Goal: Task Accomplishment & Management: Manage account settings

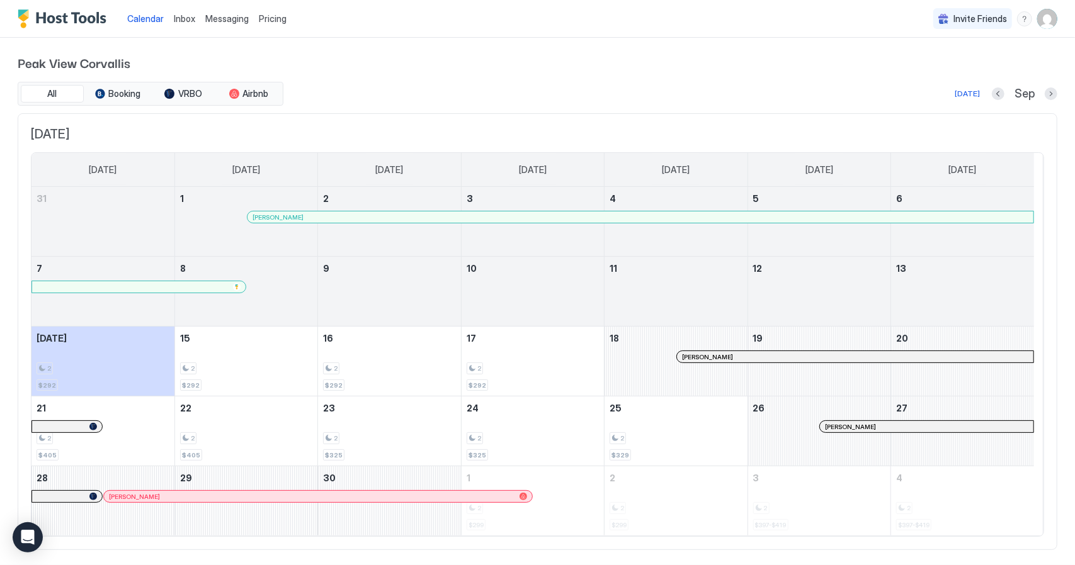
click at [1044, 18] on img "User profile" at bounding box center [1047, 19] width 20 height 20
click at [940, 65] on div "Settings" at bounding box center [967, 71] width 160 height 22
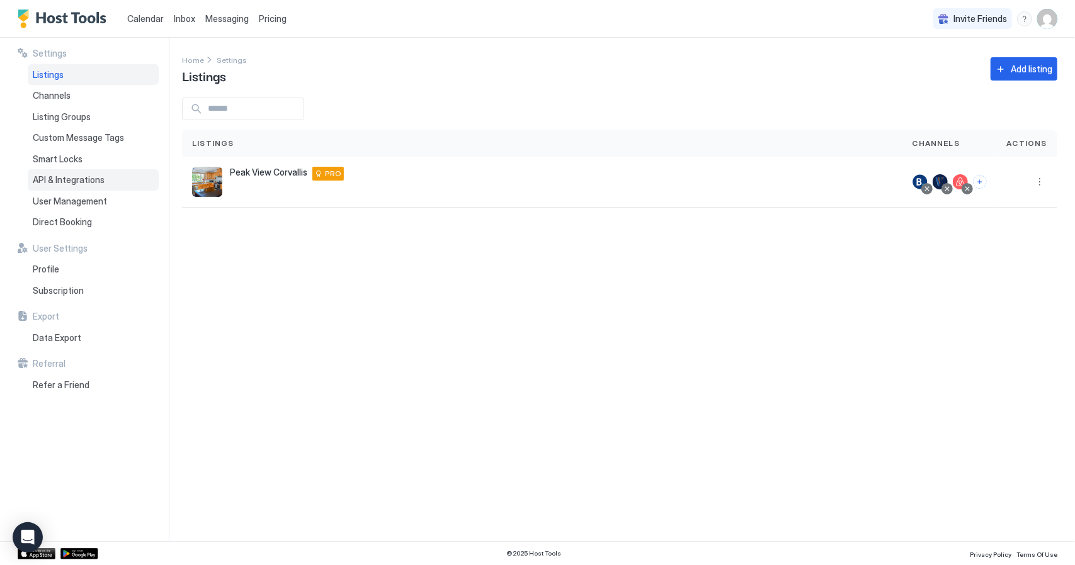
click at [53, 177] on span "API & Integrations" at bounding box center [69, 179] width 72 height 11
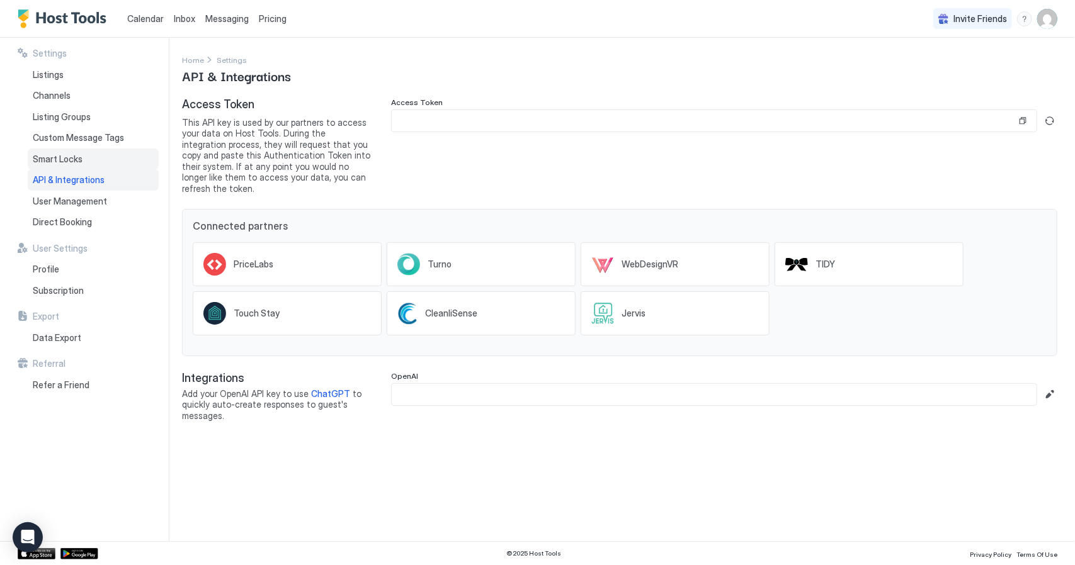
click at [64, 157] on span "Smart Locks" at bounding box center [58, 159] width 50 height 11
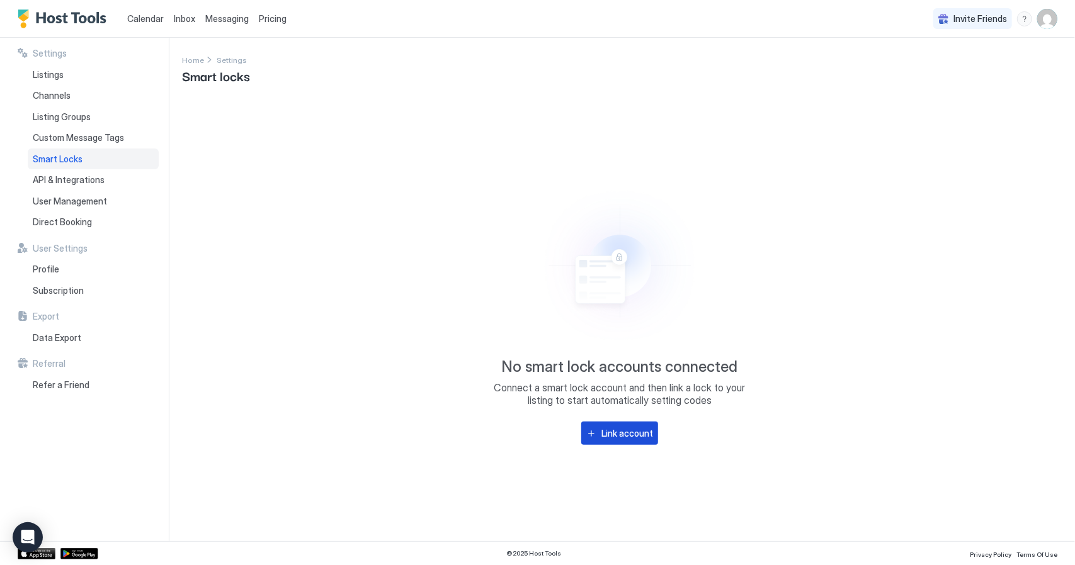
click at [603, 436] on div "Link account" at bounding box center [627, 433] width 52 height 13
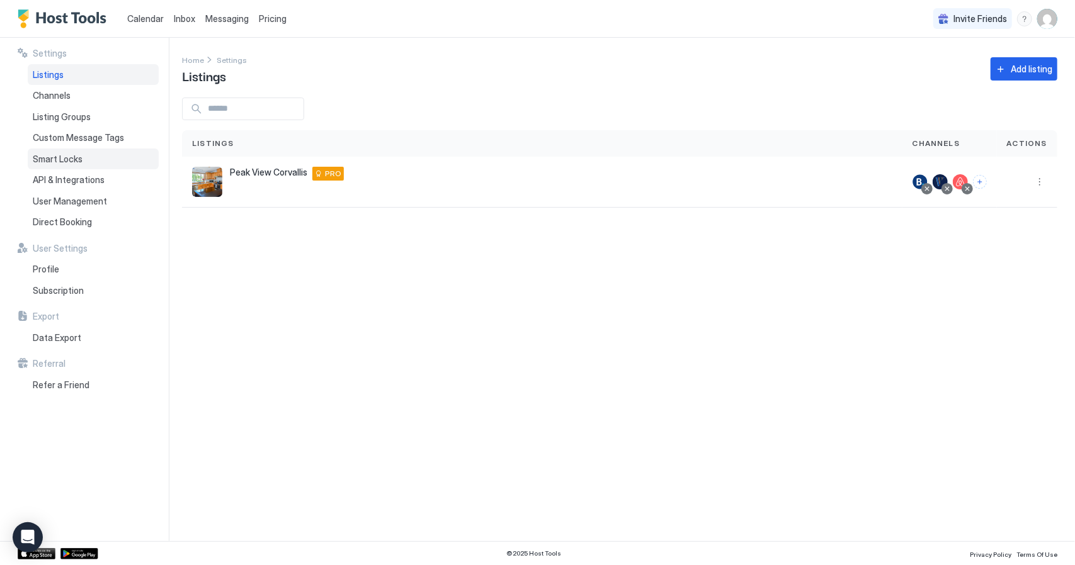
click at [57, 158] on span "Smart Locks" at bounding box center [58, 159] width 50 height 11
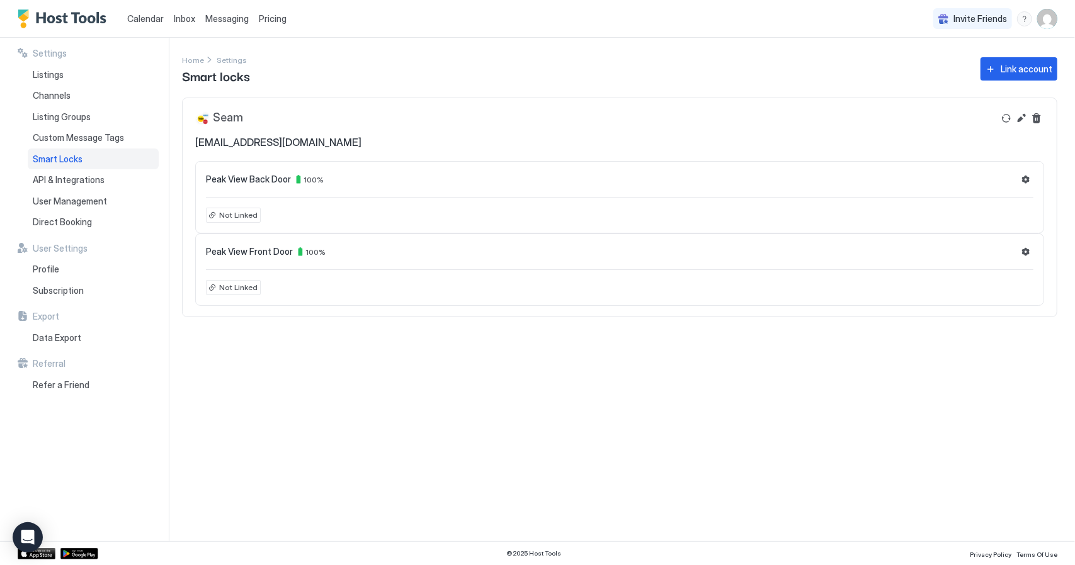
click at [233, 213] on span "Not Linked" at bounding box center [238, 215] width 38 height 11
click at [995, 67] on button "Link account" at bounding box center [1018, 68] width 77 height 23
click at [64, 155] on span "Smart Locks" at bounding box center [58, 159] width 50 height 11
click at [319, 142] on span "[EMAIL_ADDRESS][DOMAIN_NAME]" at bounding box center [278, 142] width 166 height 13
click at [1008, 120] on button "Refresh" at bounding box center [1005, 118] width 15 height 15
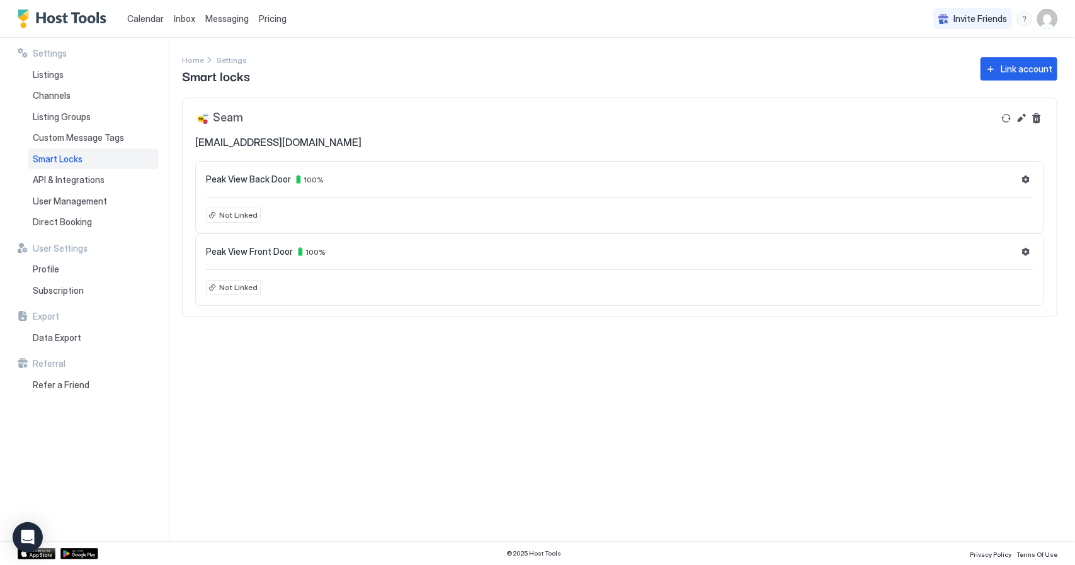
click at [229, 215] on span "Not Linked" at bounding box center [238, 215] width 38 height 11
click at [1017, 179] on div "Peak View Back Door 100 %" at bounding box center [619, 179] width 827 height 15
click at [1026, 178] on button "Settings" at bounding box center [1025, 179] width 15 height 15
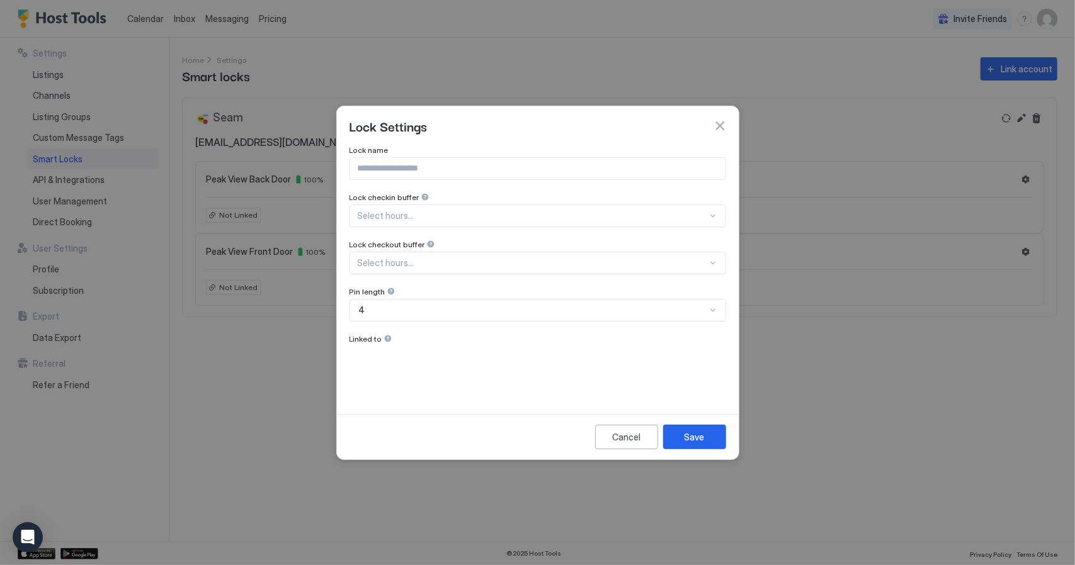
click at [461, 166] on input "Input Field" at bounding box center [537, 168] width 375 height 21
type input "*********"
click at [401, 218] on div "Lock name ********* Lock checkin buffer Select hours... Lock checkout buffer Se…" at bounding box center [537, 270] width 376 height 251
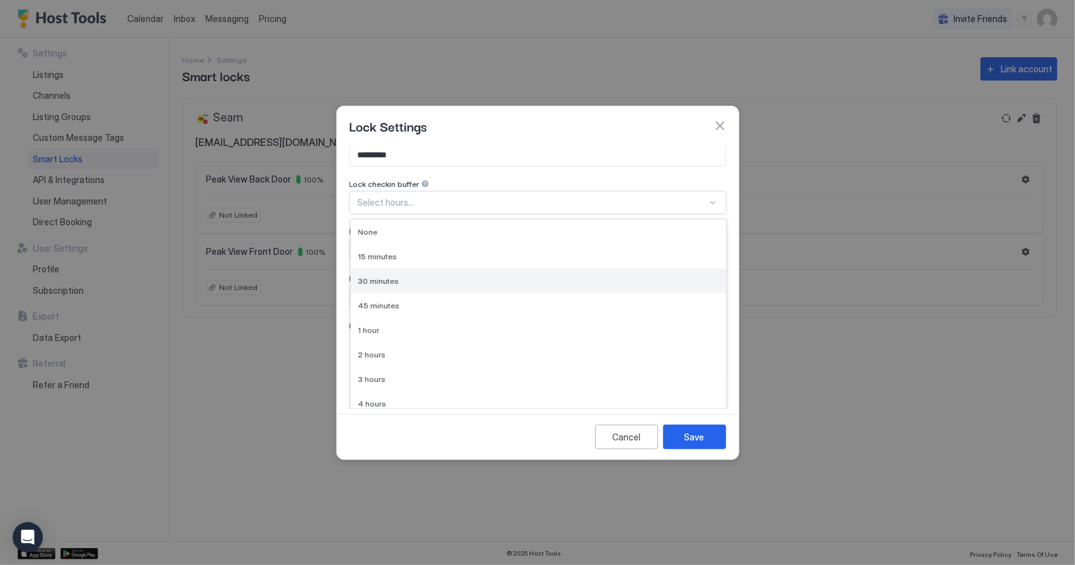
click at [402, 271] on div "30 minutes" at bounding box center [538, 281] width 375 height 25
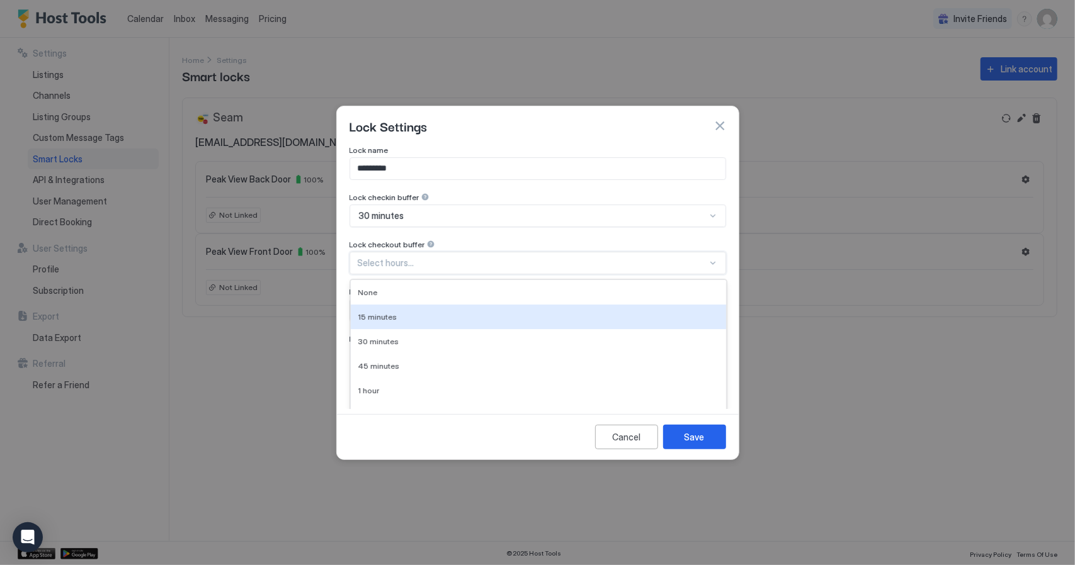
scroll to position [60, 0]
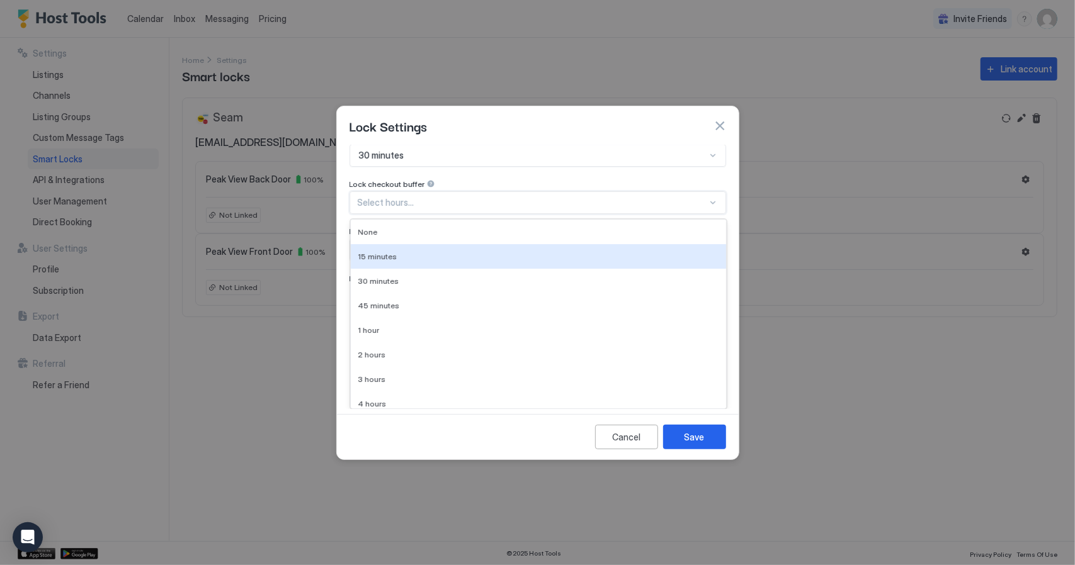
click at [419, 214] on div "10 results available. Use Up and Down to choose options, press Enter to select …" at bounding box center [537, 202] width 376 height 23
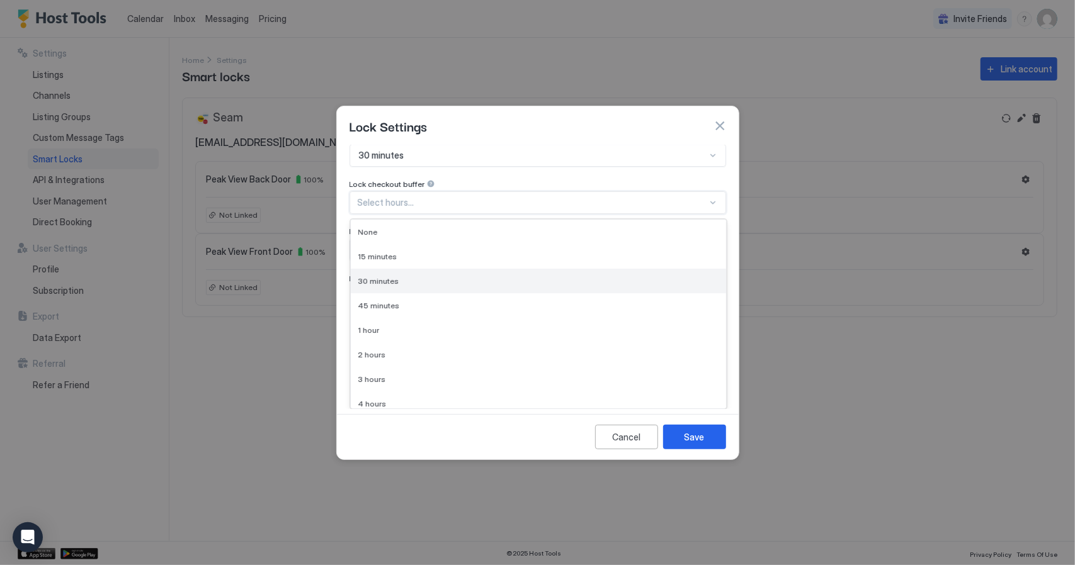
click at [388, 279] on span "30 minutes" at bounding box center [378, 280] width 41 height 9
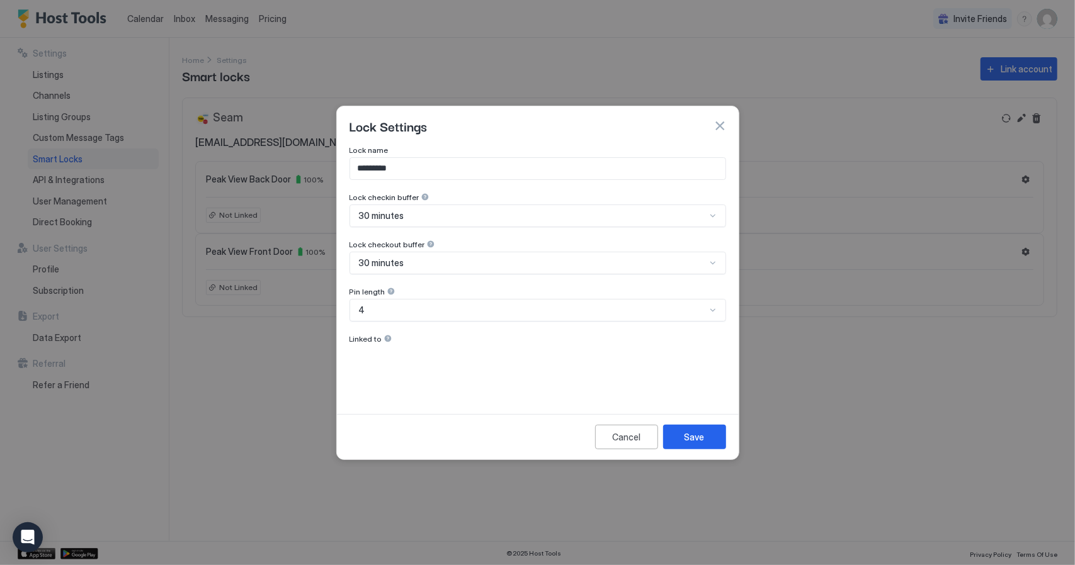
click at [370, 357] on div "Lock name ********* Lock checkin buffer 30 minutes Lock checkout buffer 30 minu…" at bounding box center [537, 270] width 376 height 251
click at [704, 432] on div "Save" at bounding box center [694, 437] width 20 height 13
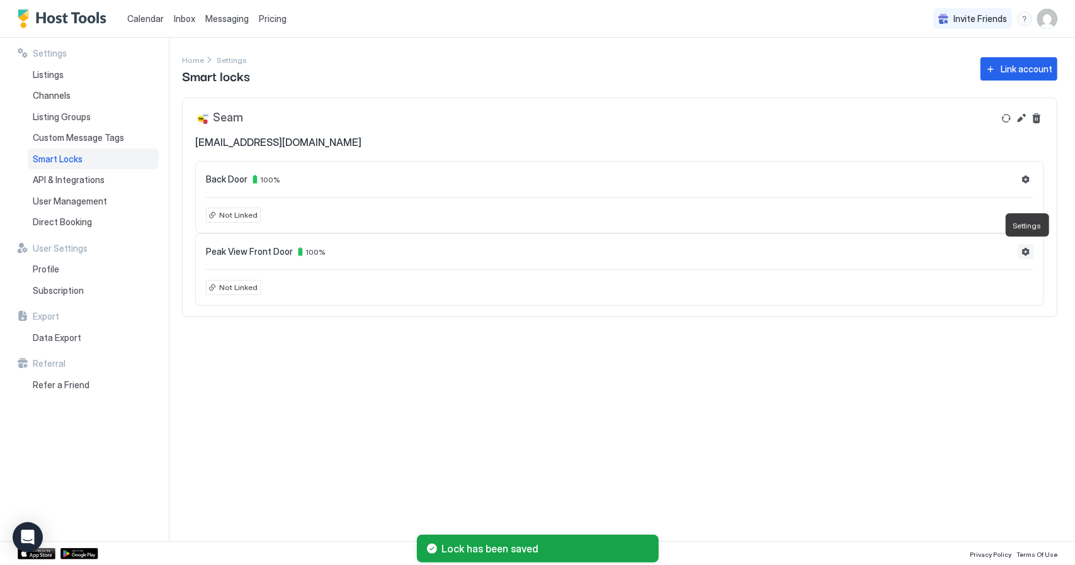
click at [1032, 253] on button "Settings" at bounding box center [1025, 251] width 15 height 15
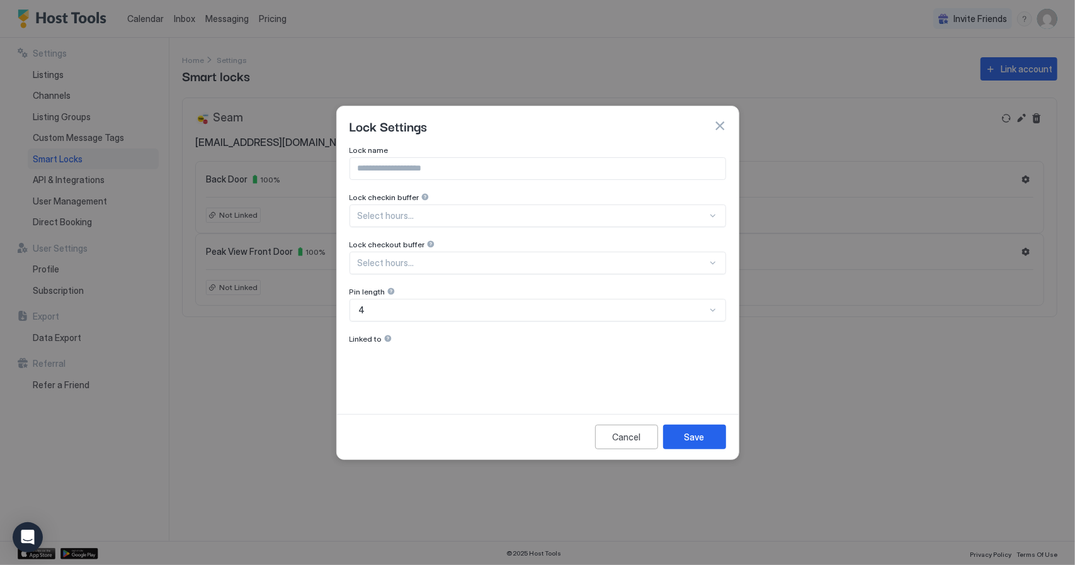
click at [452, 169] on input "Input Field" at bounding box center [537, 168] width 375 height 21
type input "*"
type input "**********"
click at [412, 220] on div "Select hours..." at bounding box center [537, 216] width 376 height 23
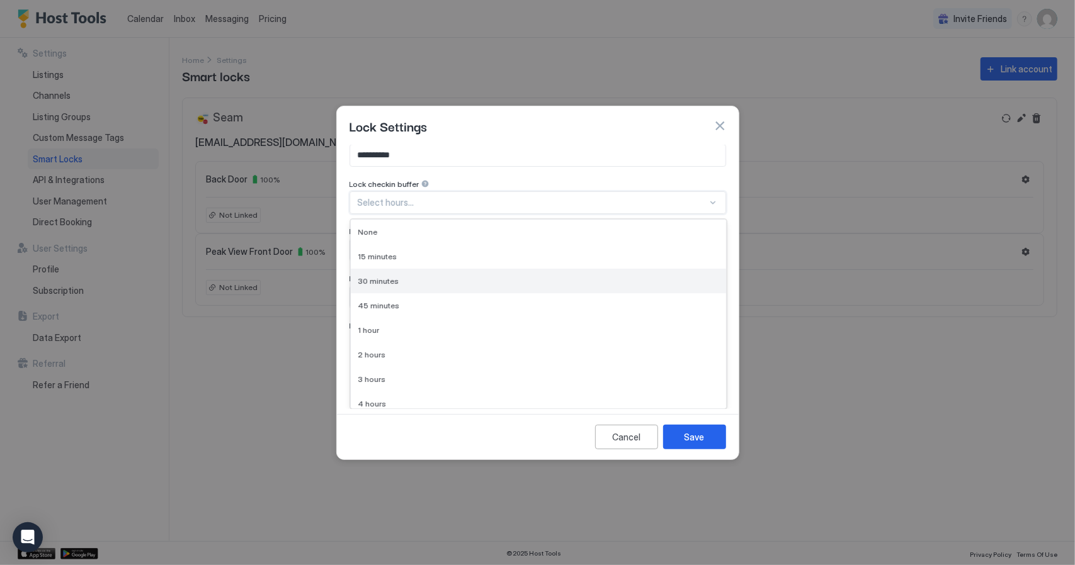
click at [384, 275] on div "30 minutes" at bounding box center [538, 281] width 375 height 25
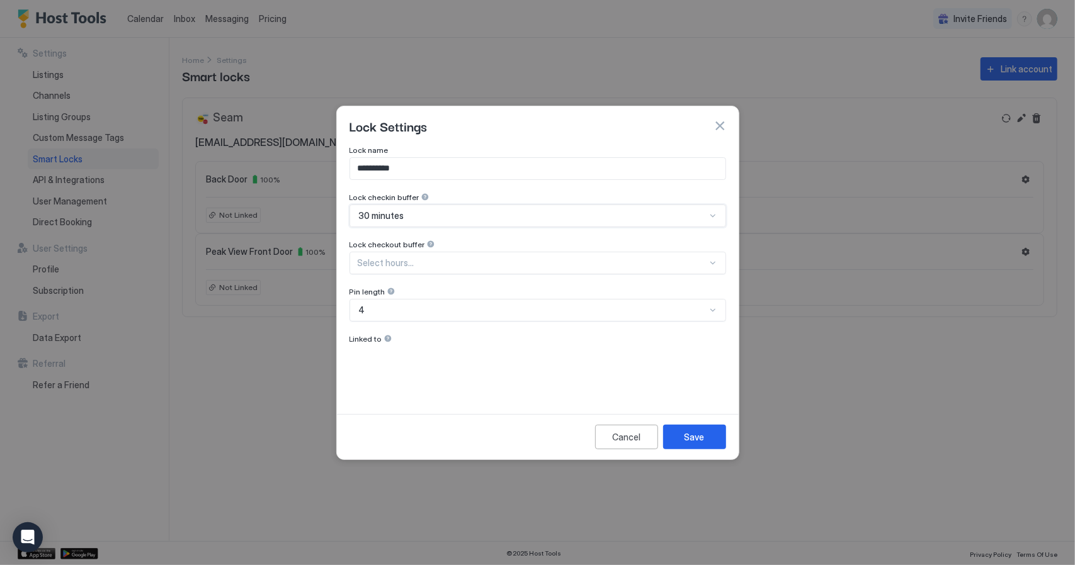
scroll to position [0, 0]
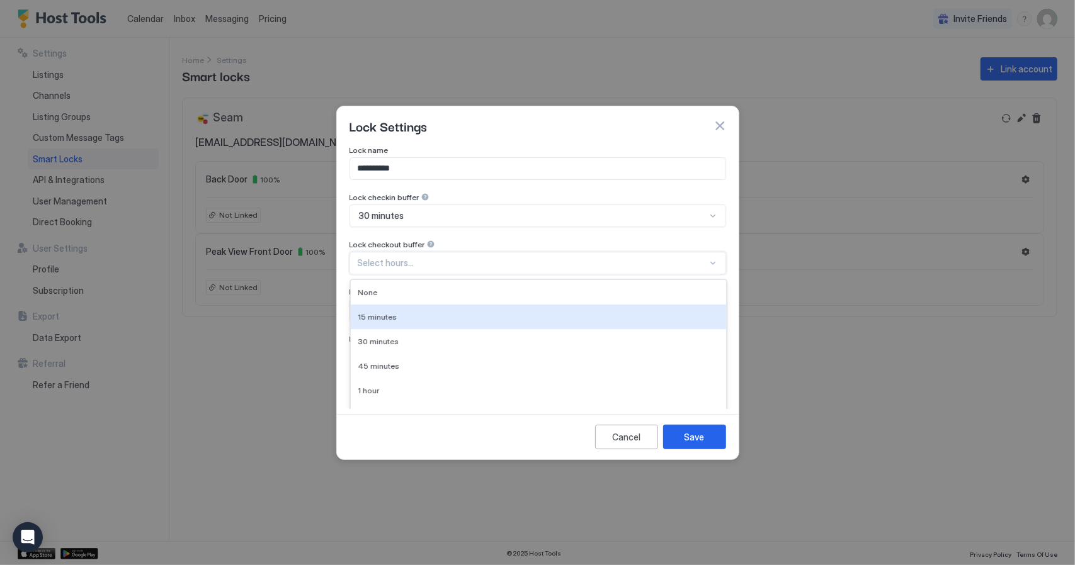
click at [392, 261] on div "10 results available. Use Up and Down to choose options, press Enter to select …" at bounding box center [537, 263] width 376 height 23
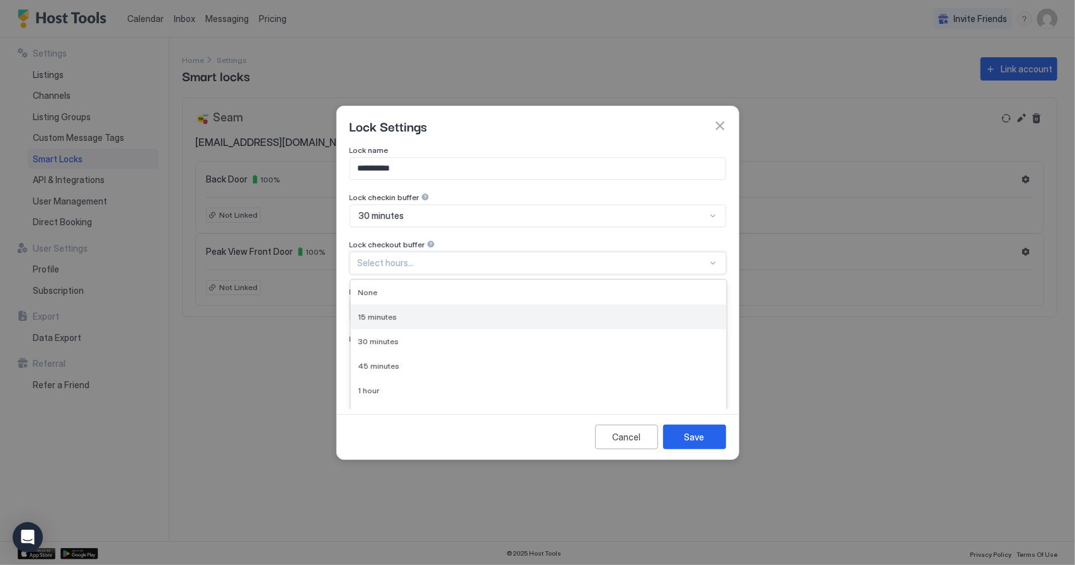
scroll to position [60, 0]
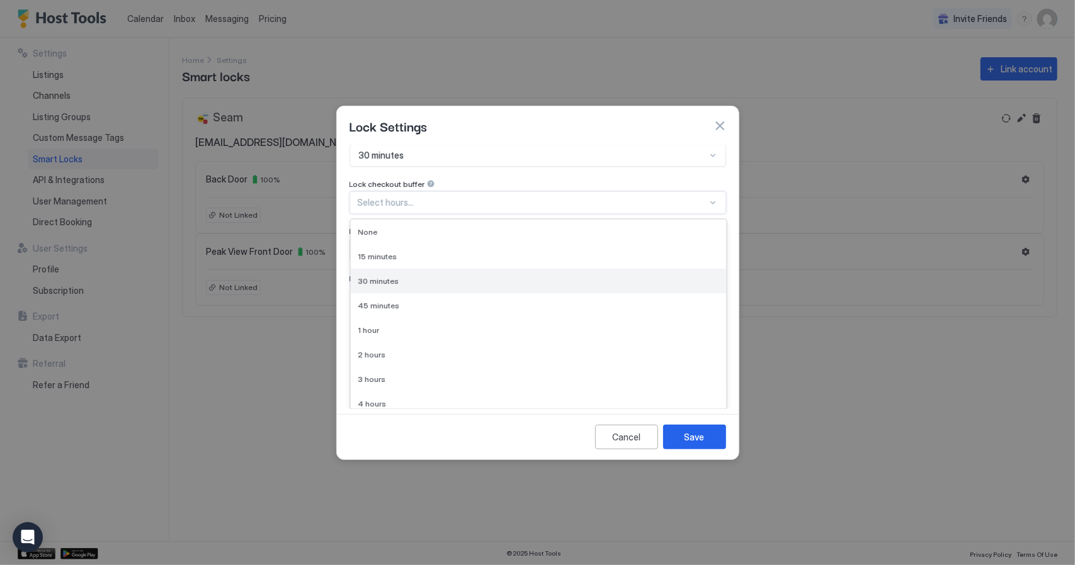
click at [388, 278] on span "30 minutes" at bounding box center [378, 280] width 41 height 9
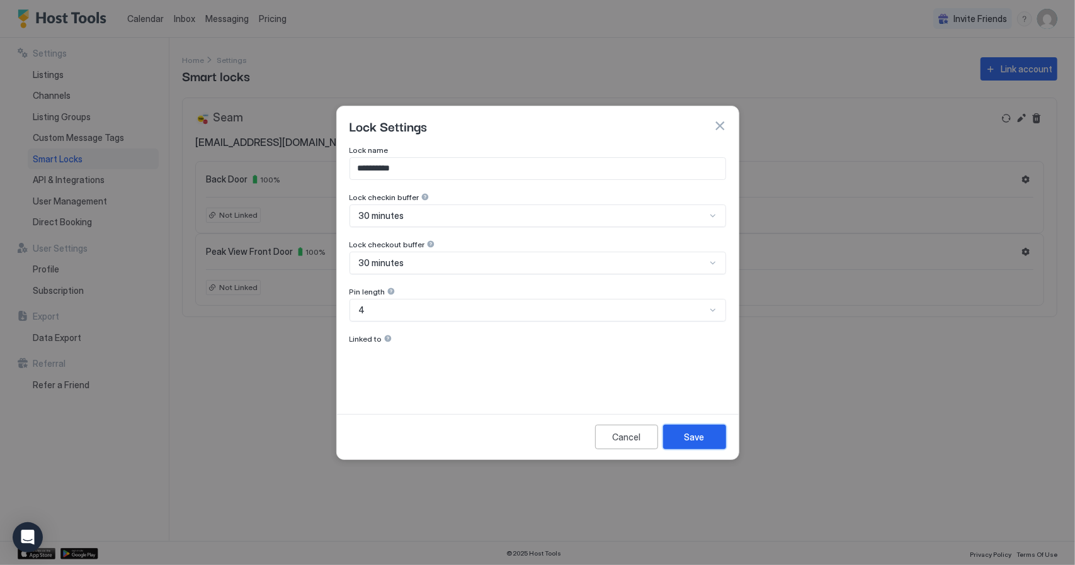
click at [694, 433] on div "Save" at bounding box center [694, 437] width 20 height 13
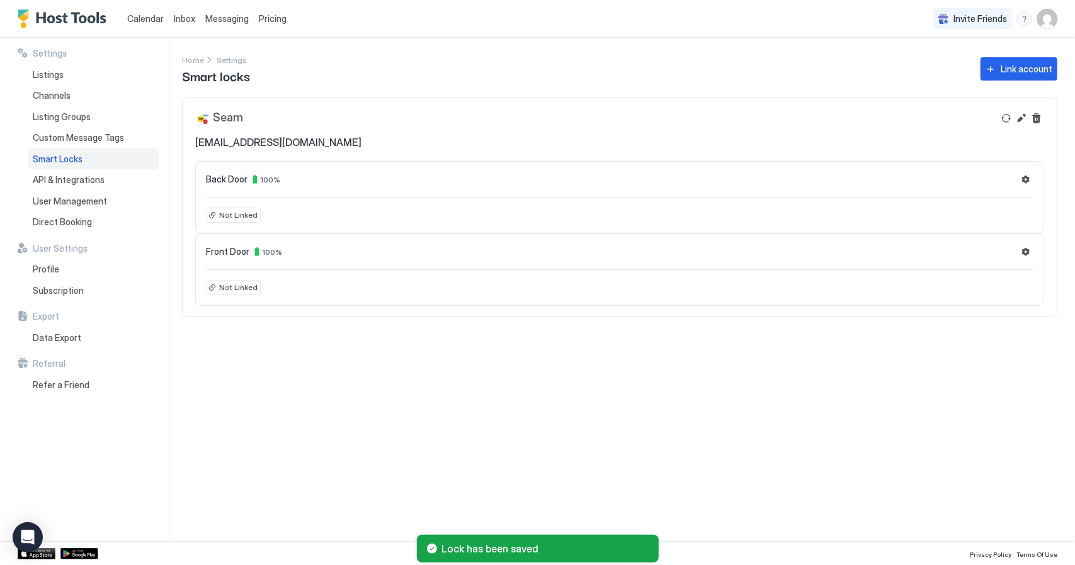
click at [239, 215] on span "Not Linked" at bounding box center [238, 215] width 38 height 11
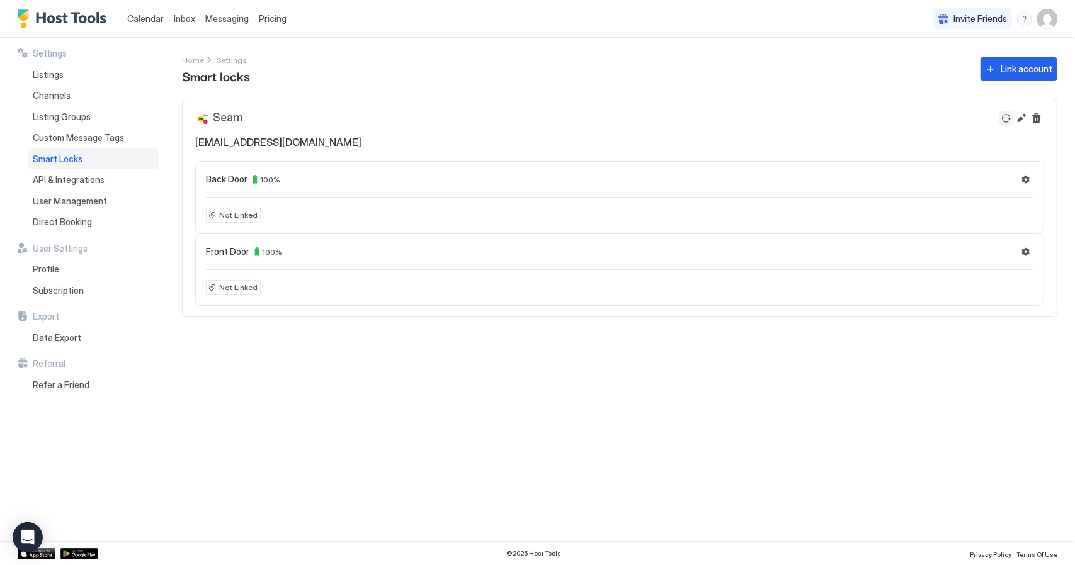
click at [1005, 120] on button "Refresh" at bounding box center [1005, 118] width 15 height 15
click at [1020, 118] on button "Edit" at bounding box center [1020, 118] width 15 height 15
click at [69, 183] on span "API & Integrations" at bounding box center [69, 179] width 72 height 11
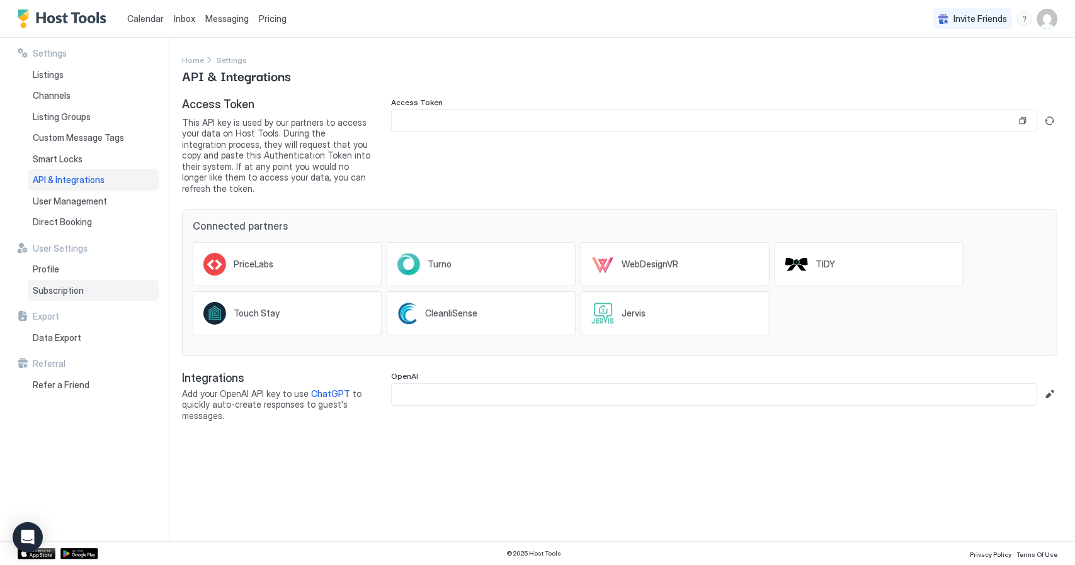
click at [70, 291] on span "Subscription" at bounding box center [58, 290] width 51 height 11
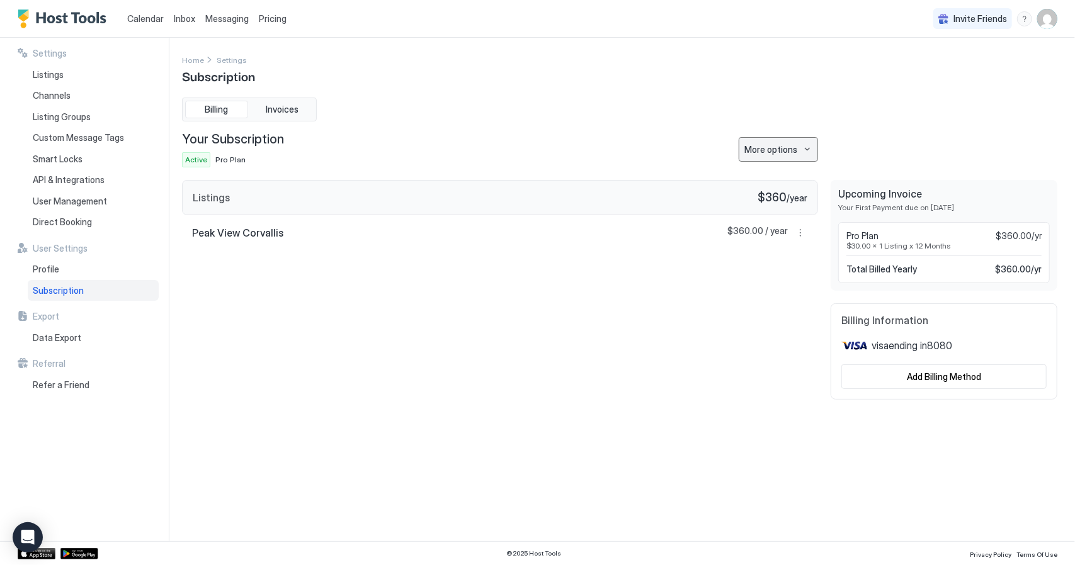
click at [798, 146] on button "More options" at bounding box center [777, 149] width 79 height 25
click at [777, 172] on span "Change Plan" at bounding box center [768, 170] width 46 height 9
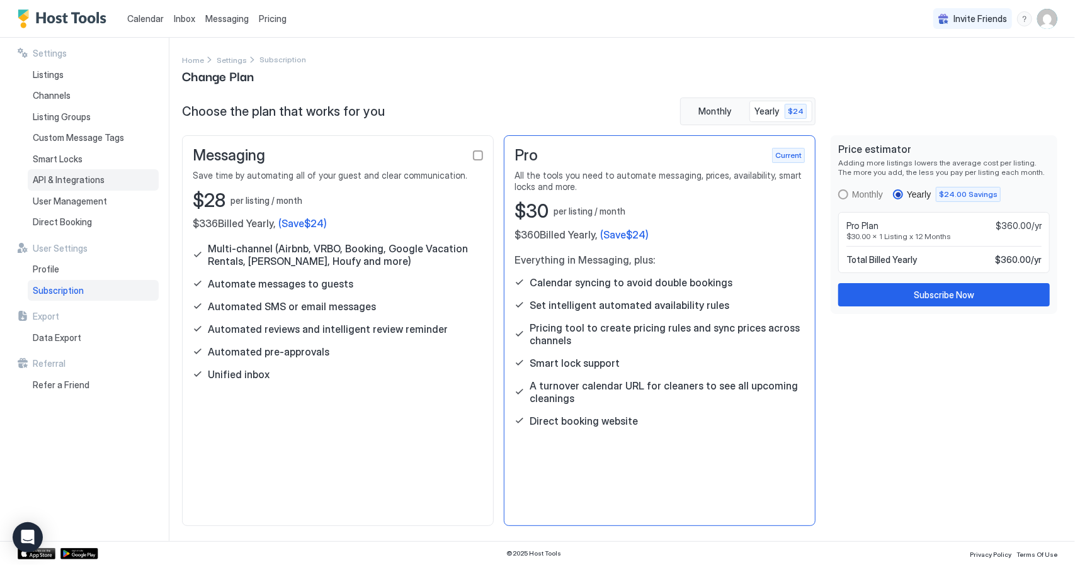
click at [82, 174] on span "API & Integrations" at bounding box center [69, 179] width 72 height 11
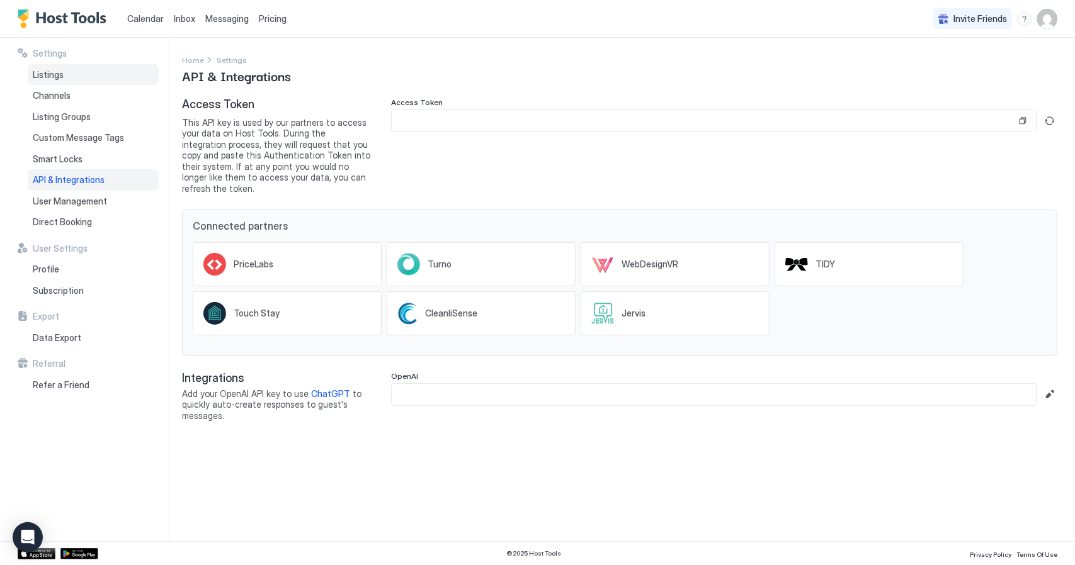
click at [50, 82] on div "Listings" at bounding box center [93, 74] width 131 height 21
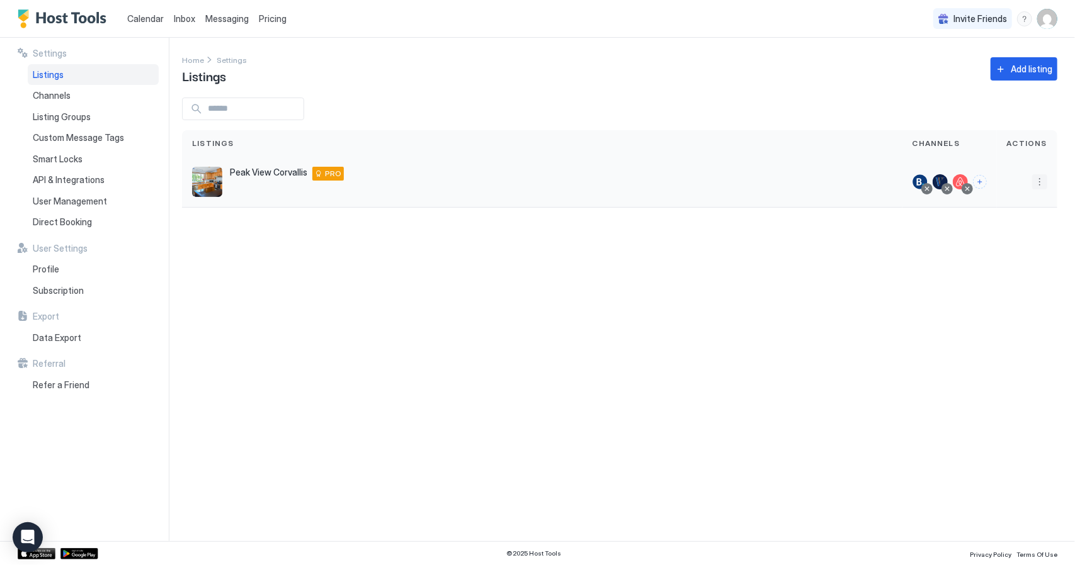
click at [1039, 182] on button "More options" at bounding box center [1039, 181] width 15 height 15
click at [1030, 240] on span "Listing Settings" at bounding box center [1011, 239] width 56 height 9
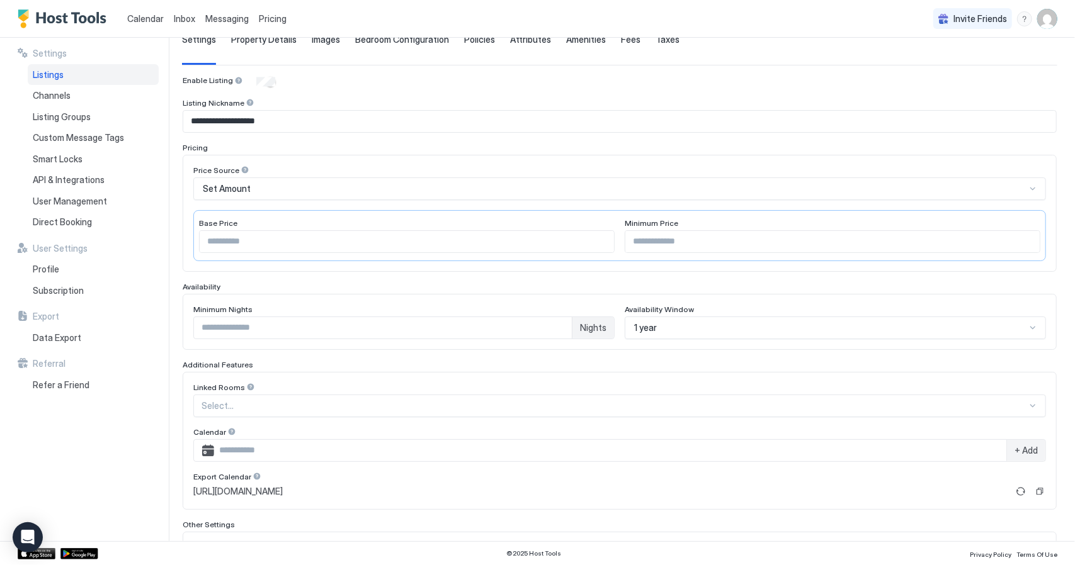
scroll to position [126, 0]
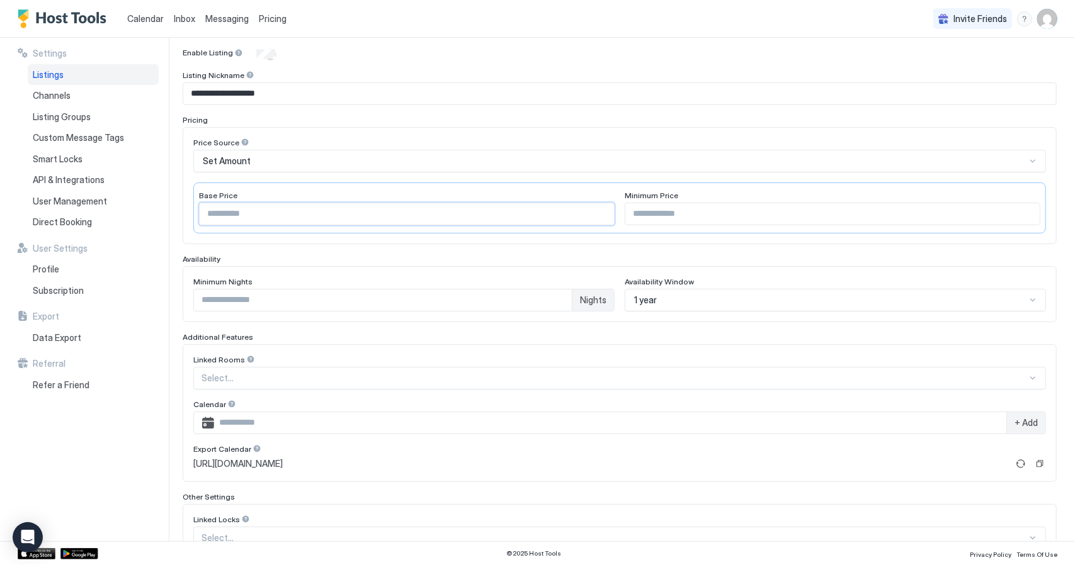
drag, startPoint x: 115, startPoint y: 204, endPoint x: 0, endPoint y: 201, distance: 115.2
click at [0, 202] on div "**********" at bounding box center [537, 290] width 1075 height 504
type input "***"
click at [686, 220] on input "***" at bounding box center [832, 213] width 414 height 21
click at [687, 295] on div "1 year" at bounding box center [830, 300] width 392 height 11
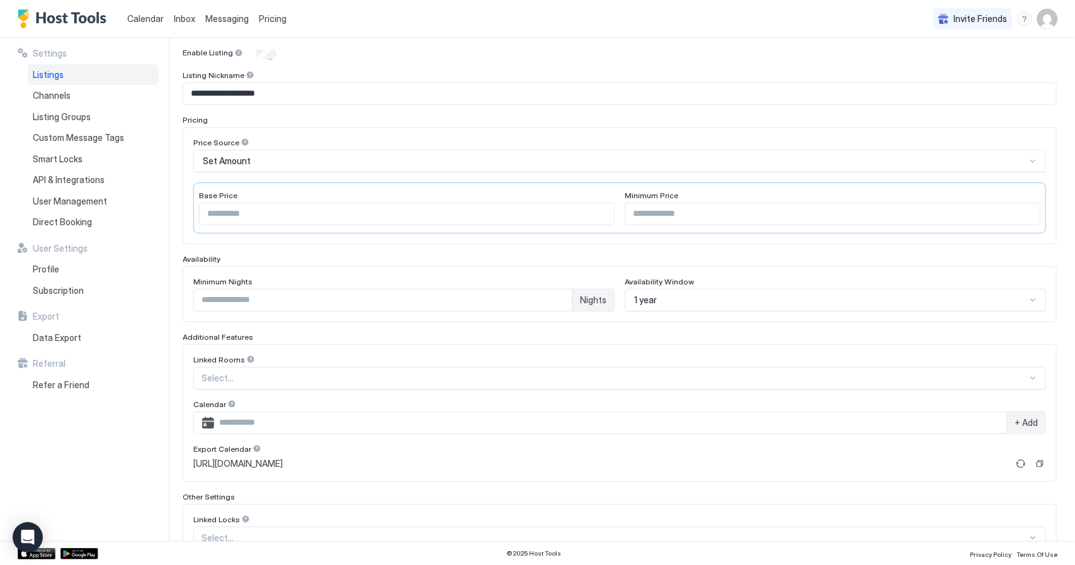
click at [687, 254] on div "Availability" at bounding box center [620, 258] width 874 height 9
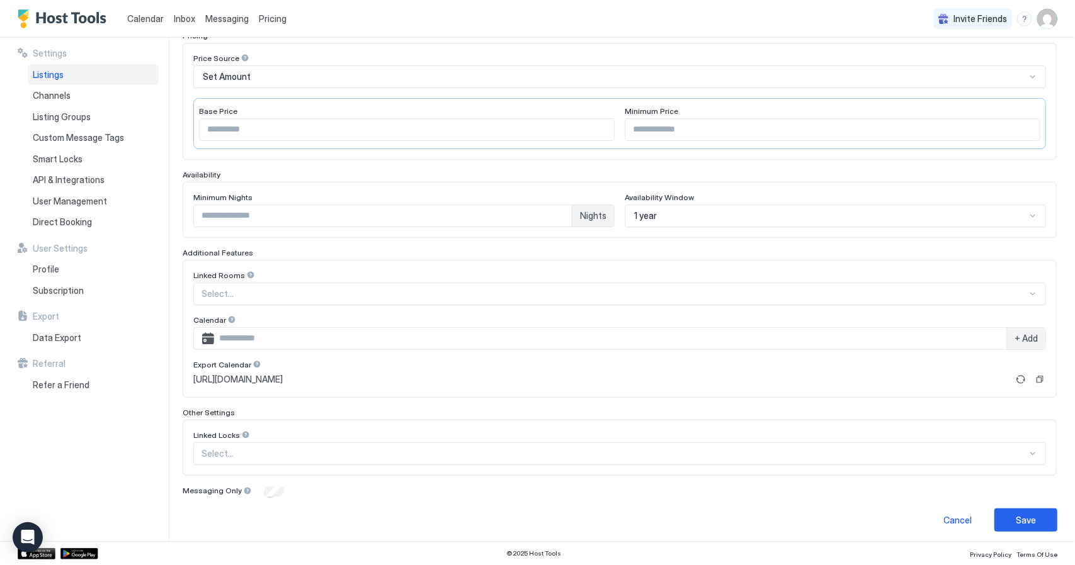
scroll to position [211, 0]
click at [1026, 512] on button "Save" at bounding box center [1025, 519] width 63 height 23
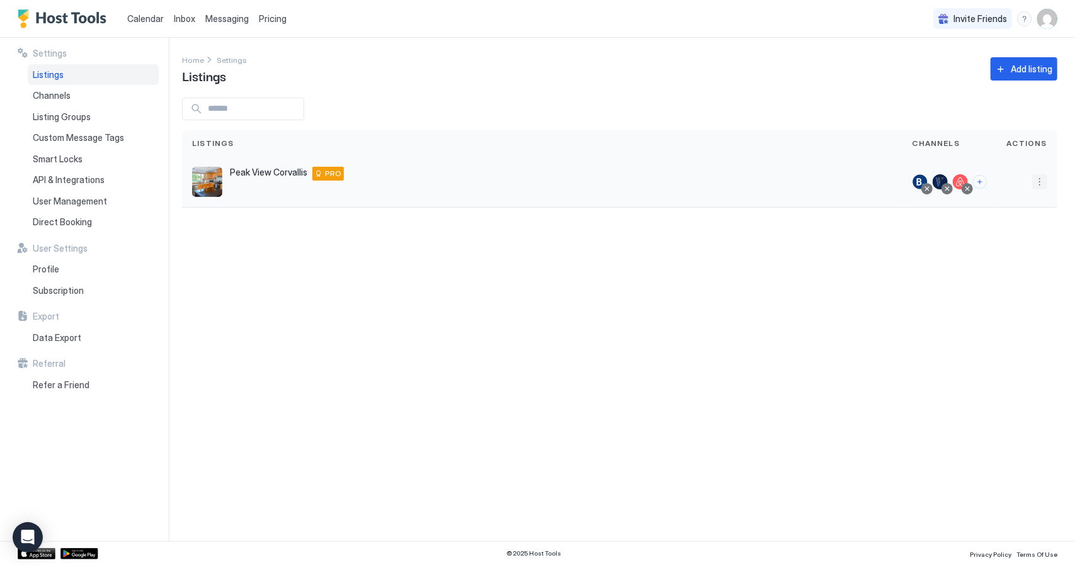
click at [1040, 177] on button "More options" at bounding box center [1039, 181] width 15 height 15
click at [1008, 278] on span "Airbnb Settings" at bounding box center [1010, 280] width 56 height 9
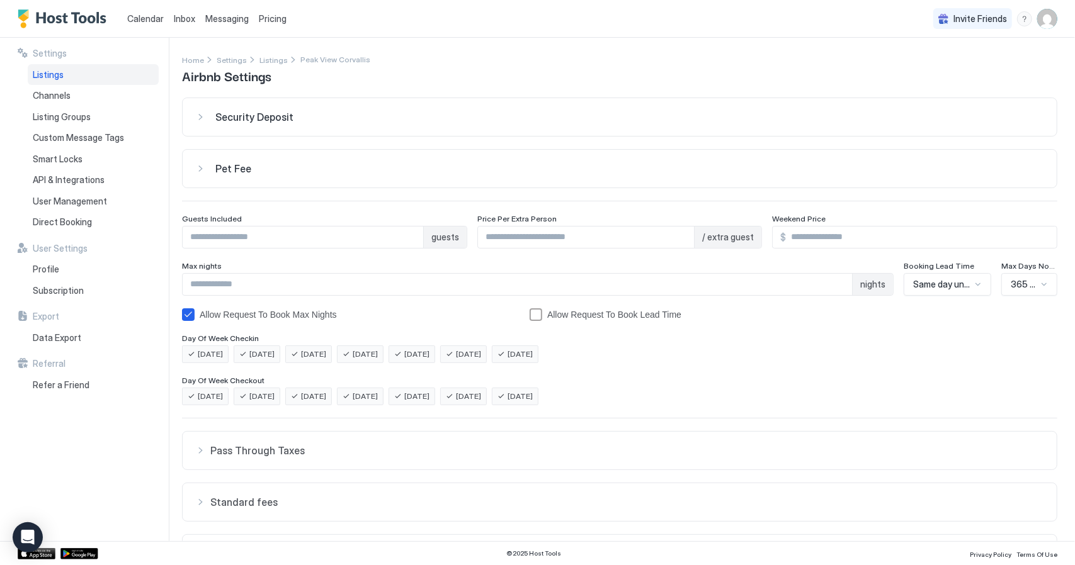
scroll to position [63, 0]
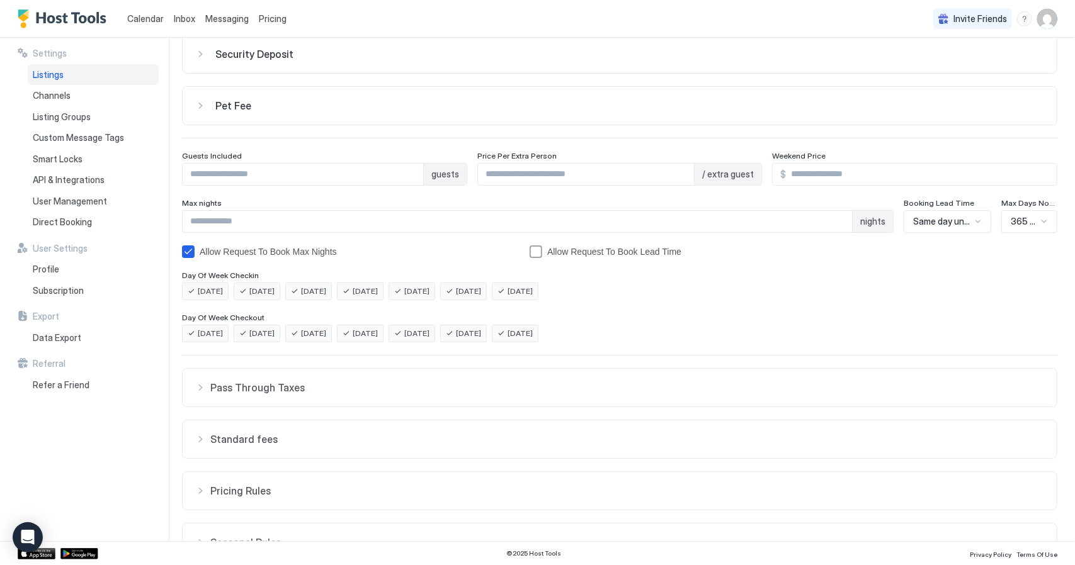
click at [898, 173] on input "***" at bounding box center [921, 174] width 271 height 21
drag, startPoint x: 900, startPoint y: 173, endPoint x: 530, endPoint y: 120, distance: 374.0
click at [533, 125] on div "Security Deposit $ Pet Fee $ Guests Included * guests Price Per Extra Person * …" at bounding box center [619, 317] width 875 height 565
type input "***"
click at [786, 288] on div "Monday Tuesday Wednesday Thursday Friday Saturday Sunday" at bounding box center [619, 292] width 875 height 18
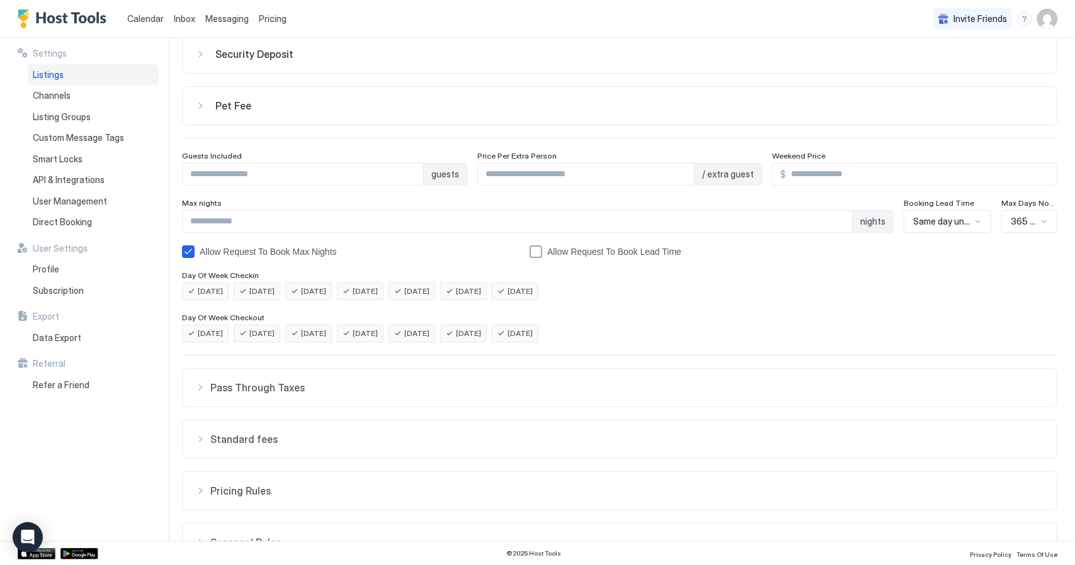
scroll to position [0, 0]
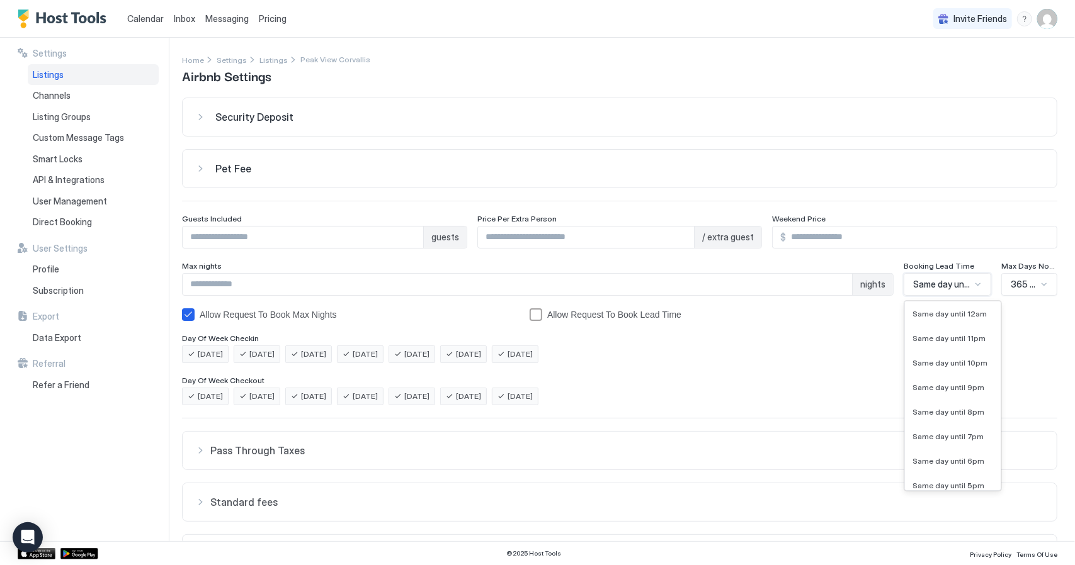
click at [973, 281] on div at bounding box center [978, 284] width 10 height 10
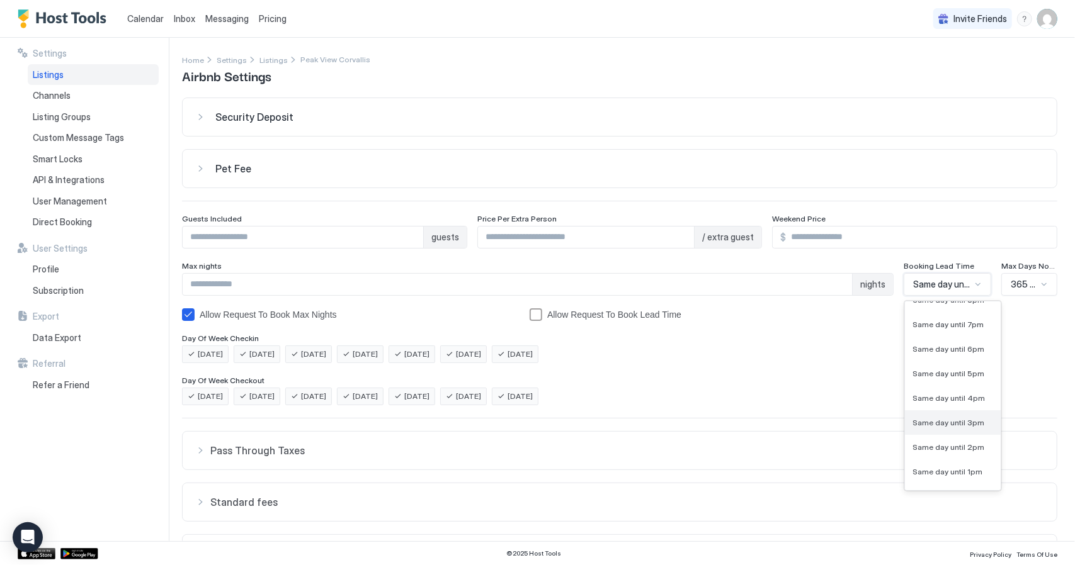
scroll to position [128, 0]
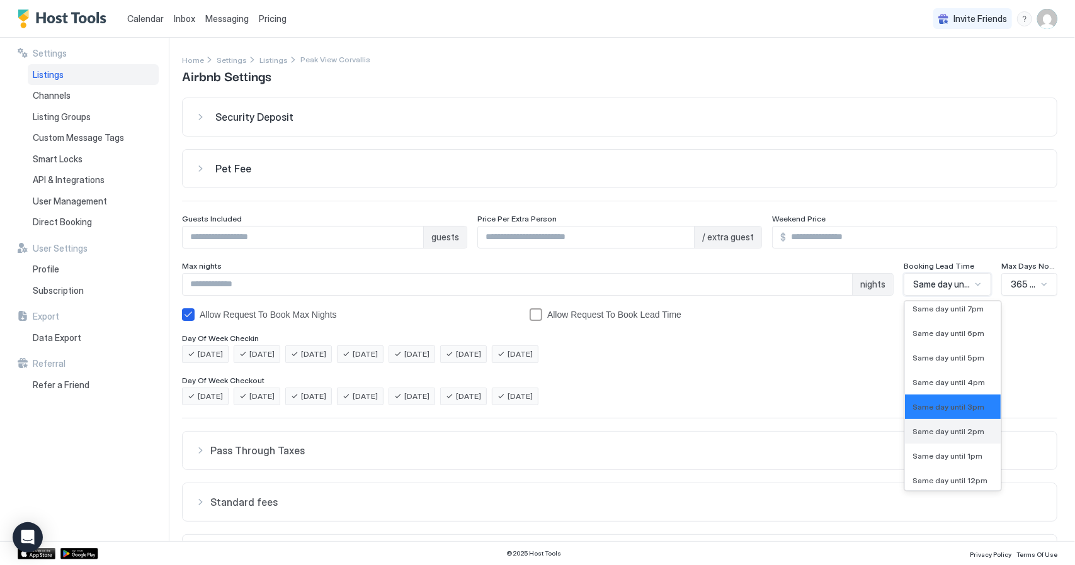
click at [957, 430] on span "Same day until 2pm" at bounding box center [948, 431] width 72 height 9
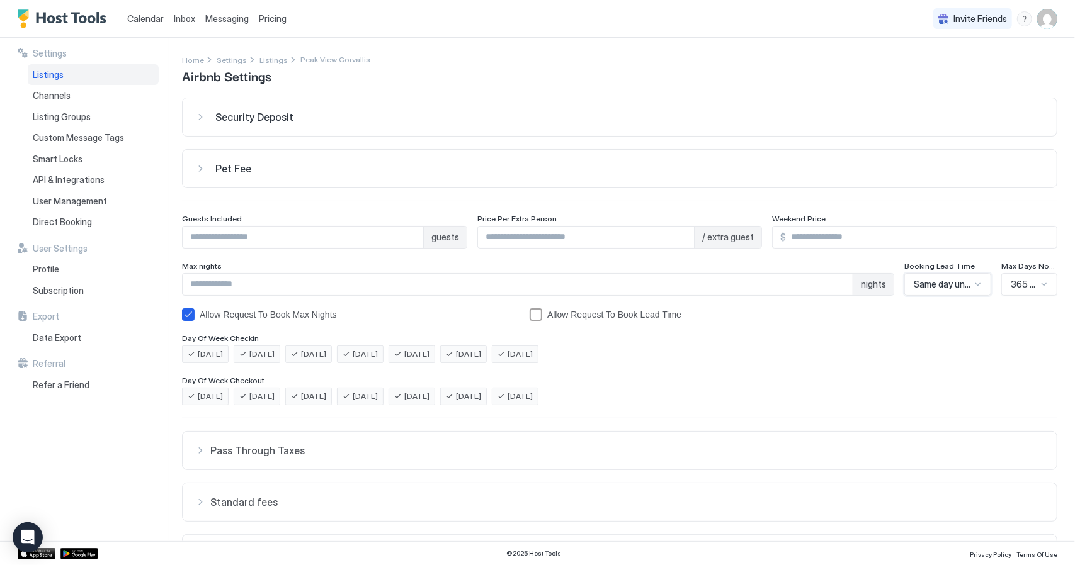
click at [924, 312] on div at bounding box center [965, 314] width 183 height 13
click at [973, 283] on div at bounding box center [978, 284] width 10 height 10
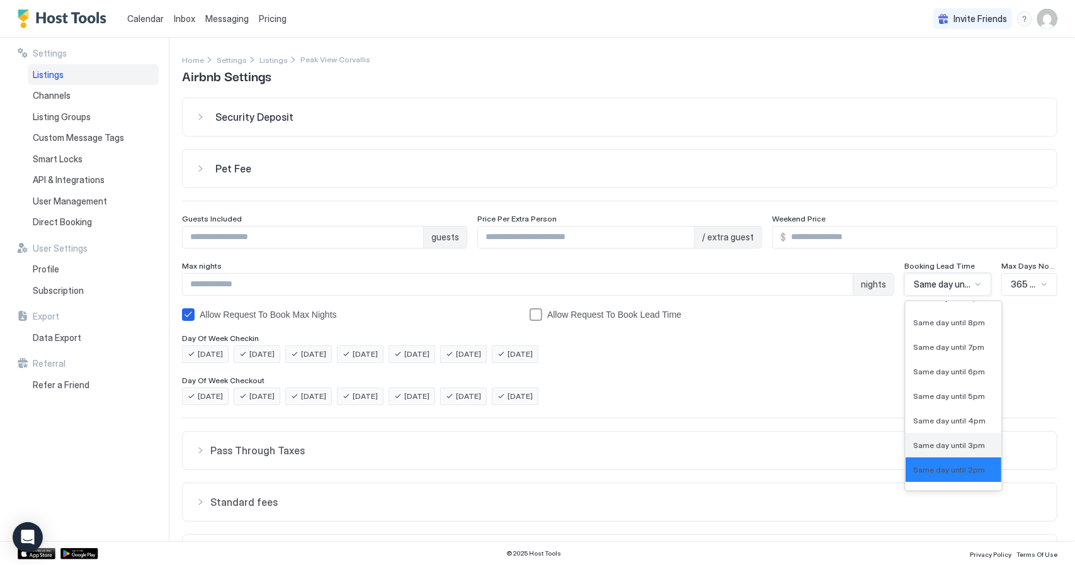
click at [957, 445] on span "Same day until 3pm" at bounding box center [949, 445] width 72 height 9
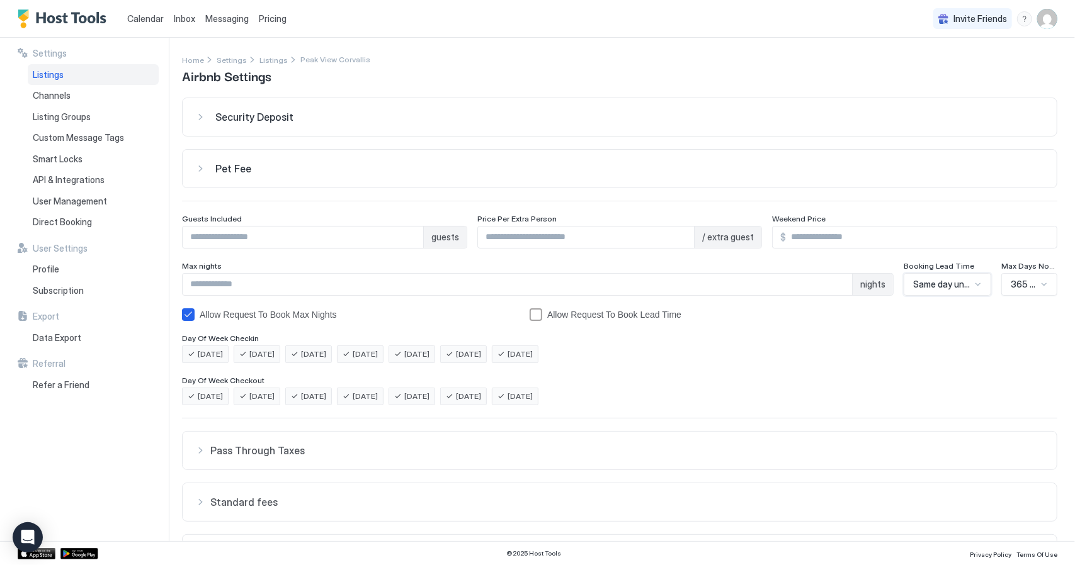
click at [926, 371] on div "Security Deposit $ Pet Fee $ Guests Included * guests Price Per Extra Person * …" at bounding box center [619, 380] width 875 height 565
drag, startPoint x: 283, startPoint y: 278, endPoint x: 135, endPoint y: 288, distance: 148.3
click at [156, 283] on div "Settings Listings Channels Listing Groups Custom Message Tags Smart Locks API &…" at bounding box center [537, 290] width 1075 height 504
type input "**"
click at [719, 371] on div "Security Deposit $ Pet Fee $ Guests Included * guests Price Per Extra Person * …" at bounding box center [619, 380] width 875 height 565
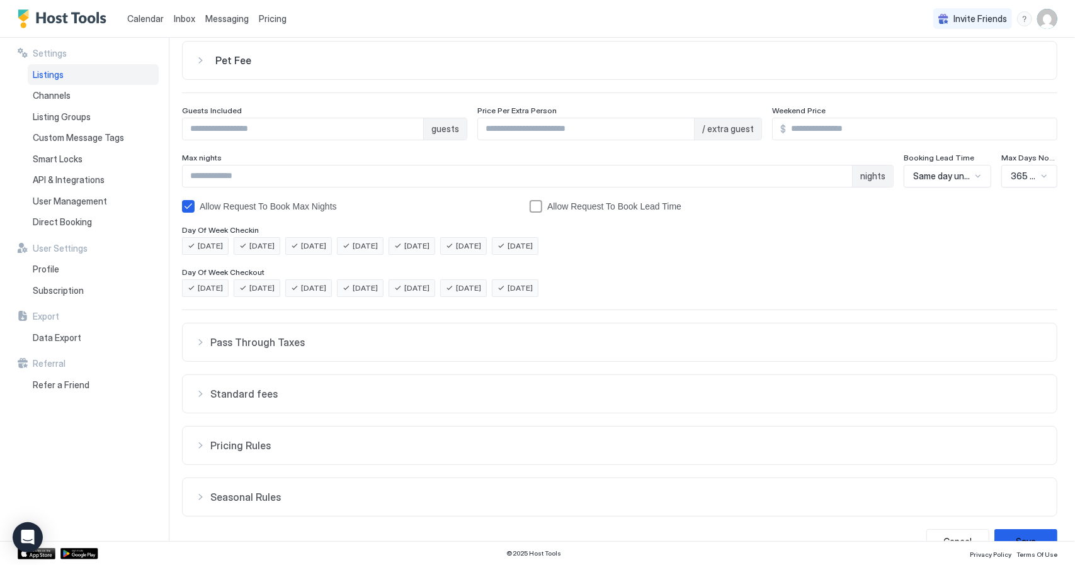
scroll to position [132, 0]
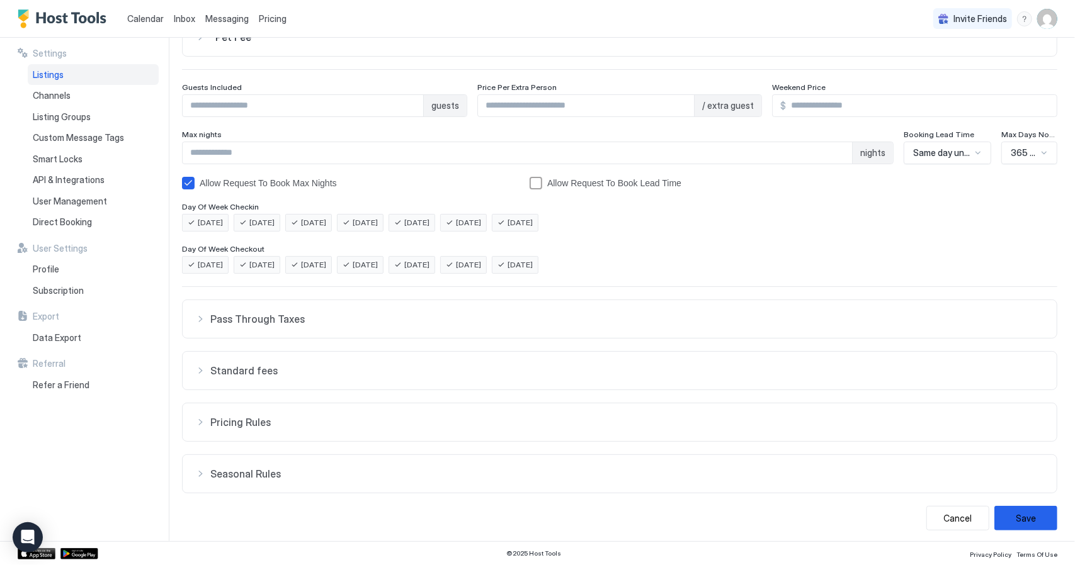
click at [208, 313] on div "Pass Through Taxes" at bounding box center [619, 319] width 849 height 13
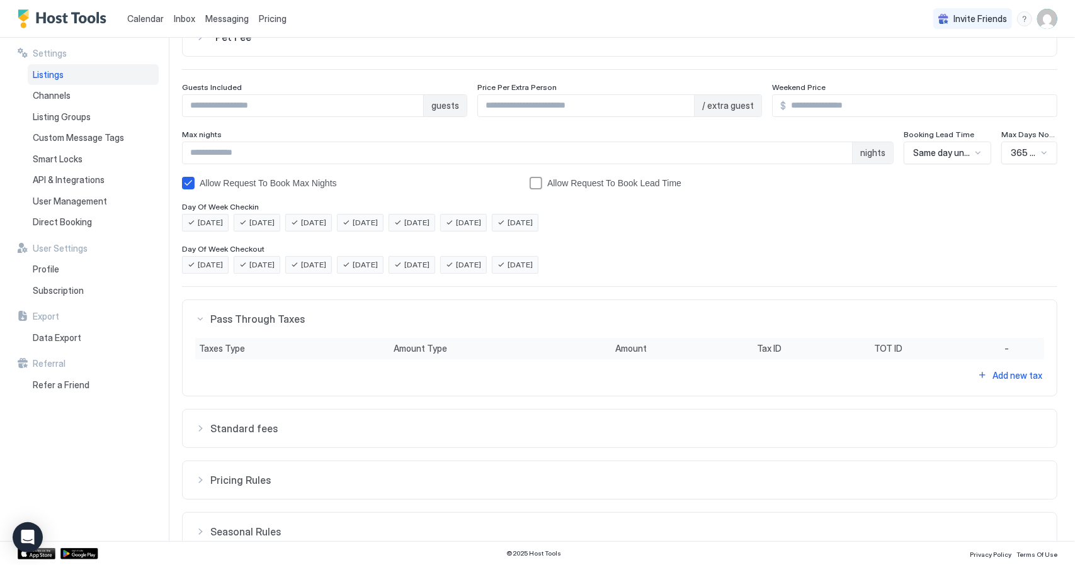
click at [198, 424] on div "Standard fees" at bounding box center [619, 428] width 849 height 13
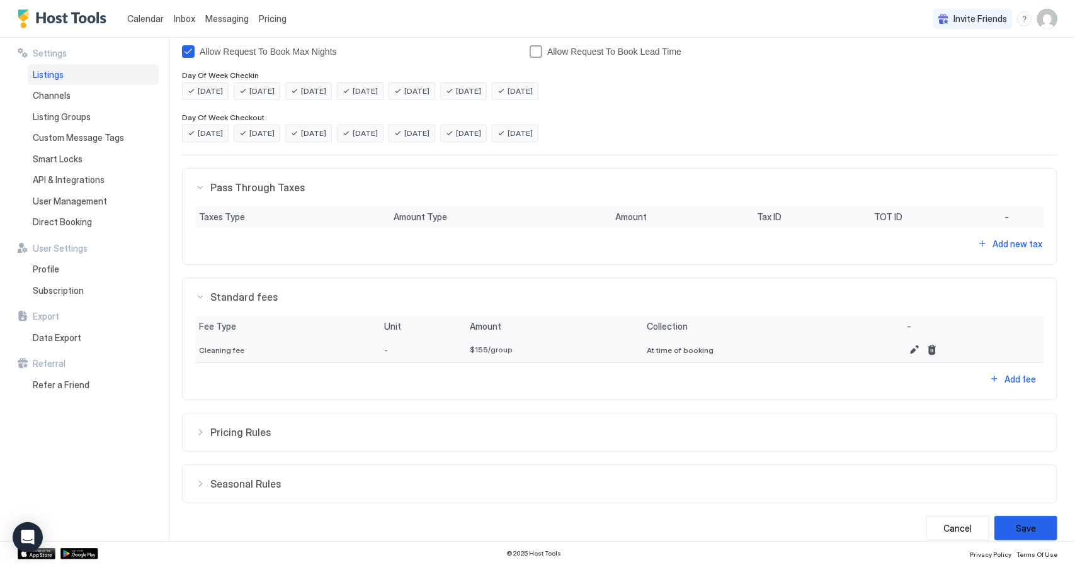
scroll to position [273, 0]
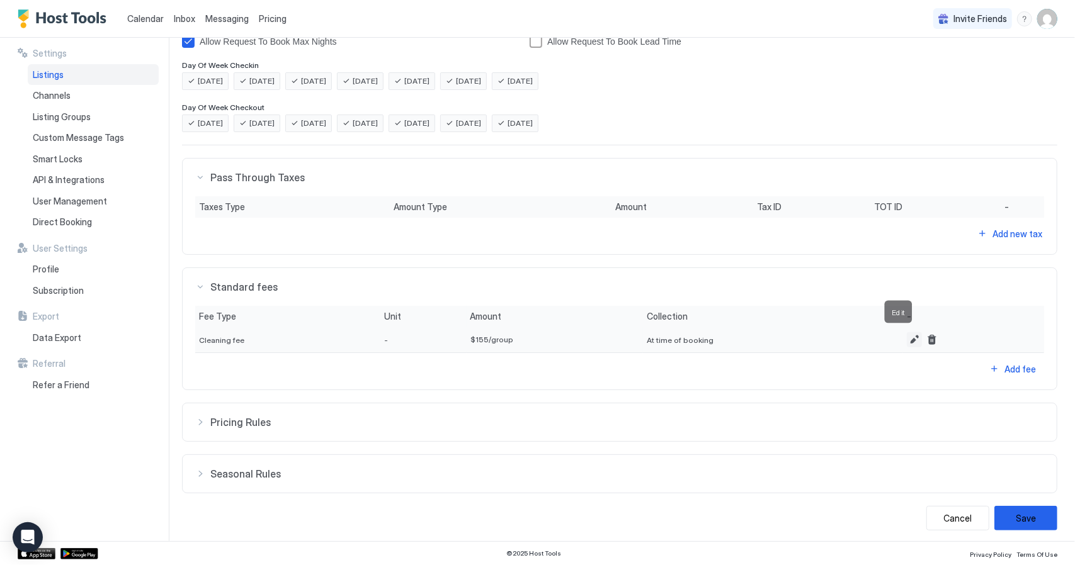
click at [906, 338] on button "Edit" at bounding box center [913, 339] width 15 height 15
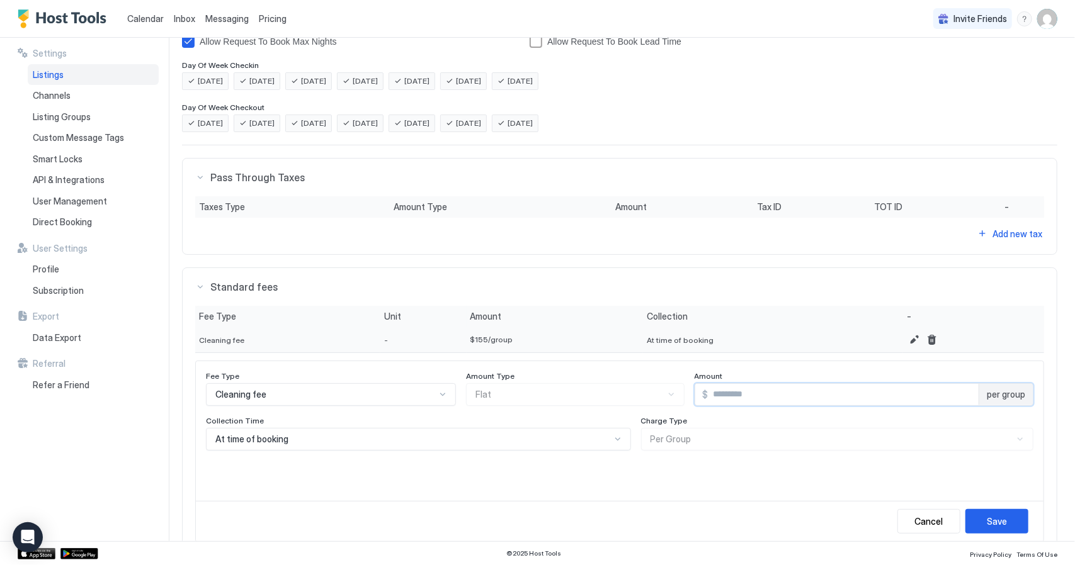
click at [708, 390] on input "***" at bounding box center [843, 394] width 270 height 21
type input "***"
click at [514, 475] on div "Fee Type Cleaning fee Amount Type Flat Amount $ *** per group Collection Time A…" at bounding box center [619, 431] width 847 height 140
click at [996, 522] on div "Save" at bounding box center [996, 521] width 20 height 13
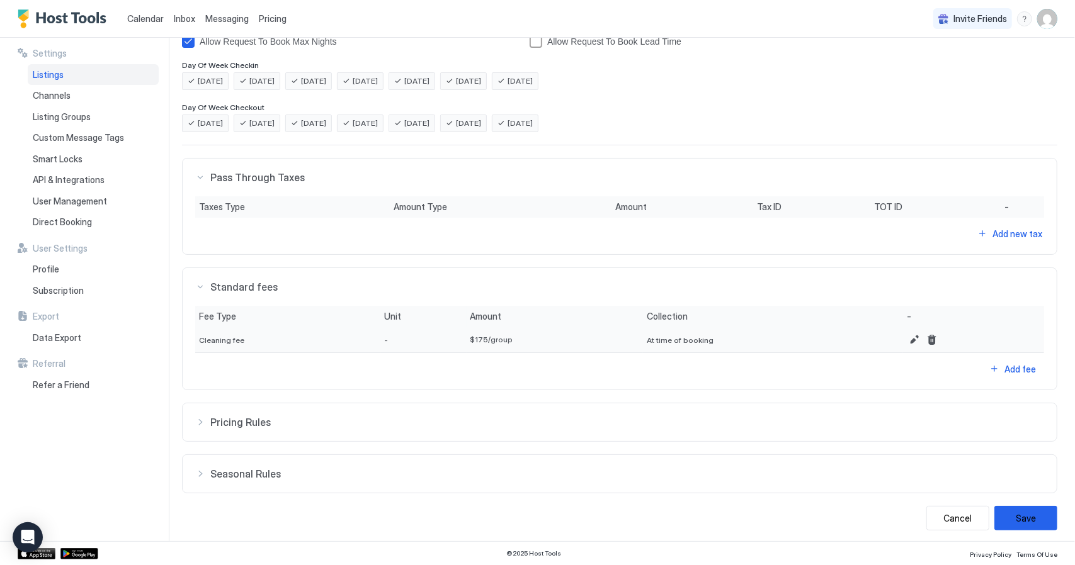
click at [207, 416] on div "Pricing Rules" at bounding box center [619, 422] width 849 height 13
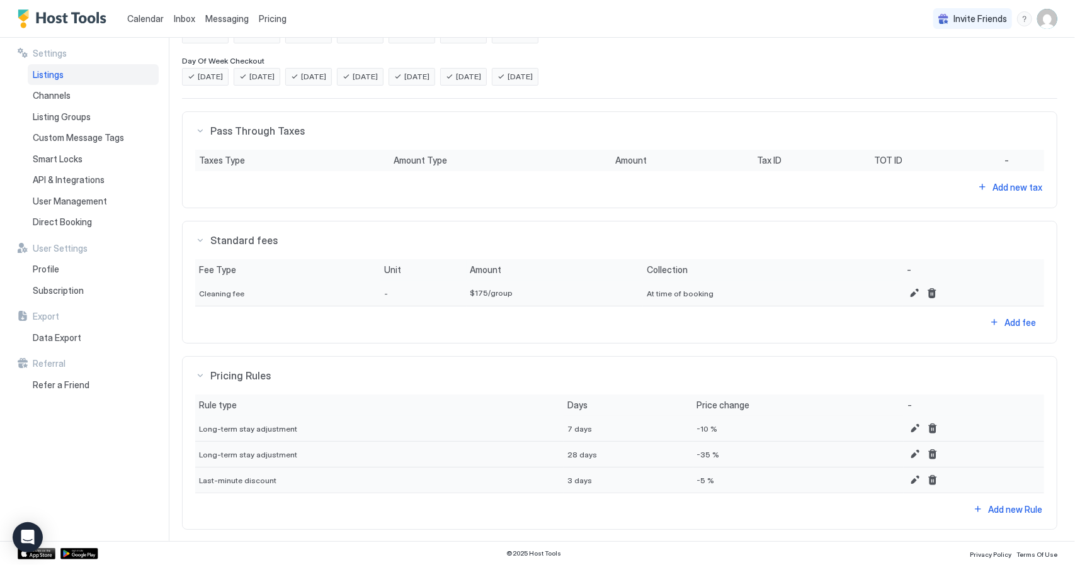
scroll to position [408, 0]
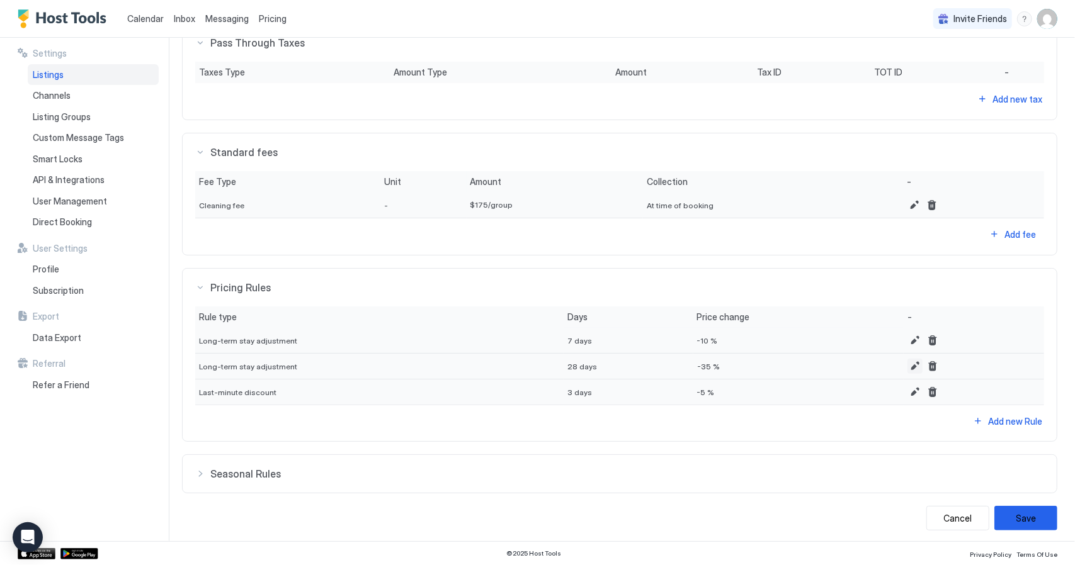
click at [907, 362] on button "Edit" at bounding box center [914, 366] width 15 height 15
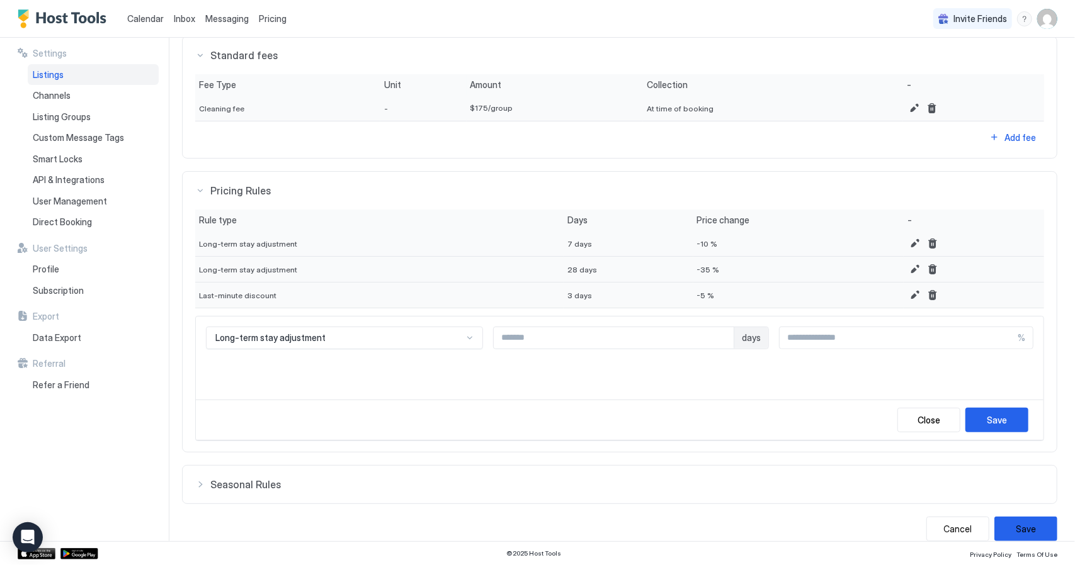
scroll to position [516, 0]
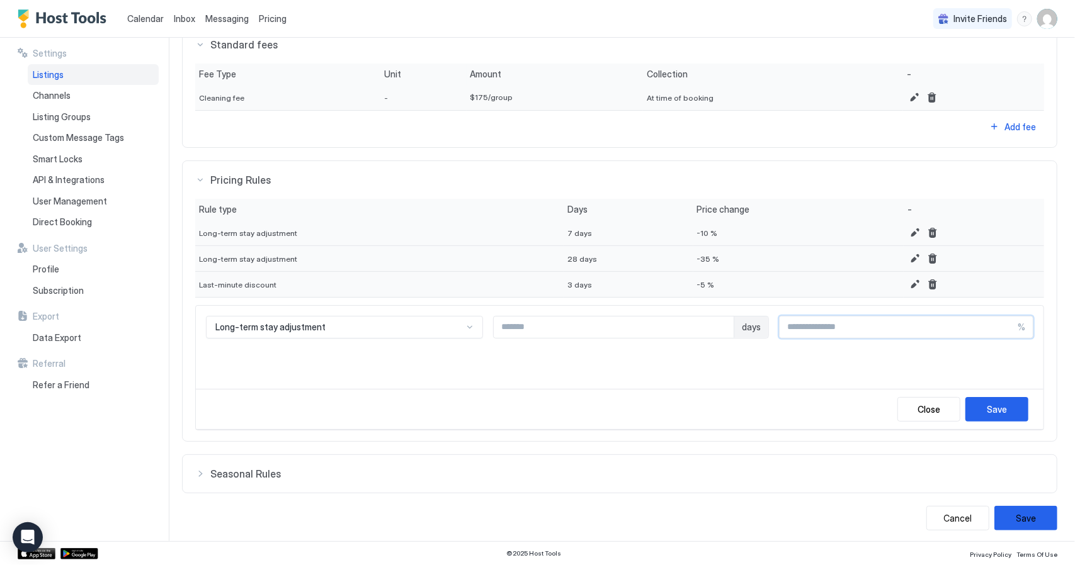
click at [802, 324] on input "***" at bounding box center [898, 327] width 238 height 21
type input "***"
click at [806, 373] on div "Long-term stay adjustment ** days *** %" at bounding box center [619, 347] width 847 height 83
click at [841, 366] on div "Long-term stay adjustment ** days *** %" at bounding box center [619, 347] width 847 height 83
click at [987, 403] on div "Save" at bounding box center [996, 409] width 20 height 13
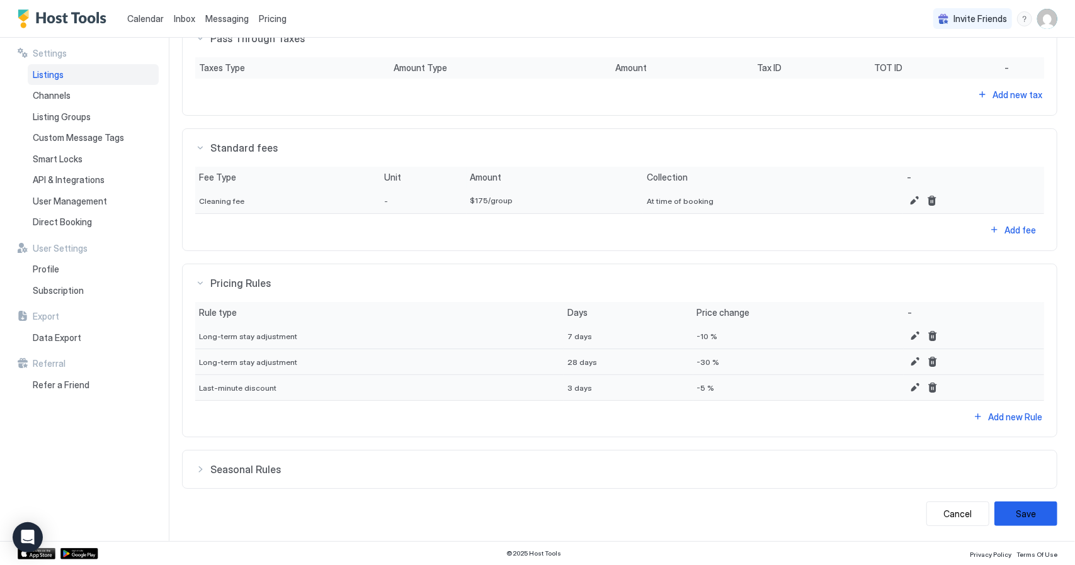
scroll to position [408, 0]
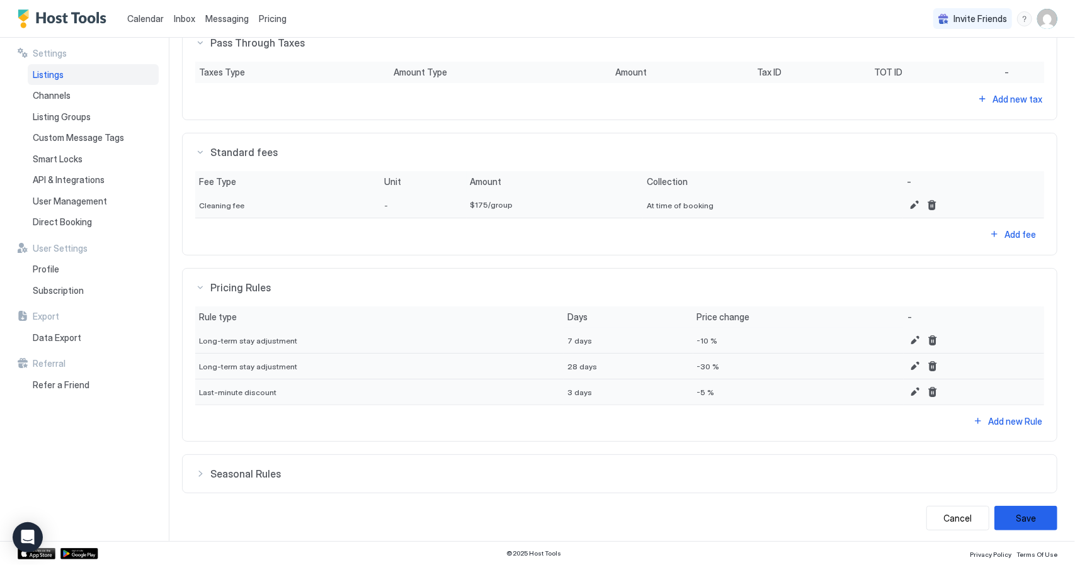
click at [202, 468] on div "Seasonal Rules" at bounding box center [619, 474] width 849 height 13
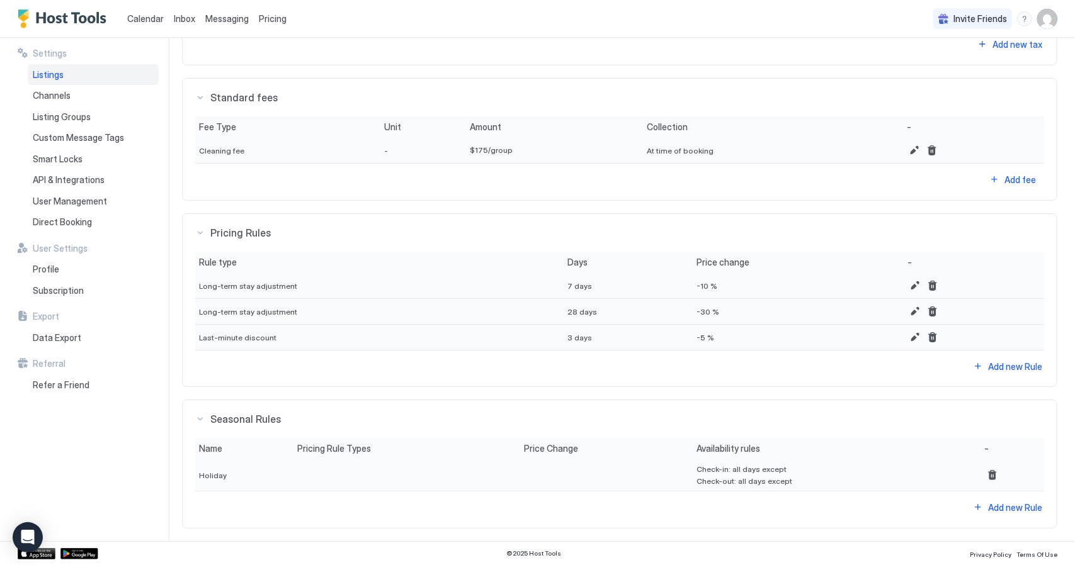
scroll to position [498, 0]
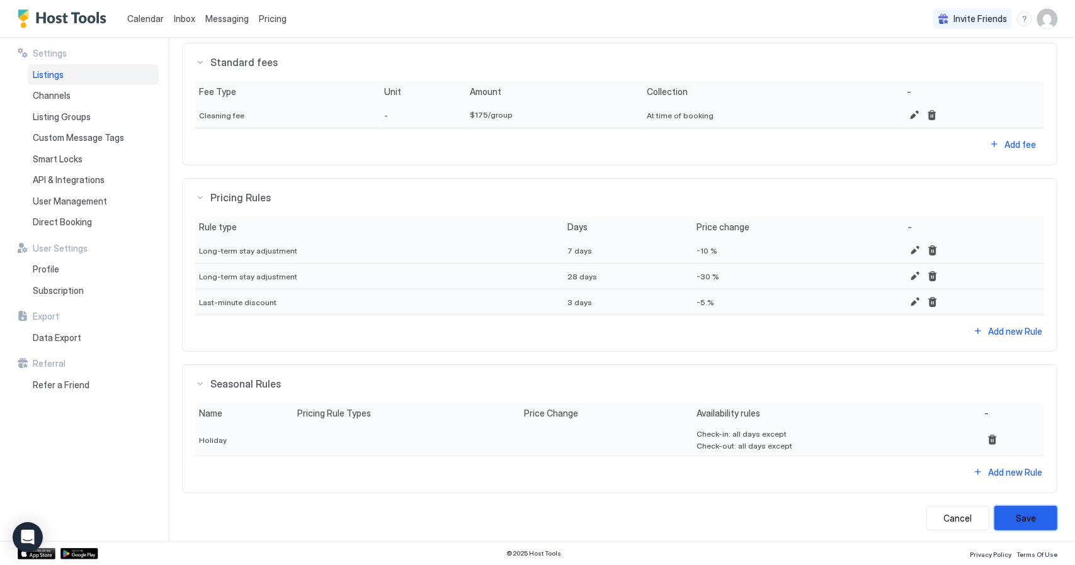
click at [1003, 511] on button "Save" at bounding box center [1025, 518] width 63 height 25
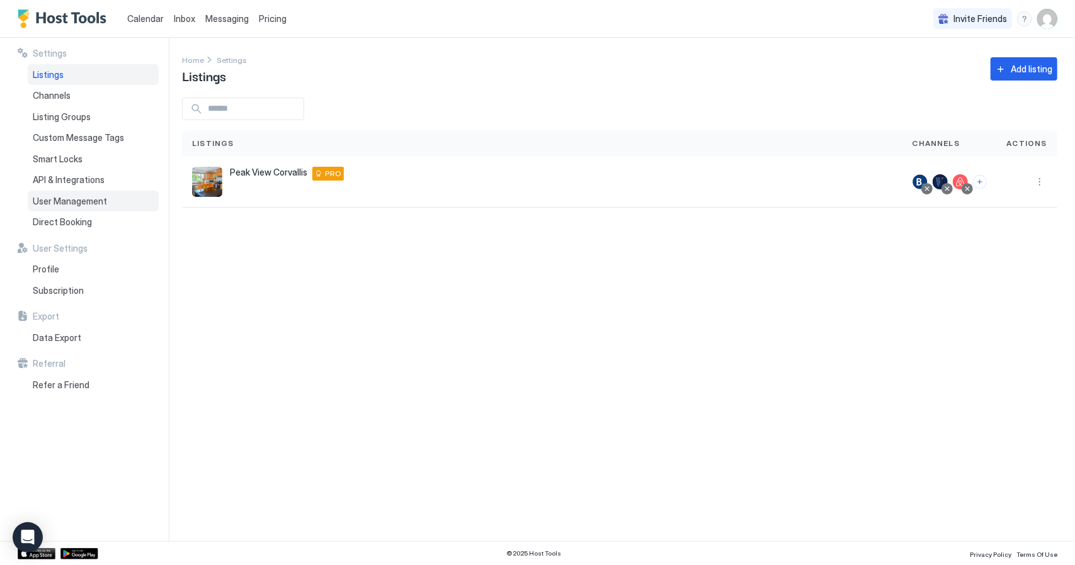
click at [98, 196] on span "User Management" at bounding box center [70, 201] width 74 height 11
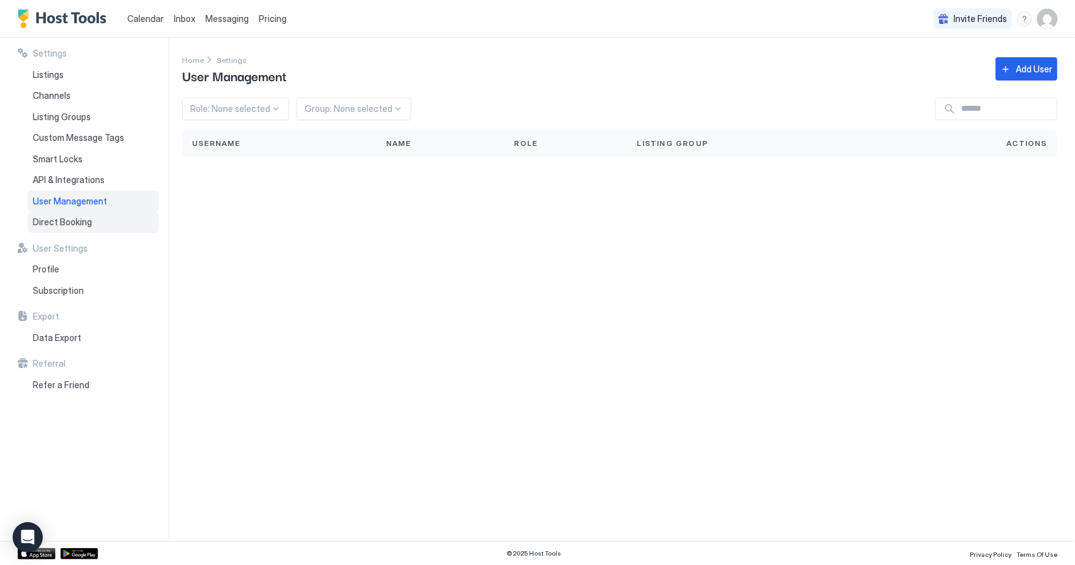
click at [81, 223] on span "Direct Booking" at bounding box center [62, 222] width 59 height 11
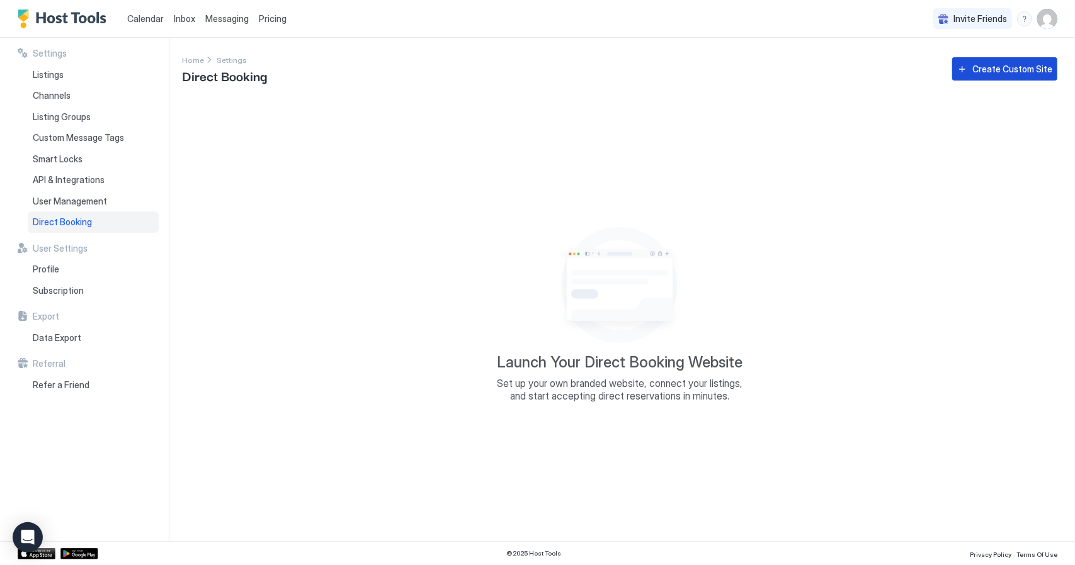
click at [974, 69] on div "Create Custom Site" at bounding box center [1012, 68] width 80 height 13
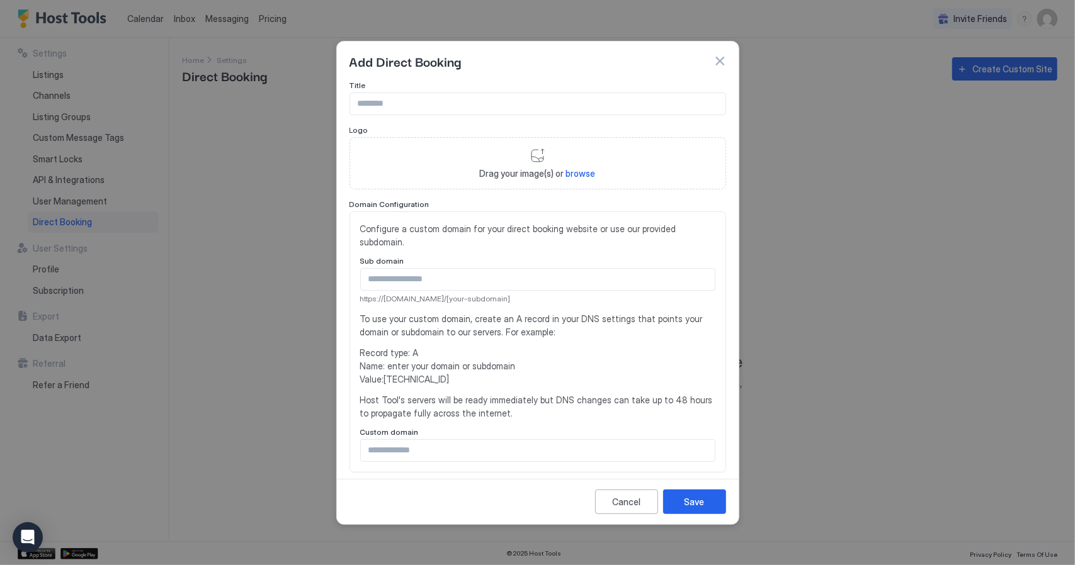
scroll to position [244, 0]
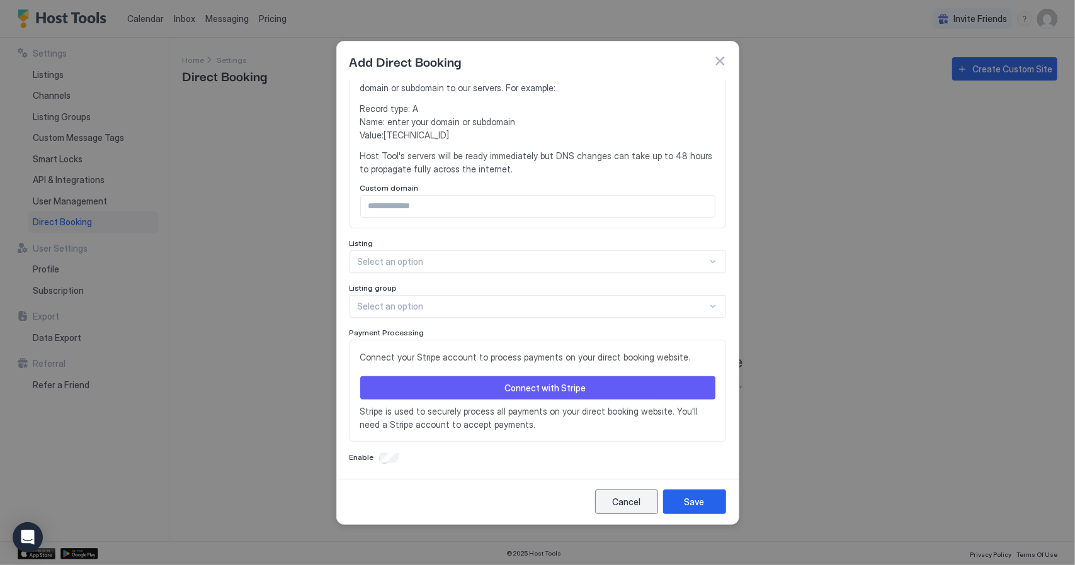
click at [616, 500] on div "Cancel" at bounding box center [626, 501] width 28 height 13
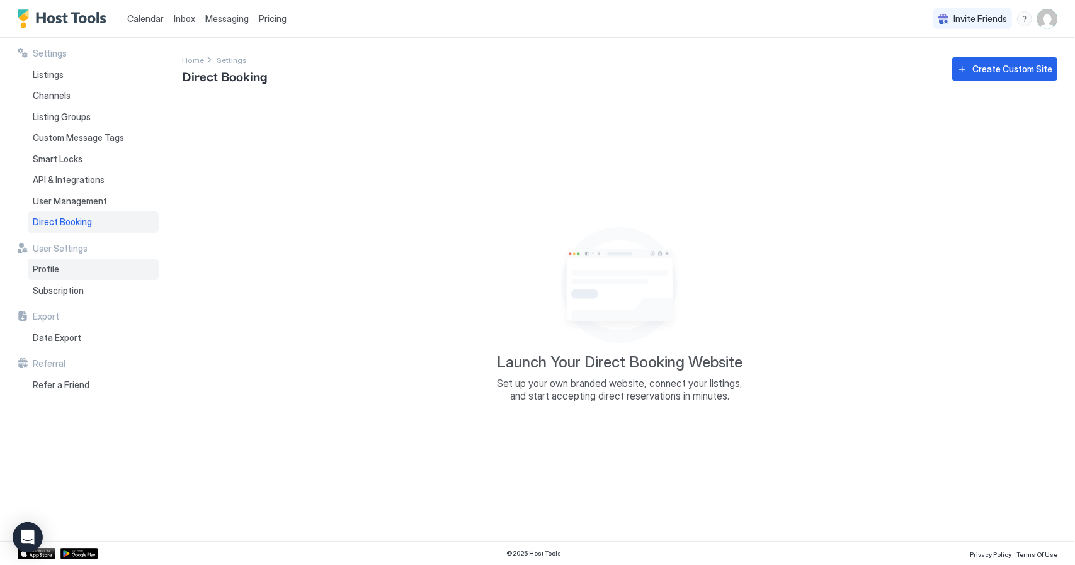
click at [50, 272] on span "Profile" at bounding box center [46, 269] width 26 height 11
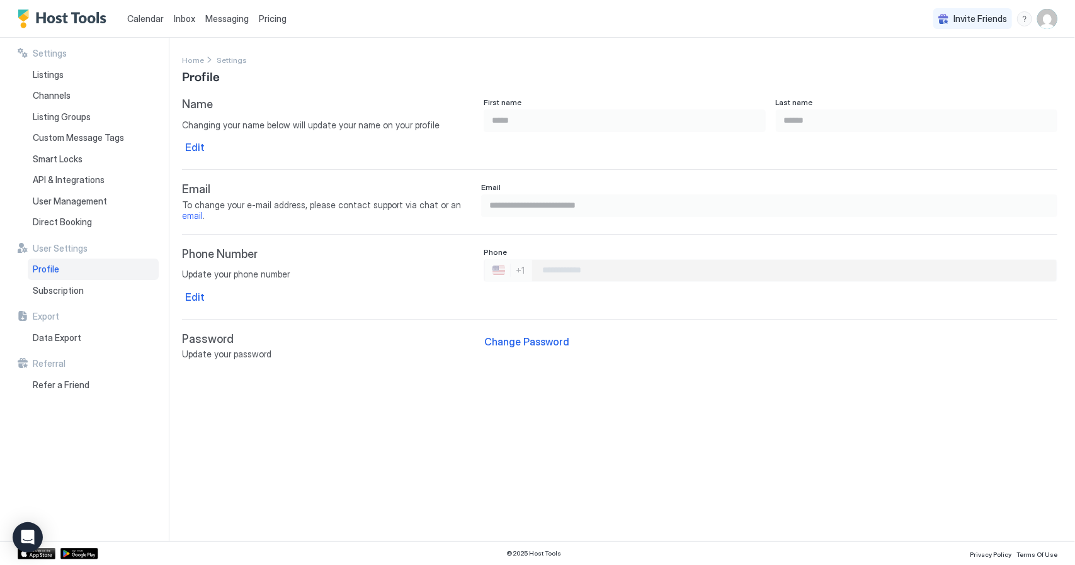
click at [549, 270] on input "Phone Number input" at bounding box center [794, 270] width 524 height 23
click at [624, 260] on input "Phone Number input" at bounding box center [794, 270] width 524 height 23
click at [621, 193] on div "Email" at bounding box center [769, 189] width 576 height 12
drag, startPoint x: 561, startPoint y: 268, endPoint x: 554, endPoint y: 267, distance: 7.0
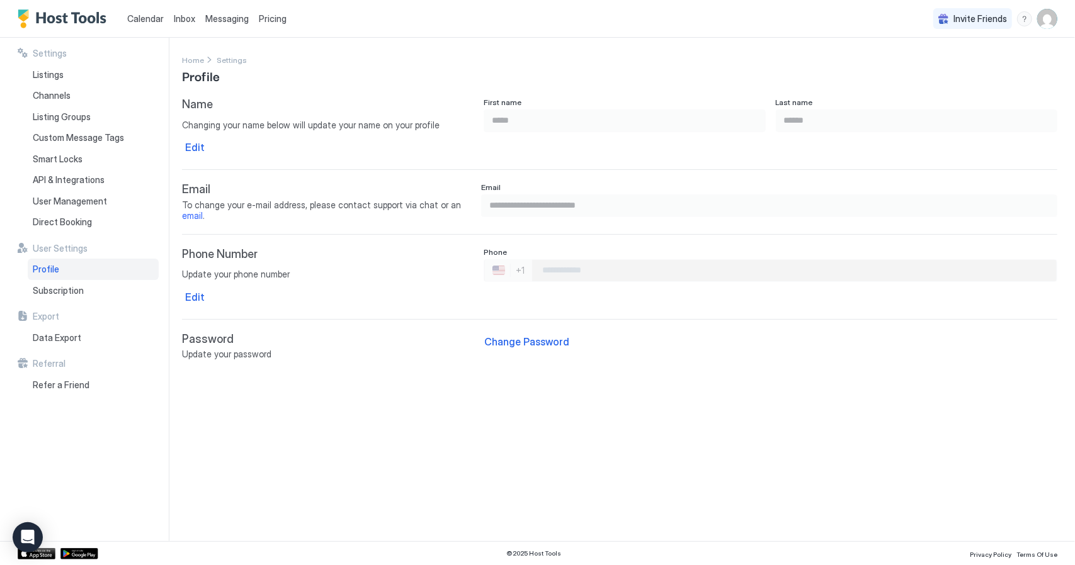
click at [561, 268] on input "Phone Number input" at bounding box center [794, 270] width 524 height 23
click at [195, 290] on div "Edit" at bounding box center [195, 297] width 20 height 15
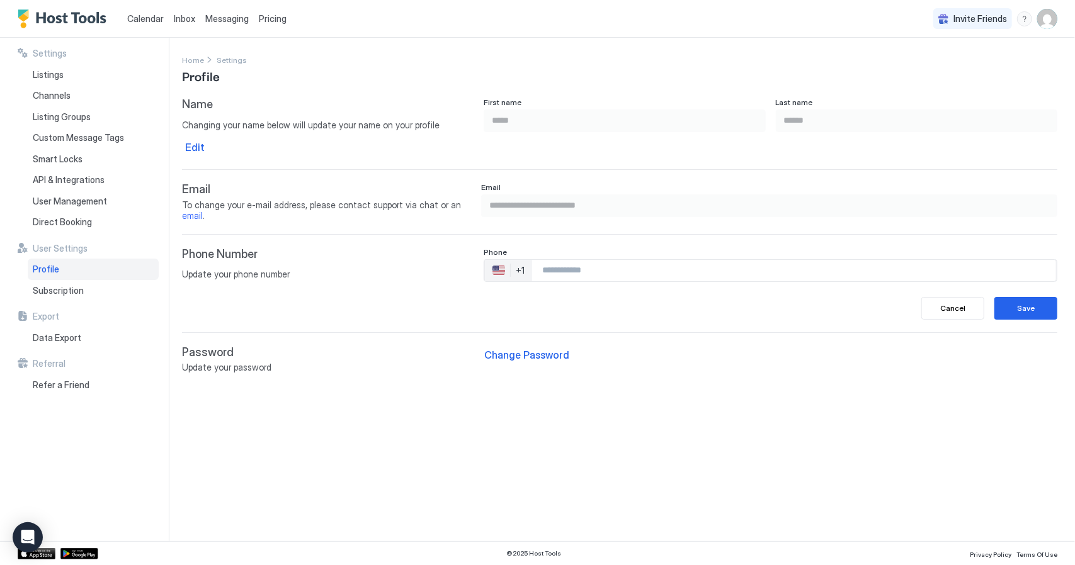
click at [550, 254] on div "Phone" at bounding box center [769, 253] width 573 height 12
click at [549, 260] on input "Phone Number input" at bounding box center [794, 270] width 524 height 23
click at [607, 265] on input "Phone Number input" at bounding box center [794, 270] width 524 height 23
drag, startPoint x: 615, startPoint y: 264, endPoint x: 365, endPoint y: 254, distance: 250.1
click at [366, 254] on div "Phone Number Update your phone number Phone 🇺🇸 +1 ********* Cancel Save" at bounding box center [619, 283] width 875 height 72
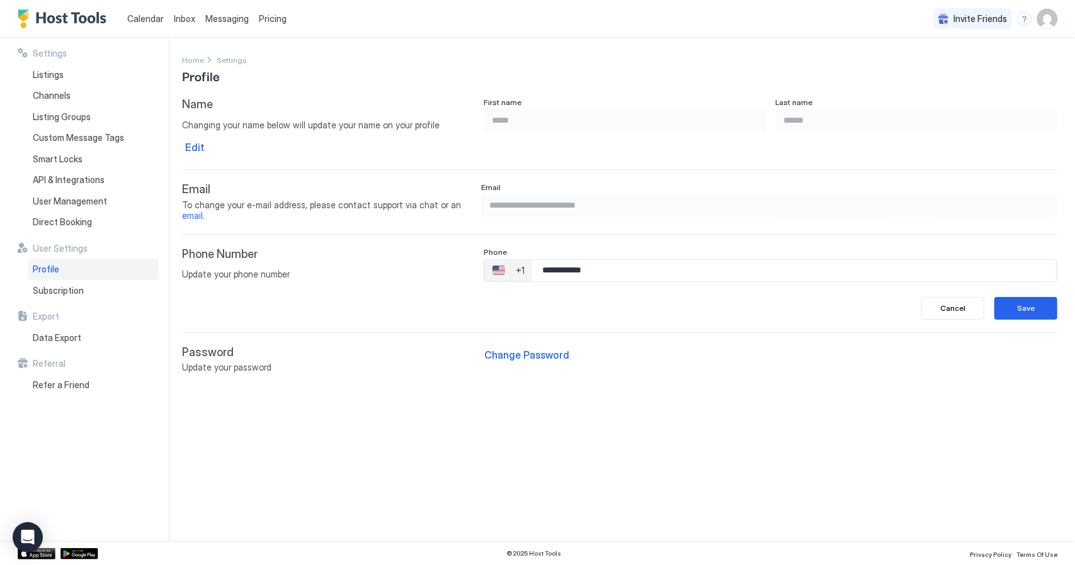
type input "**********"
click at [735, 311] on div "**********" at bounding box center [769, 283] width 573 height 72
click at [1025, 303] on div "Save" at bounding box center [1026, 308] width 18 height 11
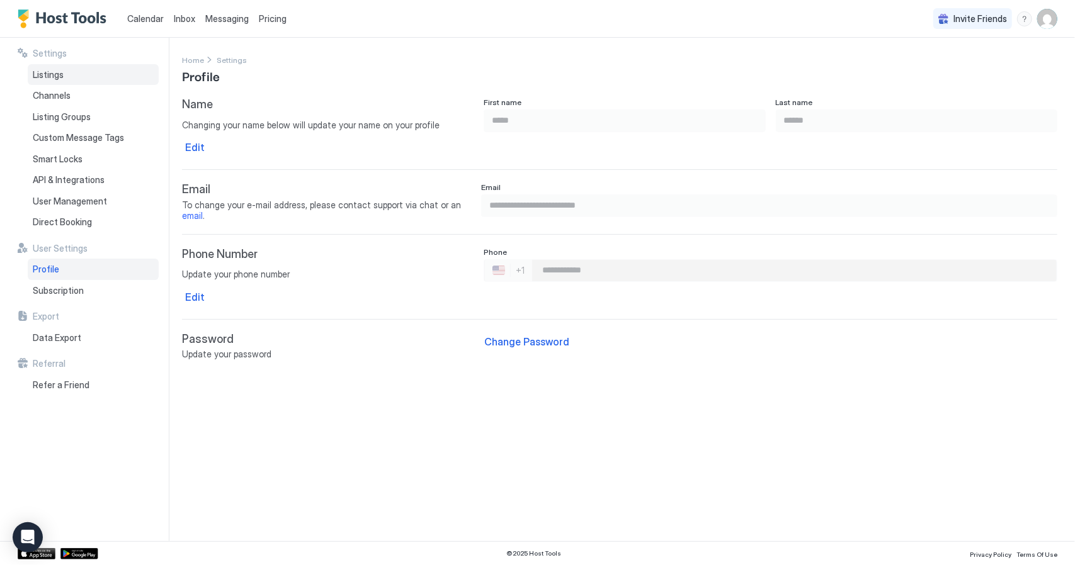
click at [48, 69] on span "Listings" at bounding box center [48, 74] width 31 height 11
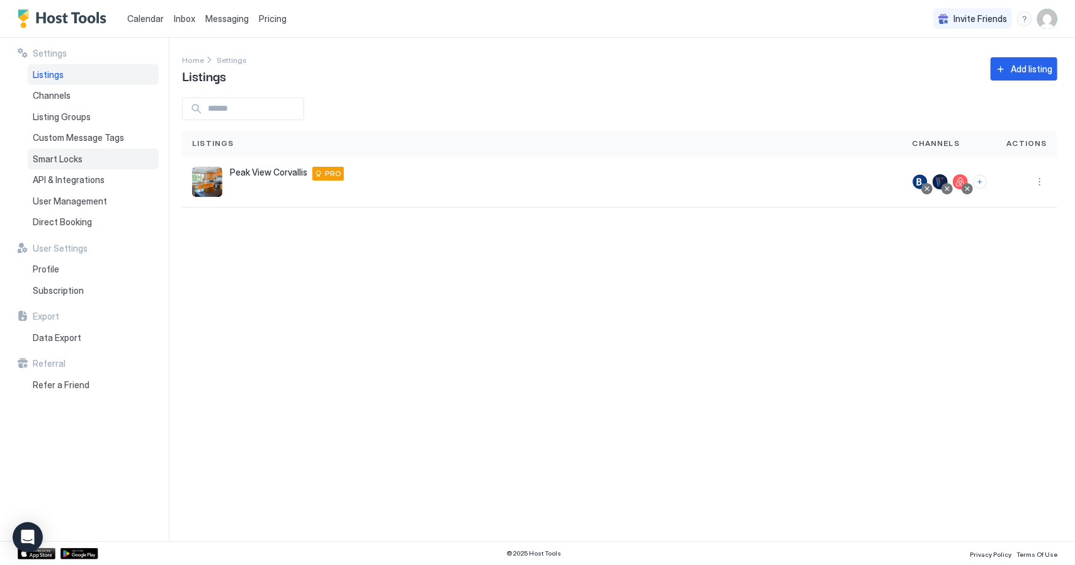
click at [61, 155] on span "Smart Locks" at bounding box center [58, 159] width 50 height 11
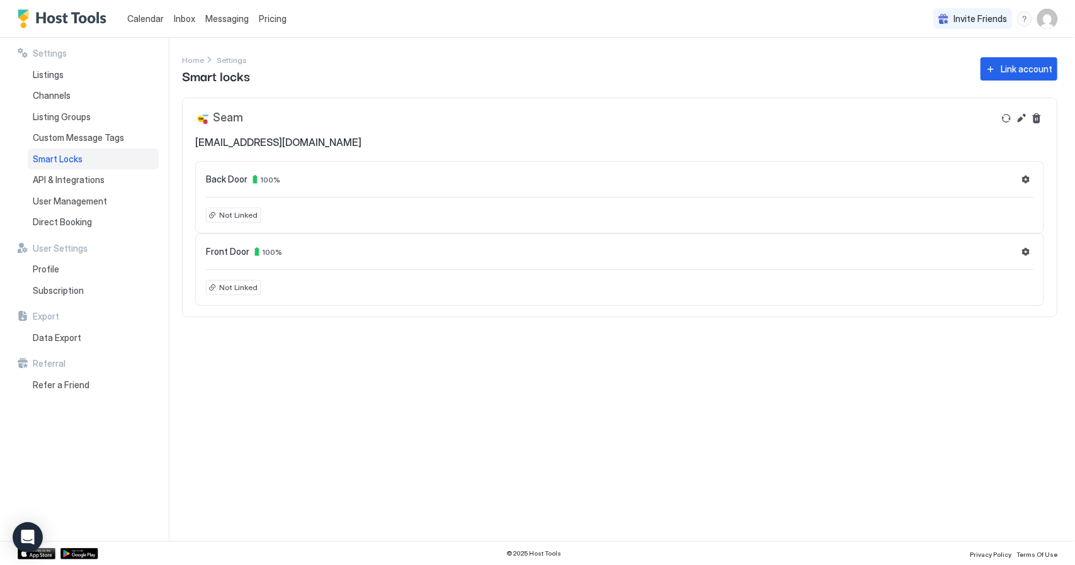
click at [213, 217] on div "Not Linked" at bounding box center [233, 215] width 55 height 15
click at [265, 178] on span "100 %" at bounding box center [270, 179] width 20 height 9
click at [57, 67] on div "Listings" at bounding box center [93, 74] width 131 height 21
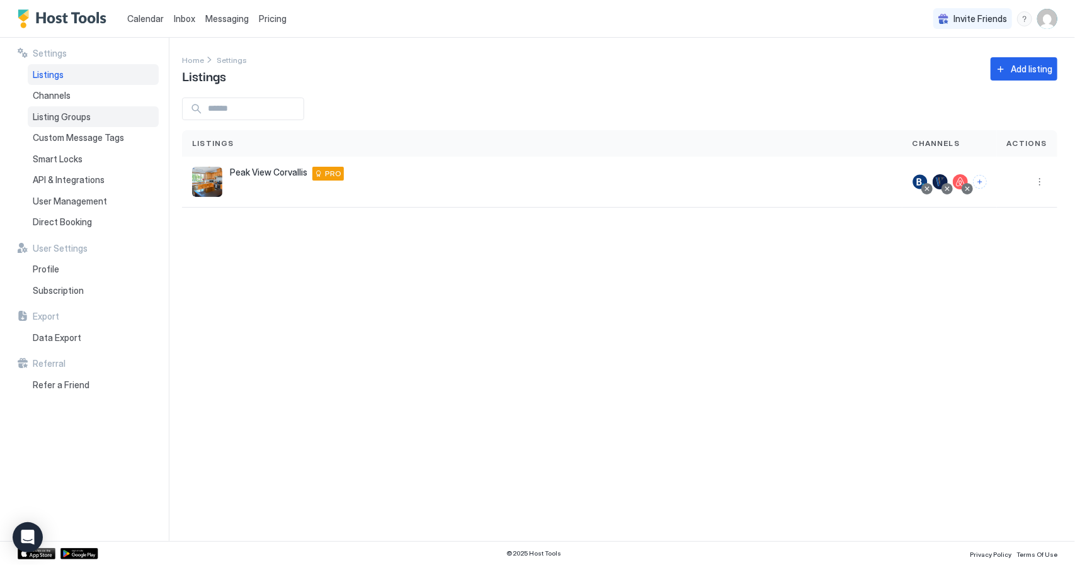
click at [59, 116] on span "Listing Groups" at bounding box center [62, 116] width 58 height 11
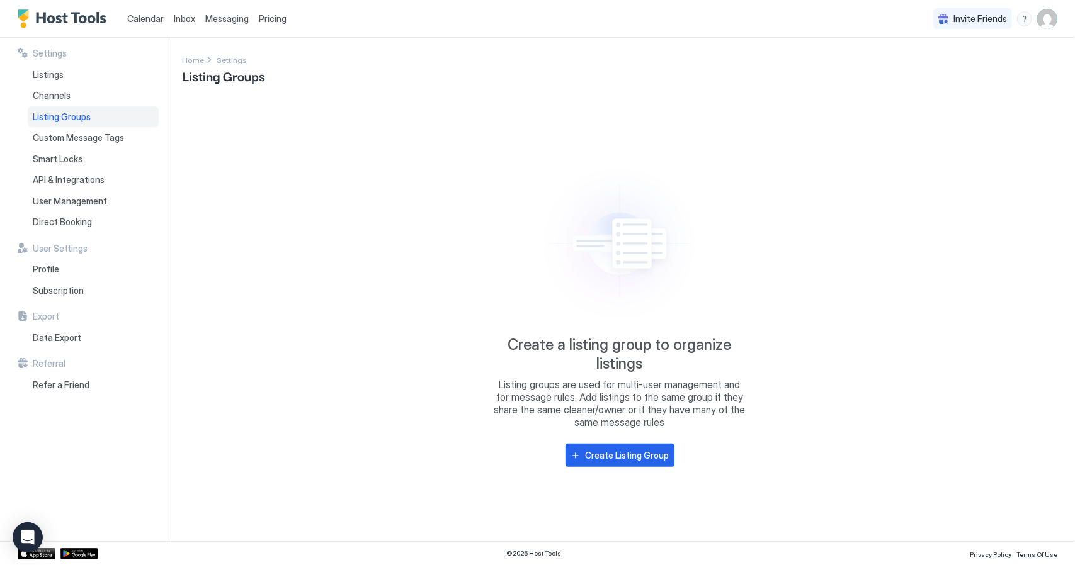
click at [184, 14] on span "Inbox" at bounding box center [184, 18] width 21 height 11
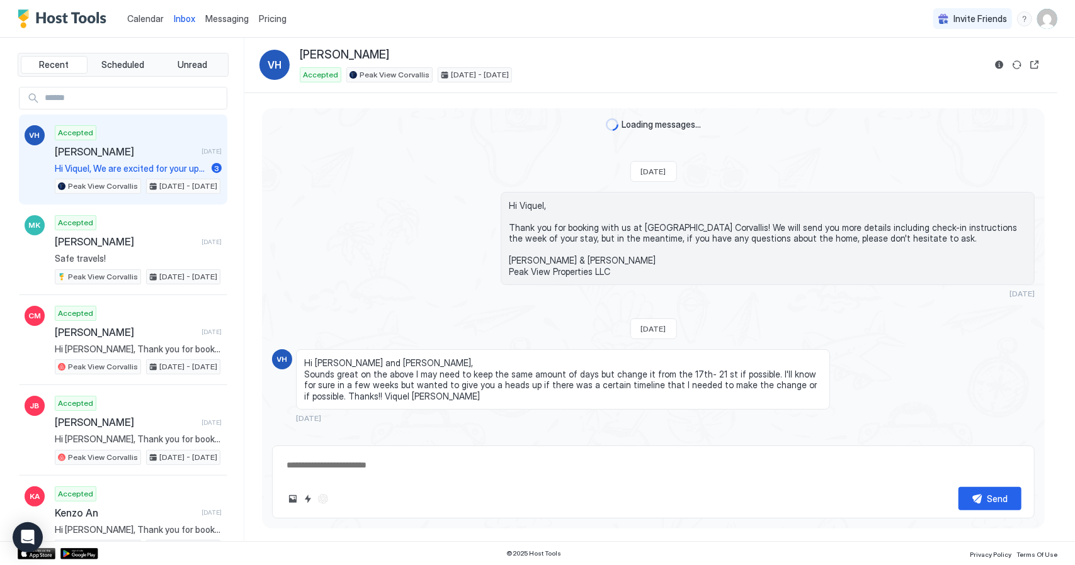
scroll to position [1049, 0]
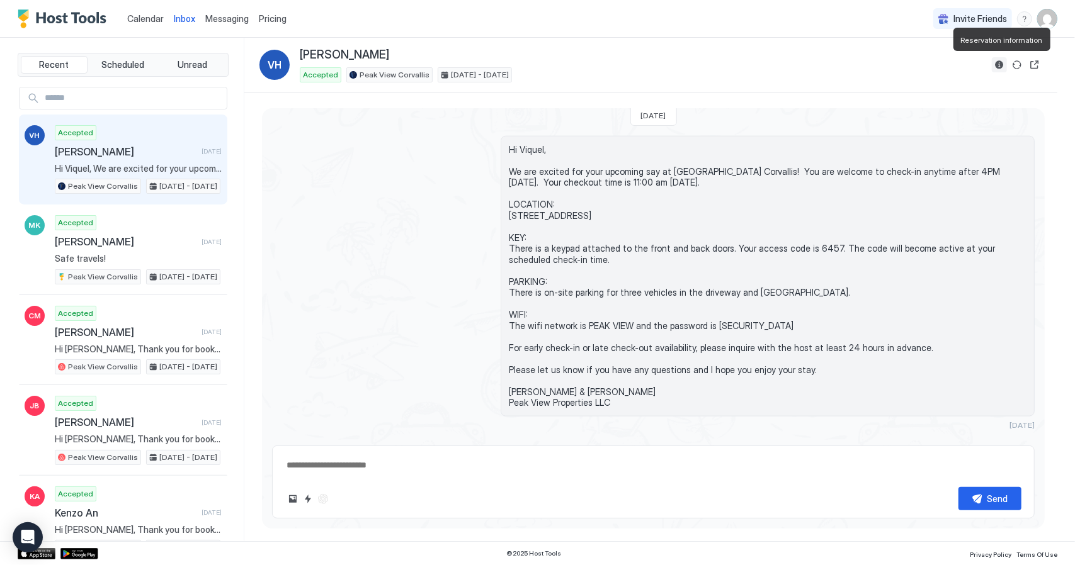
click at [1001, 64] on button "Reservation information" at bounding box center [998, 64] width 15 height 15
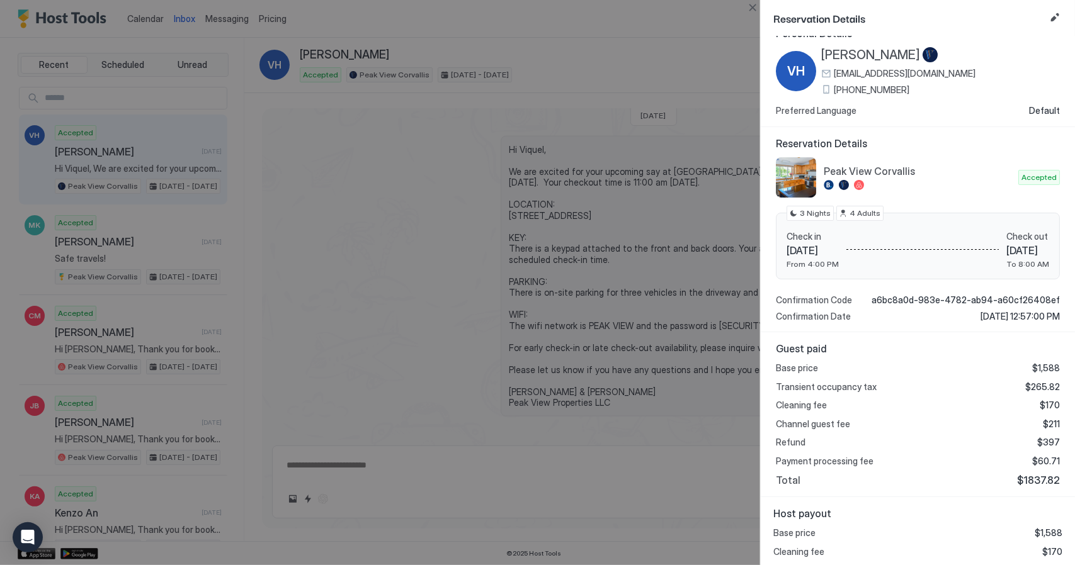
scroll to position [0, 0]
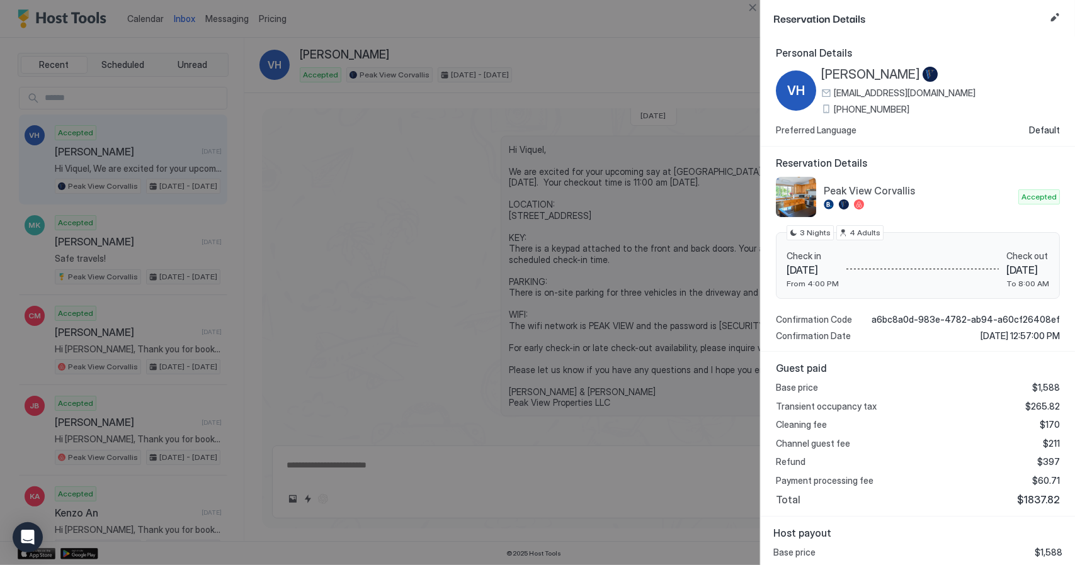
click at [694, 50] on div at bounding box center [537, 282] width 1075 height 565
drag, startPoint x: 716, startPoint y: 27, endPoint x: 773, endPoint y: 208, distance: 189.9
click at [717, 29] on div at bounding box center [537, 282] width 1075 height 565
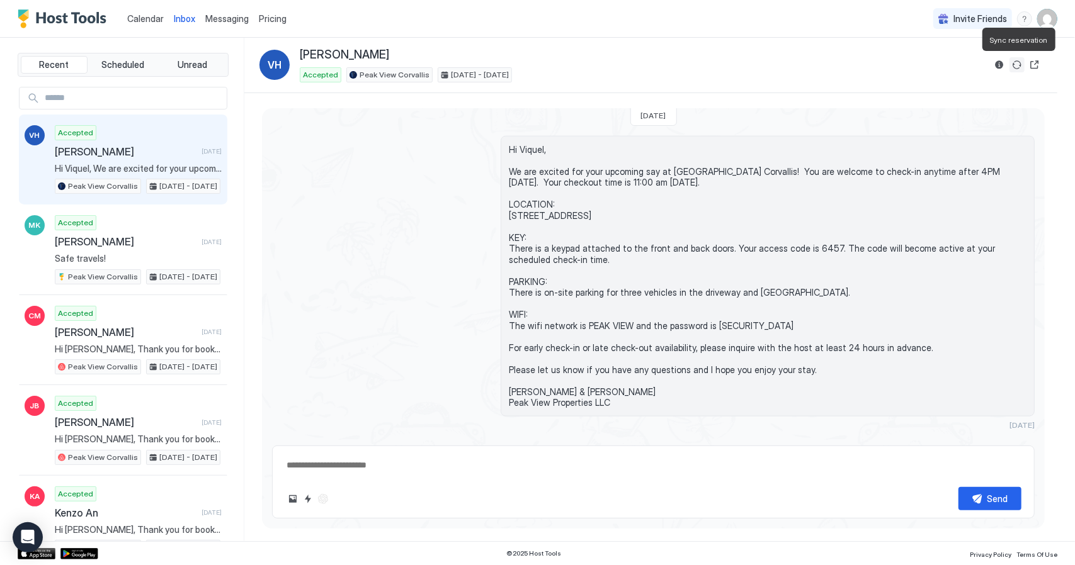
click at [1019, 64] on button "Sync reservation" at bounding box center [1016, 64] width 15 height 15
click at [1036, 64] on button "Open reservation" at bounding box center [1034, 64] width 15 height 15
click at [132, 64] on span "Scheduled" at bounding box center [123, 64] width 43 height 11
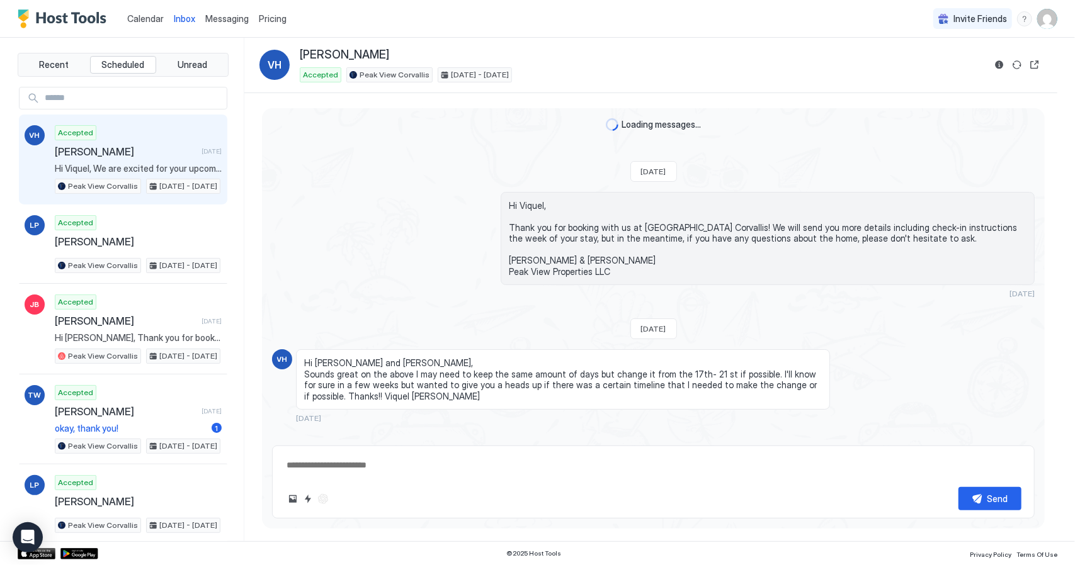
type textarea "*"
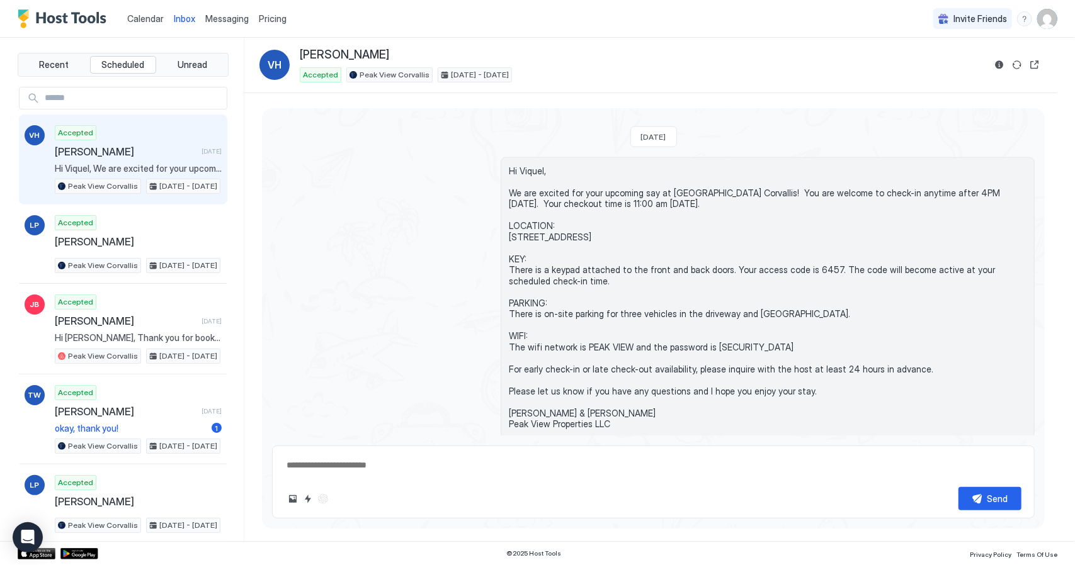
scroll to position [1006, 0]
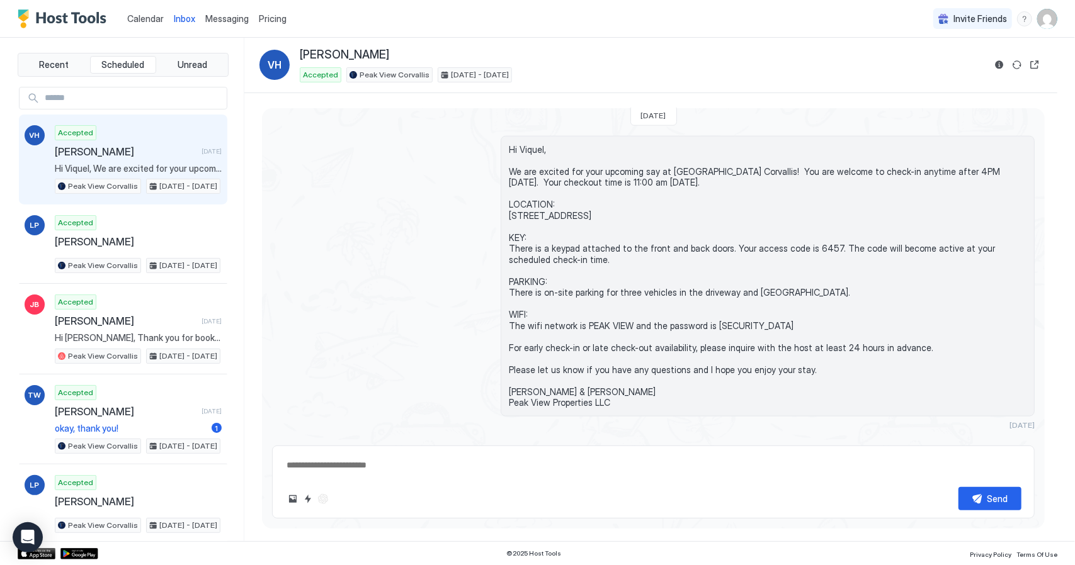
click at [370, 72] on span "Peak View Corvallis" at bounding box center [394, 74] width 70 height 11
click at [147, 12] on link "Calendar" at bounding box center [145, 18] width 37 height 13
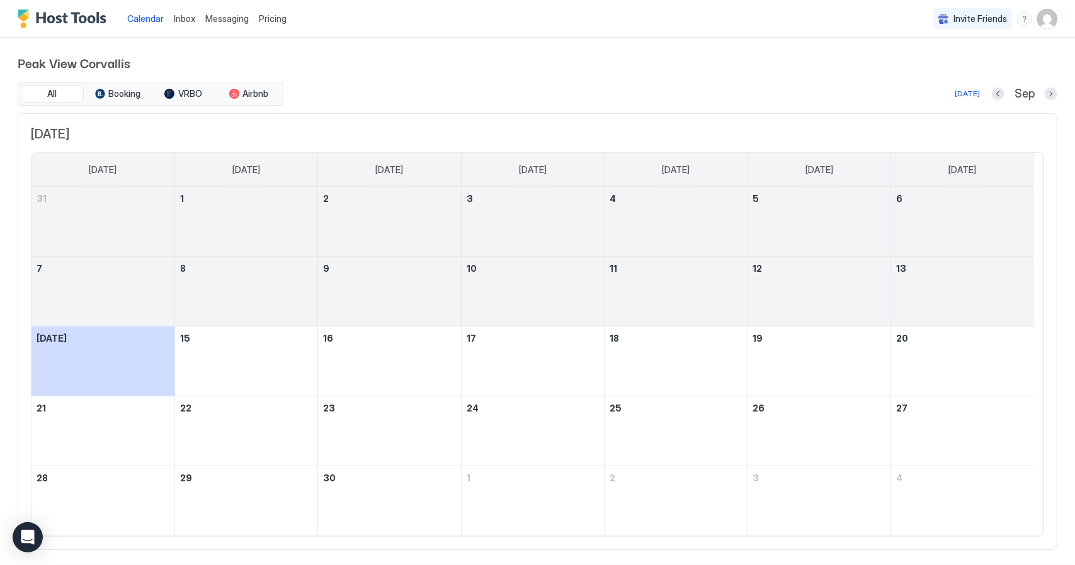
click at [1037, 20] on img "User profile" at bounding box center [1047, 19] width 20 height 20
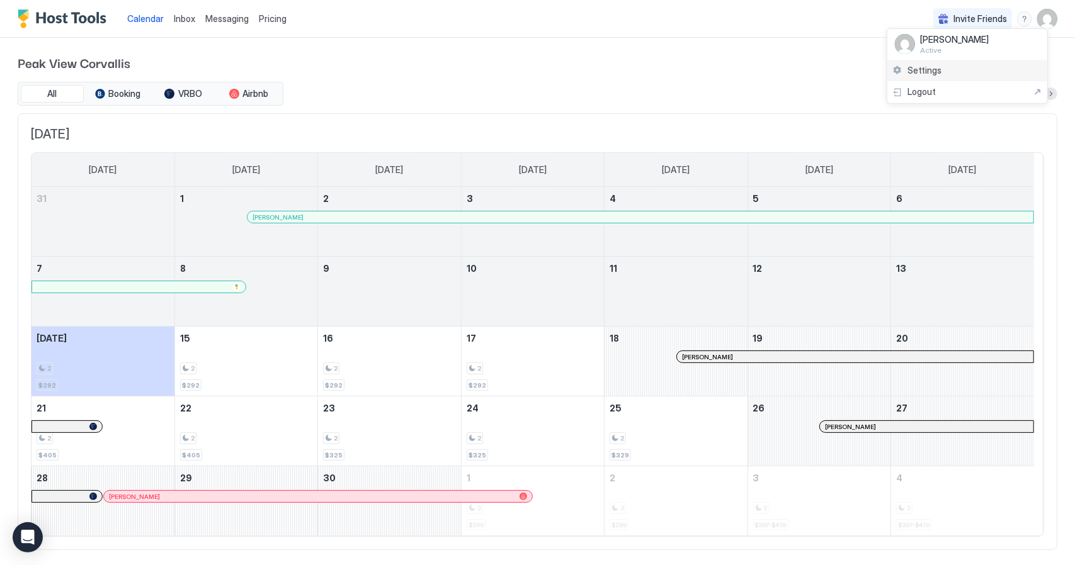
click at [914, 72] on span "Settings" at bounding box center [924, 70] width 34 height 11
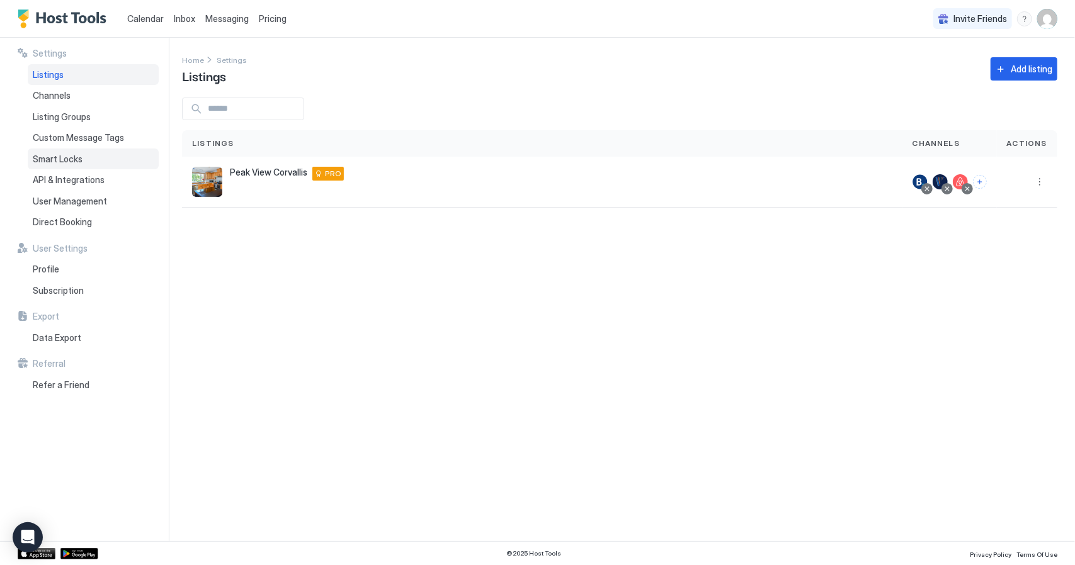
click at [78, 150] on div "Smart Locks" at bounding box center [93, 159] width 131 height 21
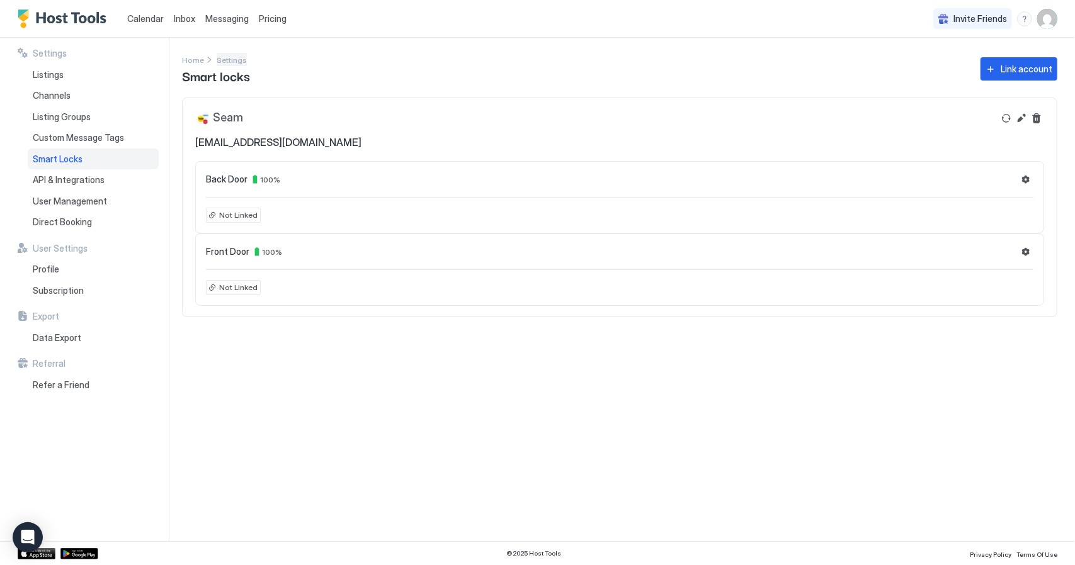
click at [236, 60] on span "Settings" at bounding box center [232, 59] width 30 height 9
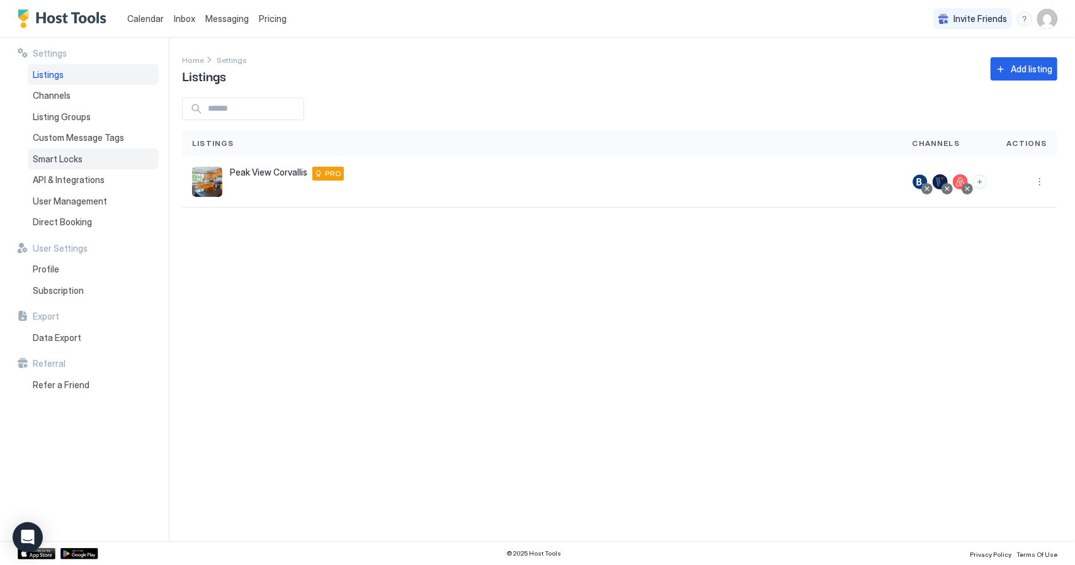
click at [76, 155] on span "Smart Locks" at bounding box center [58, 159] width 50 height 11
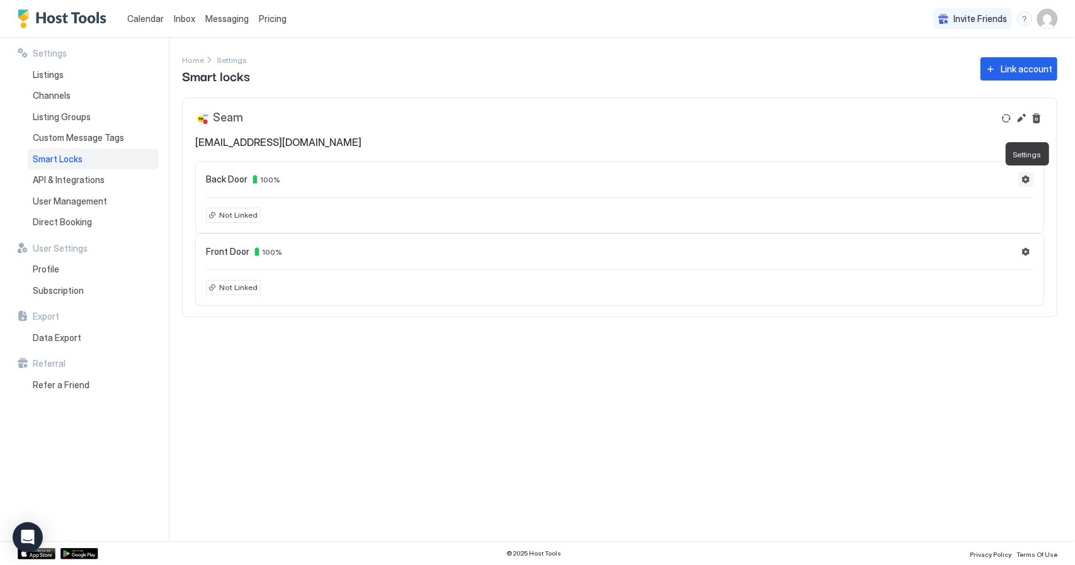
click at [1030, 174] on button "Settings" at bounding box center [1025, 179] width 15 height 15
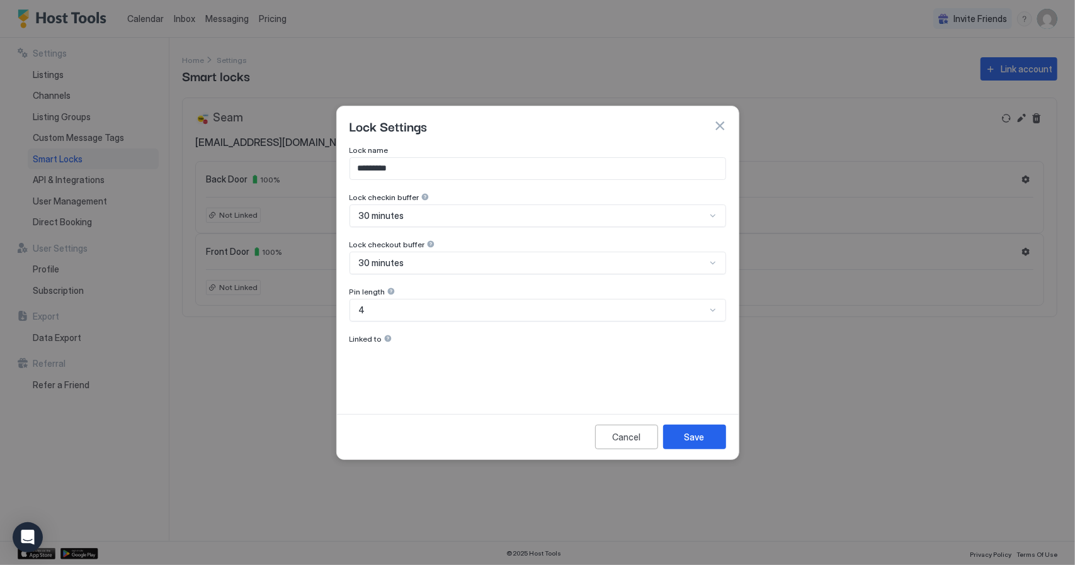
click at [388, 338] on div at bounding box center [387, 338] width 9 height 9
click at [497, 366] on div "Lock name ********* Lock checkin buffer 30 minutes Lock checkout buffer 30 minu…" at bounding box center [537, 270] width 376 height 251
click at [420, 195] on div at bounding box center [424, 197] width 9 height 9
click at [418, 215] on div "Lock name ********* Lock checkin buffer 30 minutes Lock checkout buffer 30 minu…" at bounding box center [537, 270] width 376 height 251
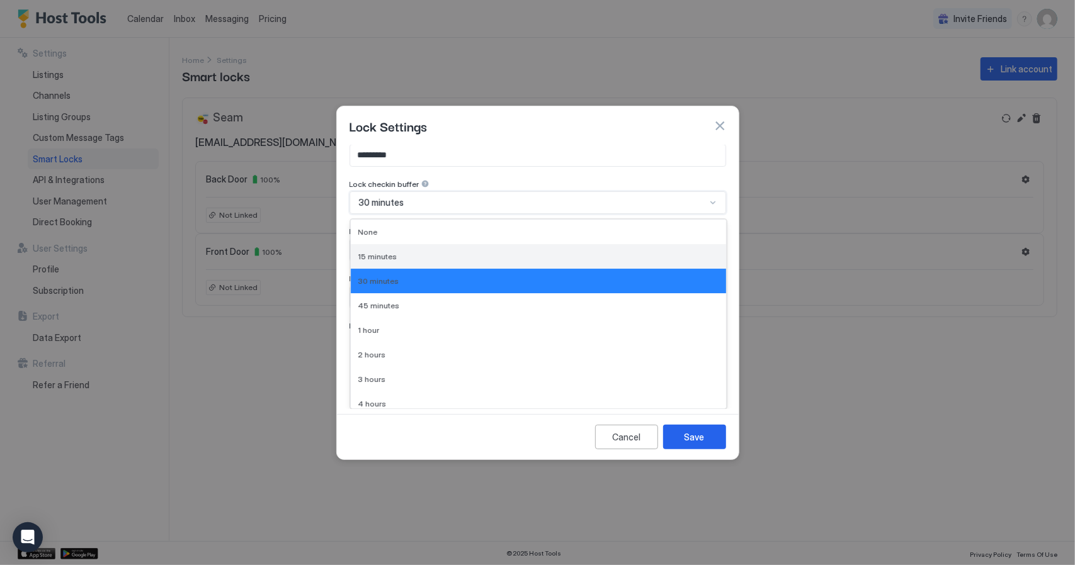
click at [375, 255] on span "15 minutes" at bounding box center [377, 256] width 39 height 9
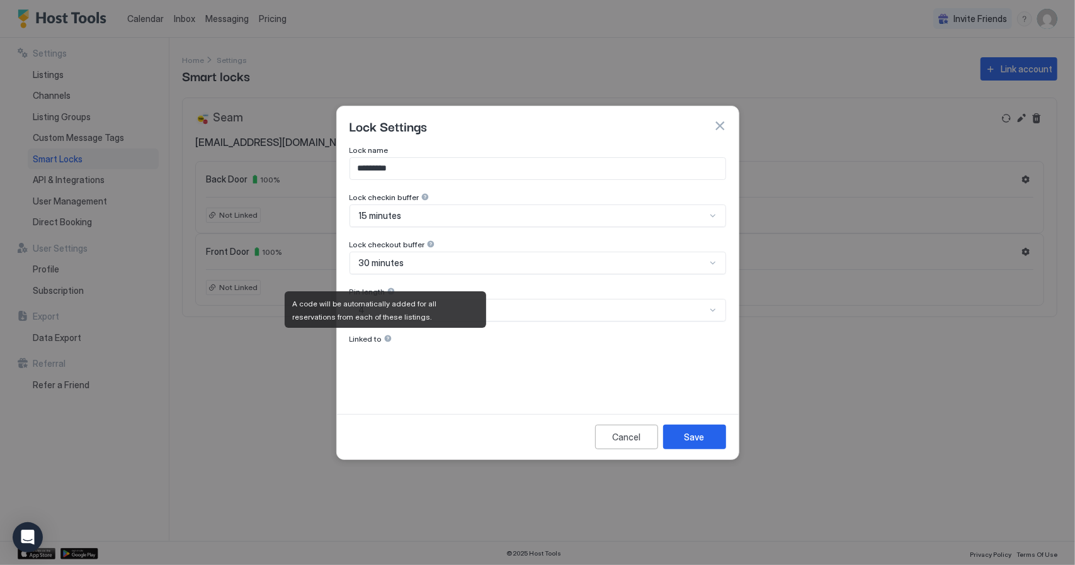
click at [384, 339] on div at bounding box center [387, 338] width 9 height 9
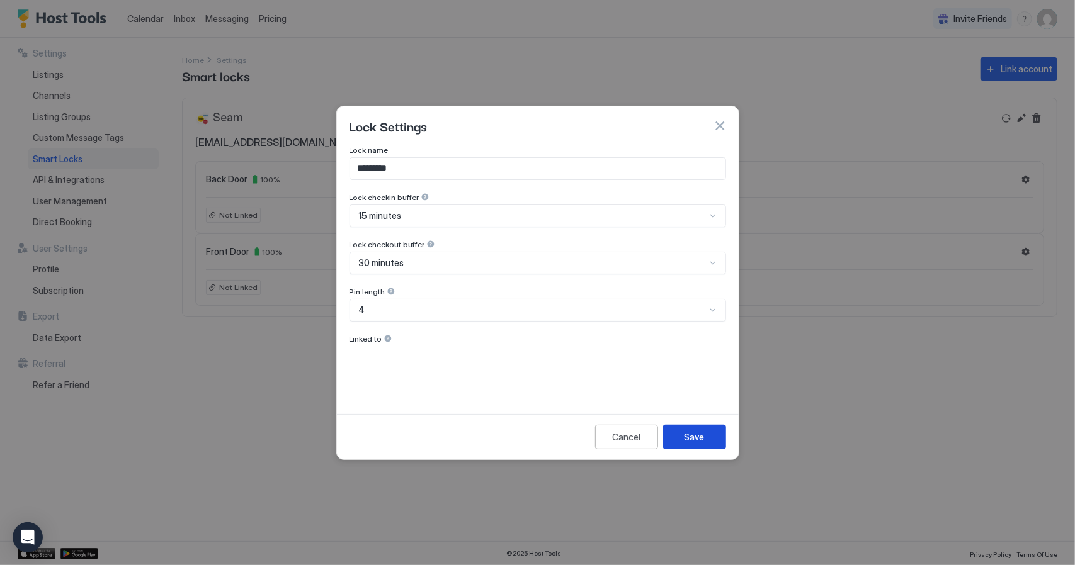
click at [710, 434] on button "Save" at bounding box center [694, 437] width 63 height 25
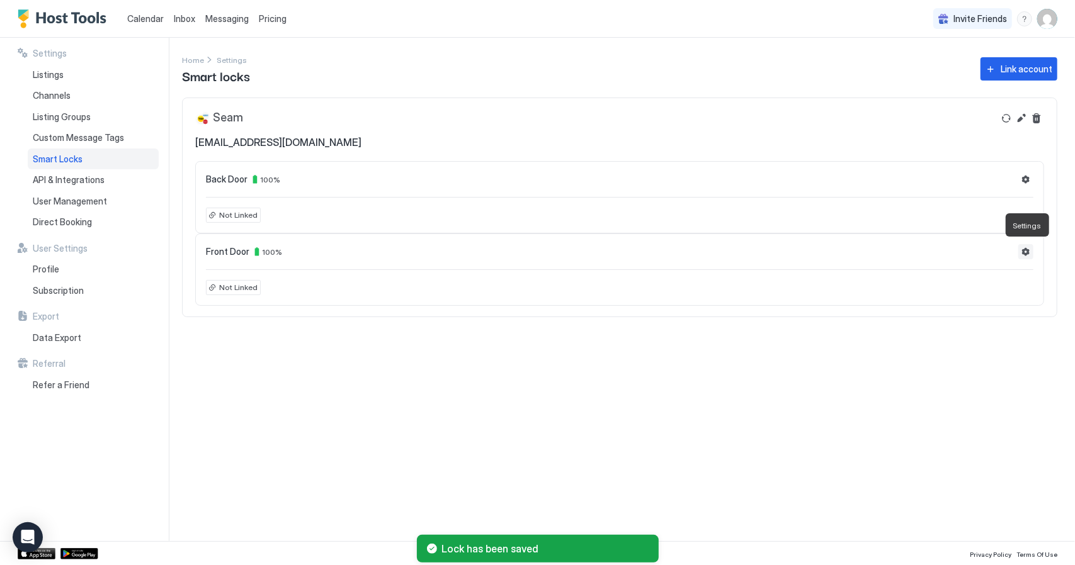
click at [1026, 248] on button "Settings" at bounding box center [1025, 251] width 15 height 15
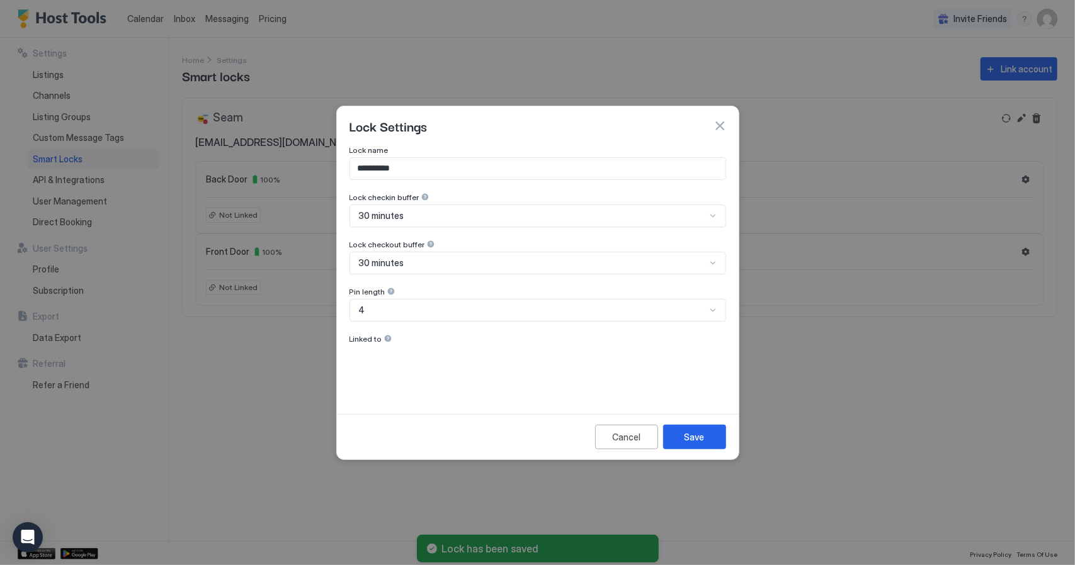
scroll to position [13, 0]
click at [444, 213] on div "30 minutes" at bounding box center [537, 216] width 376 height 23
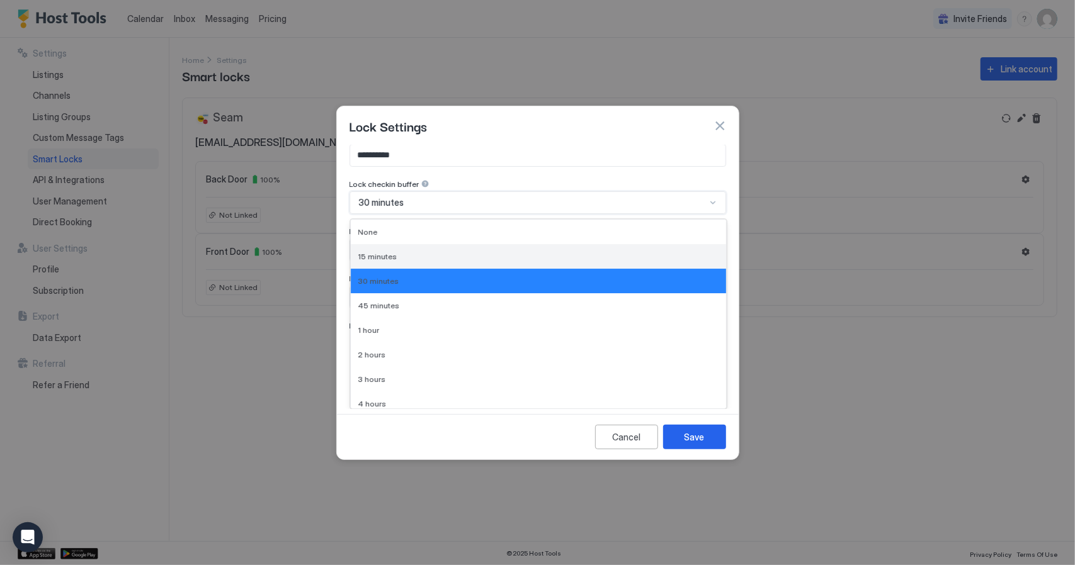
drag, startPoint x: 404, startPoint y: 247, endPoint x: 402, endPoint y: 255, distance: 8.6
click at [402, 255] on div "15 minutes" at bounding box center [538, 256] width 375 height 25
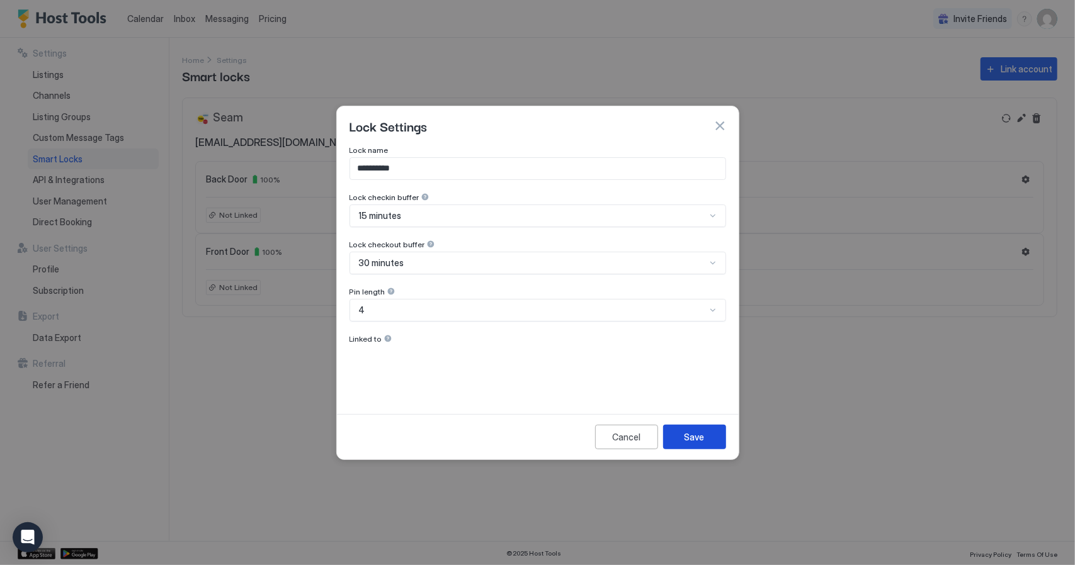
click at [689, 432] on div "Save" at bounding box center [694, 437] width 20 height 13
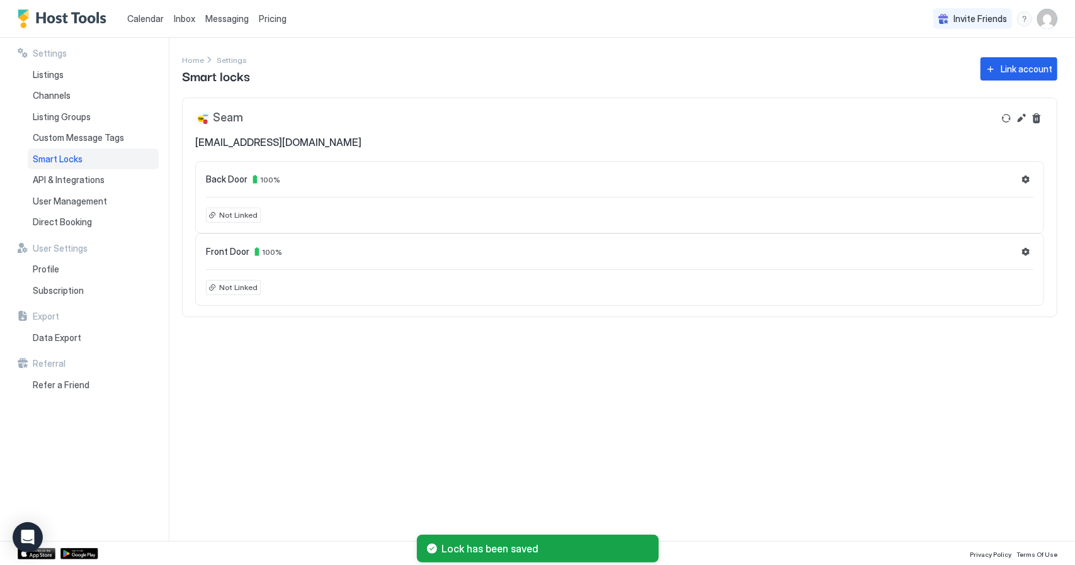
click at [237, 284] on span "Not Linked" at bounding box center [238, 287] width 38 height 11
click at [199, 287] on div "Front Door 100 % Not Linked" at bounding box center [619, 270] width 849 height 72
click at [225, 252] on span "Front Door" at bounding box center [227, 251] width 43 height 11
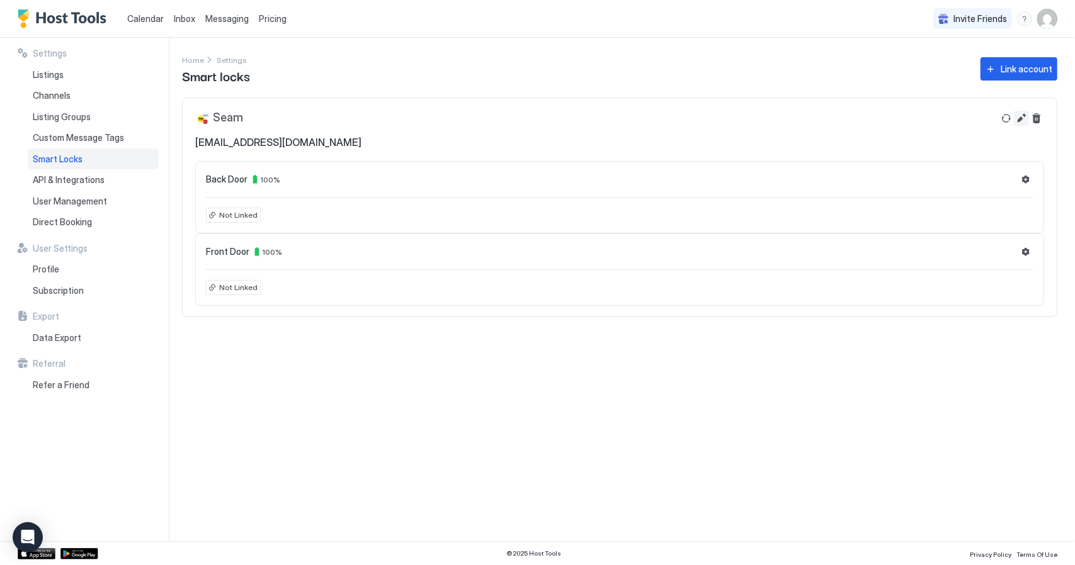
click at [1020, 116] on button "Edit" at bounding box center [1020, 118] width 15 height 15
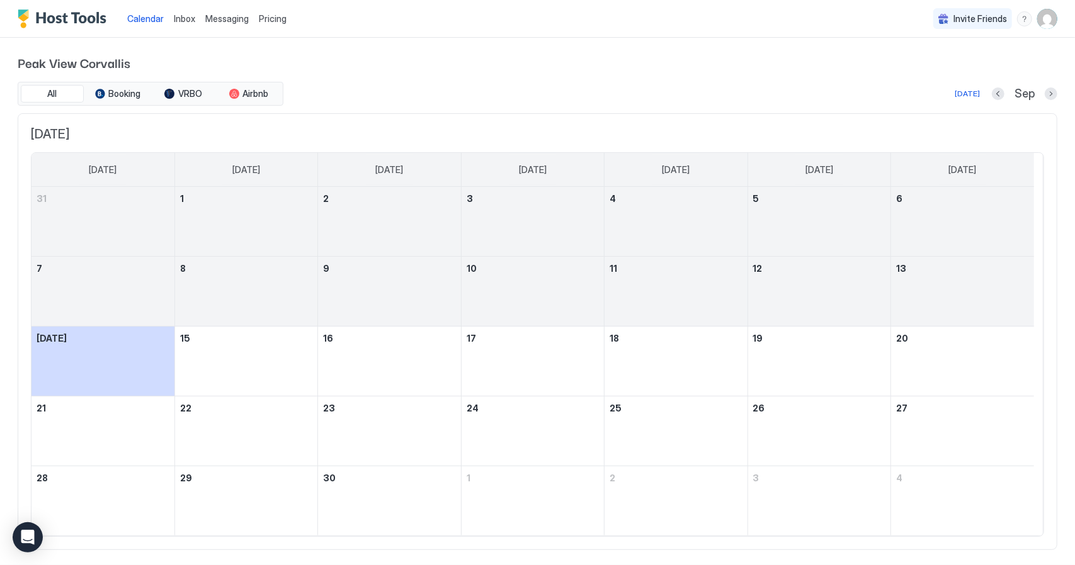
click at [523, 84] on div "All Booking VRBO Airbnb [DATE] Sep" at bounding box center [537, 94] width 1039 height 24
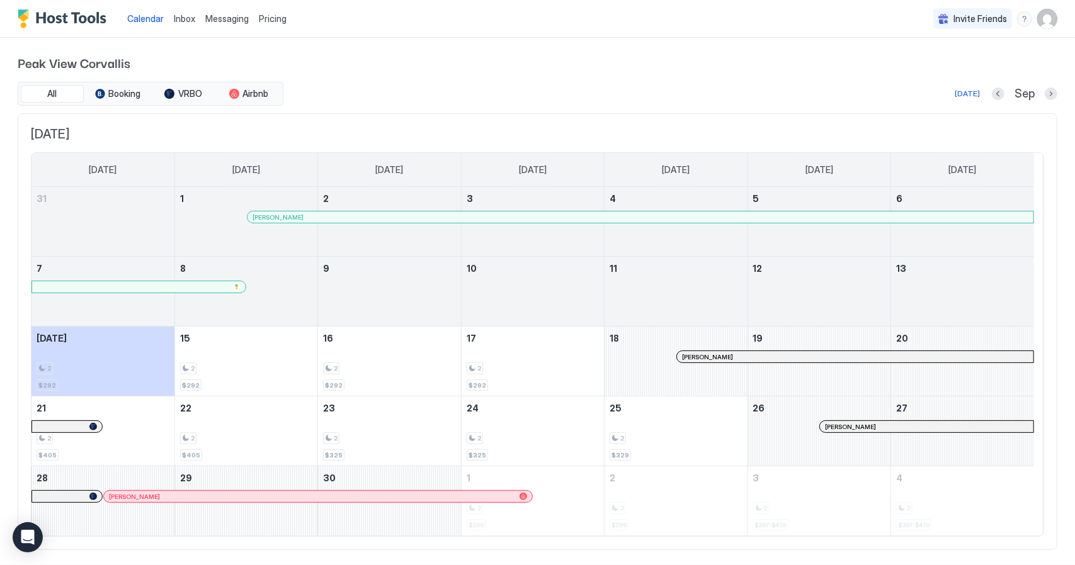
click at [1017, 19] on div "menu" at bounding box center [1024, 18] width 15 height 15
click at [923, 57] on span "Running Status" at bounding box center [913, 59] width 62 height 11
click at [192, 18] on span "Inbox" at bounding box center [184, 18] width 21 height 11
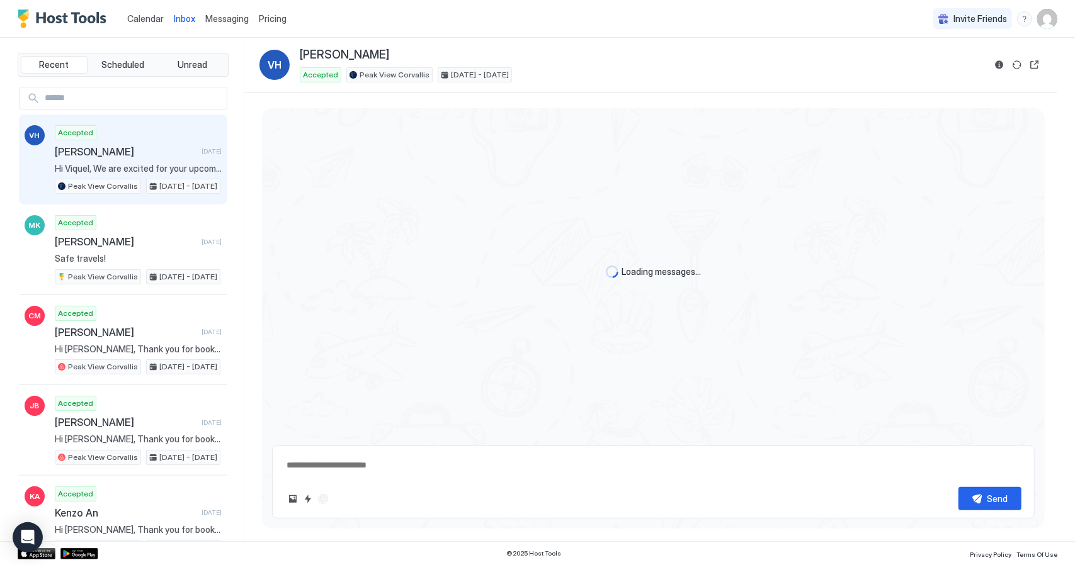
type textarea "*"
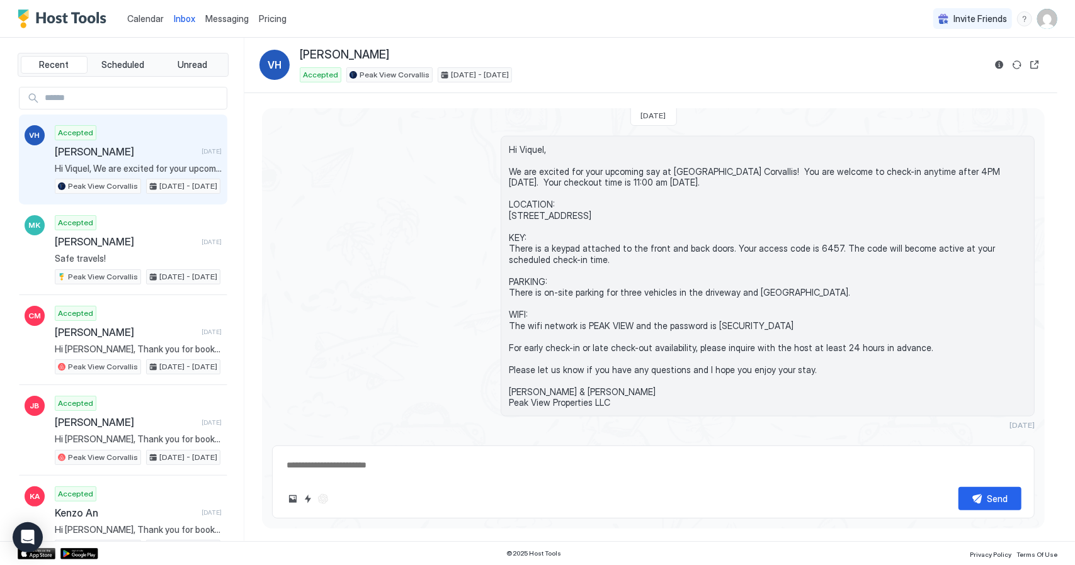
click at [229, 16] on span "Messaging" at bounding box center [226, 18] width 43 height 11
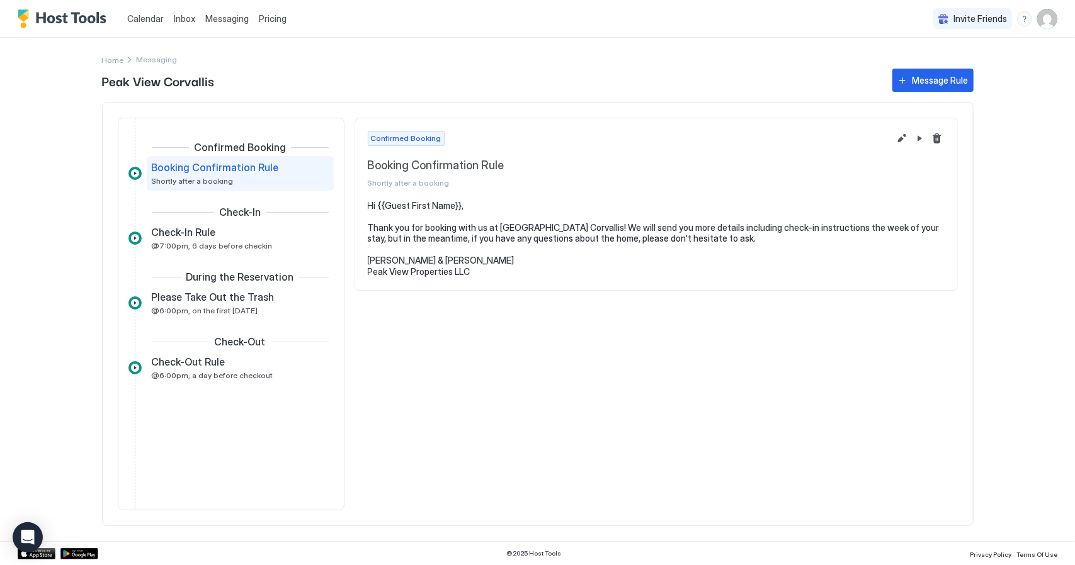
click at [272, 13] on span "Pricing" at bounding box center [273, 18] width 28 height 11
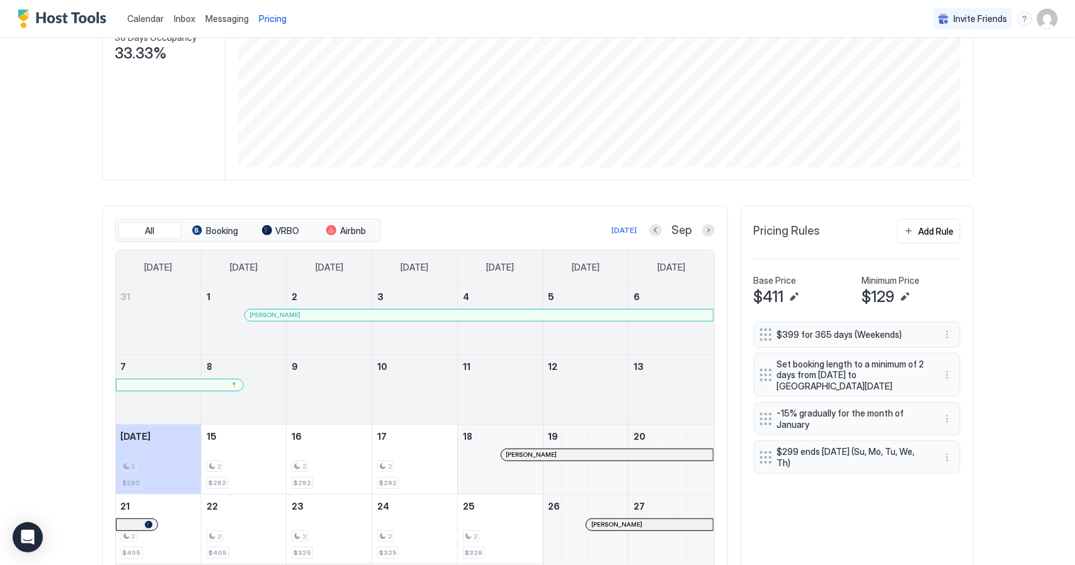
scroll to position [340, 0]
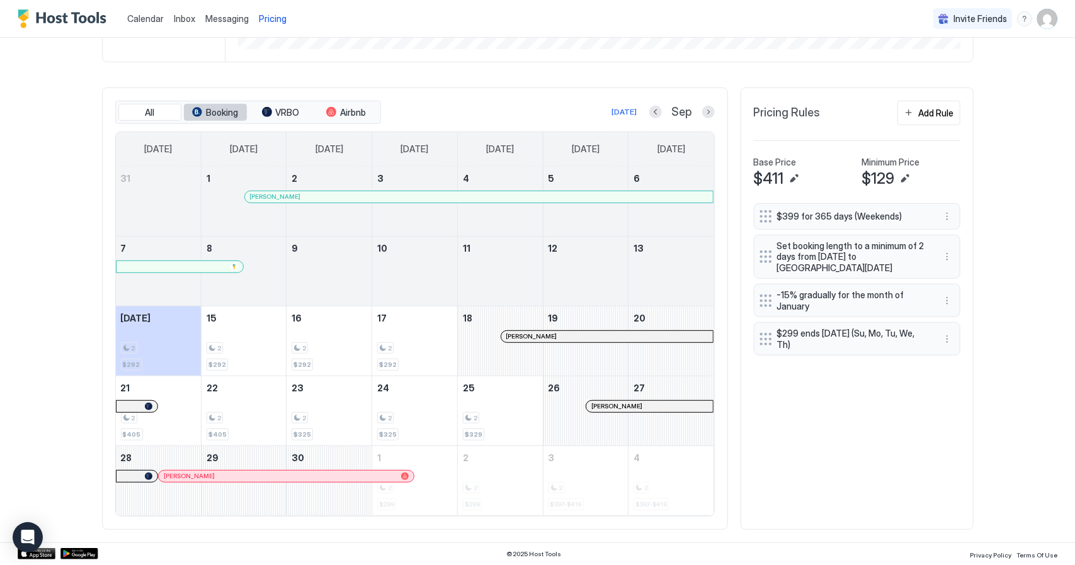
click at [204, 121] on button "Booking" at bounding box center [215, 113] width 63 height 18
click at [275, 108] on button "VRBO" at bounding box center [280, 113] width 63 height 18
click at [902, 183] on button "Edit" at bounding box center [904, 178] width 15 height 15
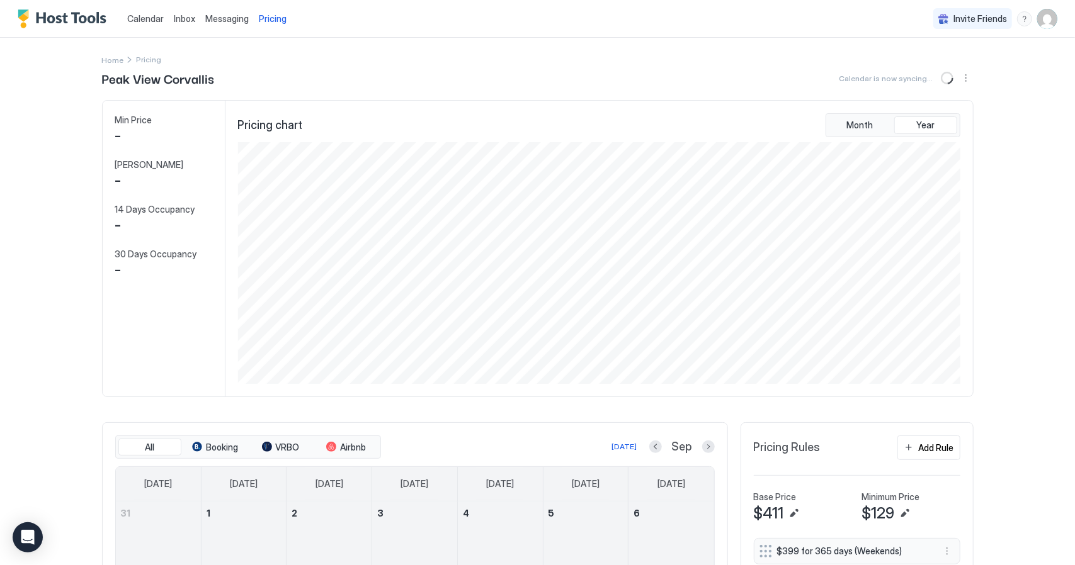
scroll to position [242, 725]
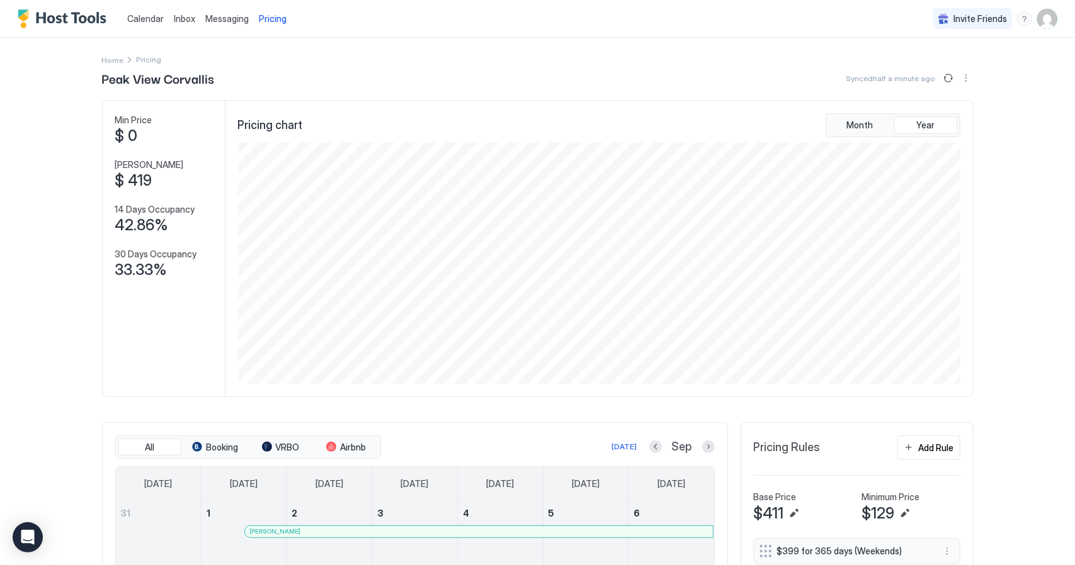
click at [229, 18] on span "Messaging" at bounding box center [226, 18] width 43 height 11
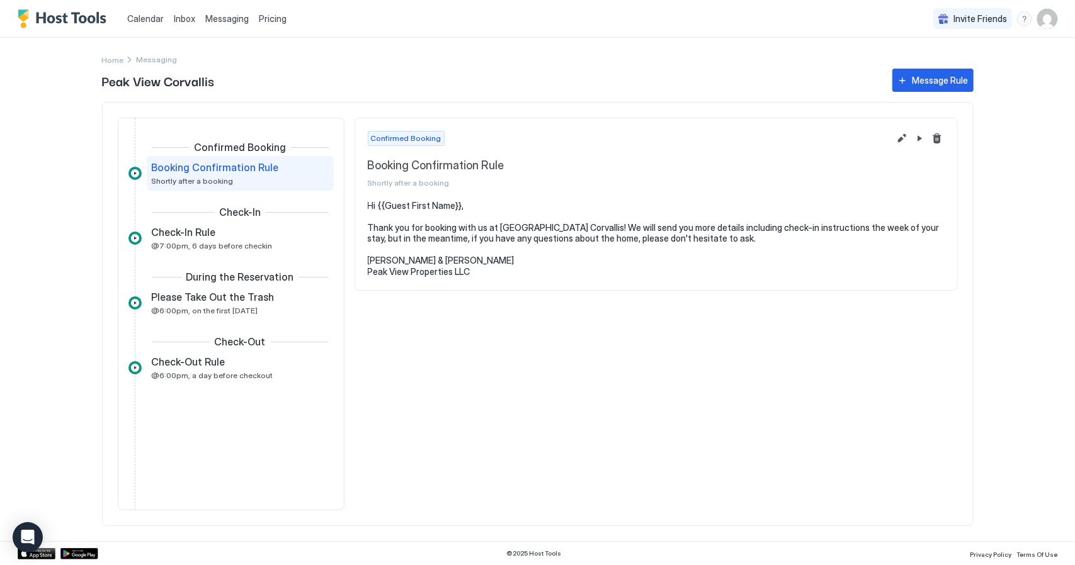
click at [136, 16] on span "Calendar" at bounding box center [145, 18] width 37 height 11
